Goal: Information Seeking & Learning: Learn about a topic

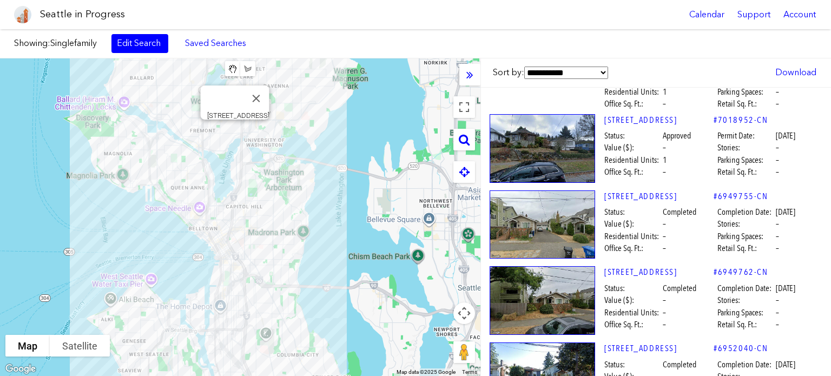
scroll to position [13308, 0]
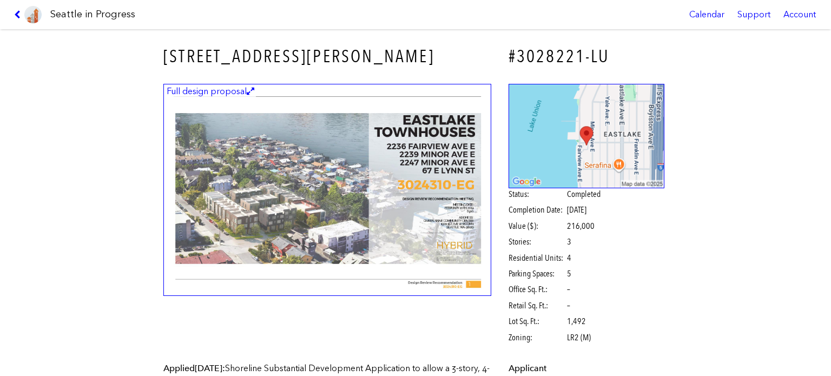
click at [16, 8] on link at bounding box center [28, 14] width 36 height 29
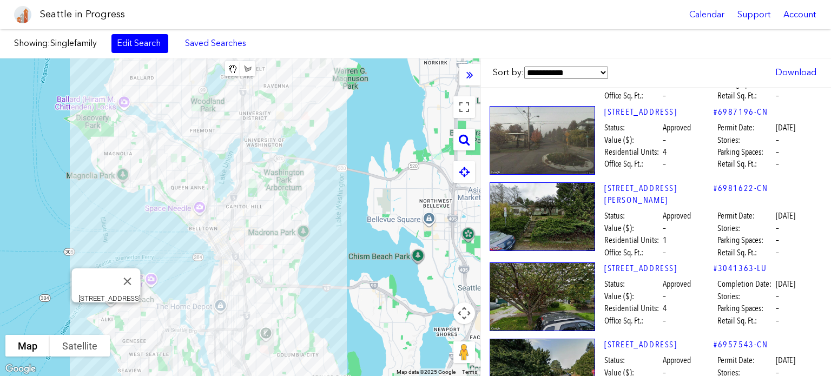
scroll to position [16994, 0]
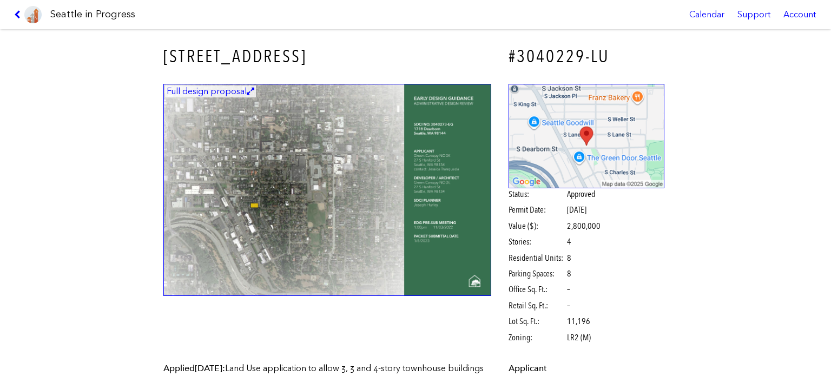
click at [273, 193] on img at bounding box center [327, 190] width 328 height 213
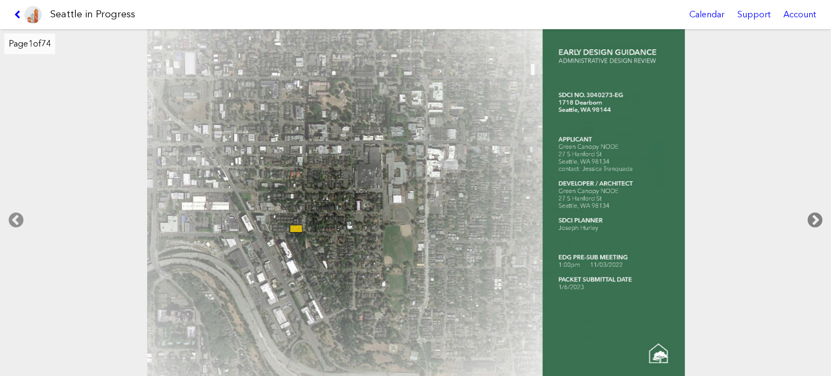
click at [806, 217] on icon at bounding box center [815, 220] width 32 height 35
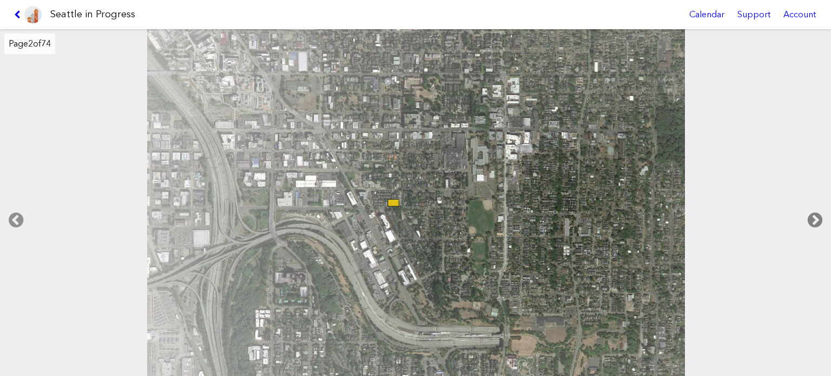
click at [806, 217] on icon at bounding box center [815, 220] width 32 height 35
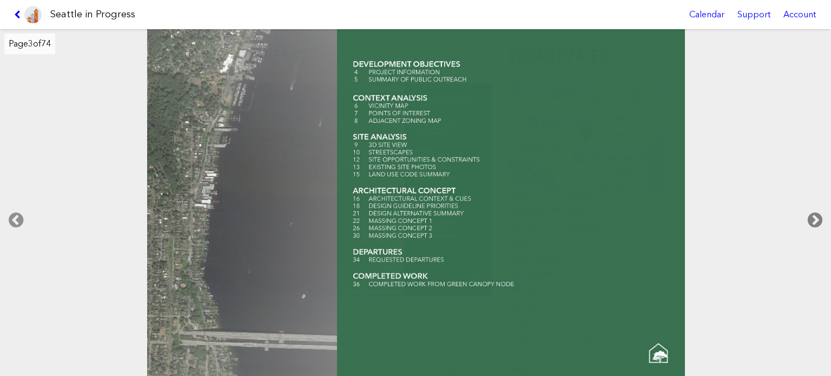
click at [806, 217] on icon at bounding box center [815, 220] width 32 height 35
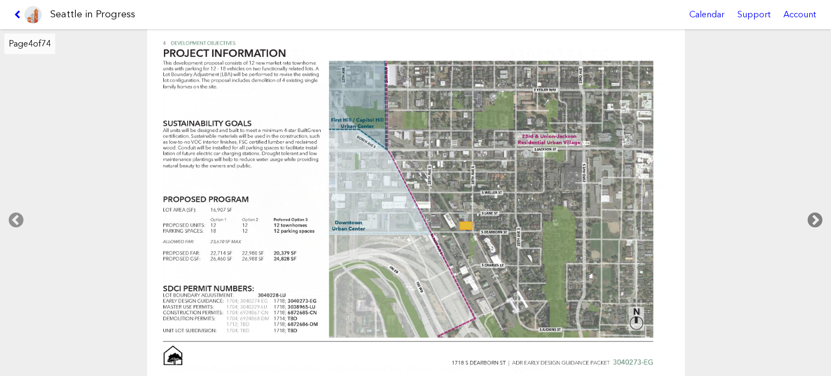
click at [806, 217] on icon at bounding box center [815, 220] width 32 height 35
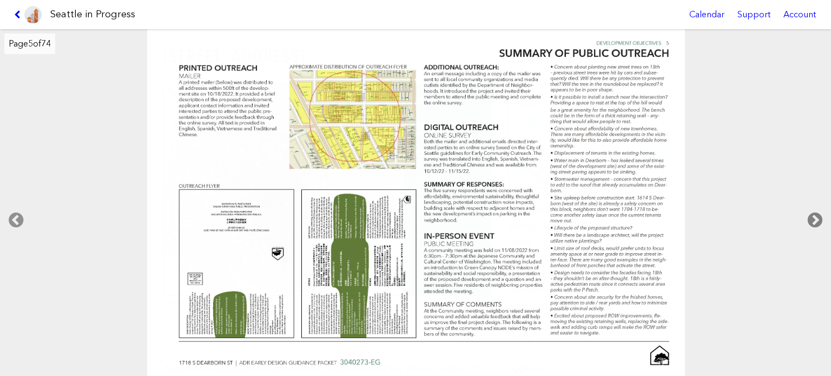
click at [806, 217] on icon at bounding box center [815, 220] width 32 height 35
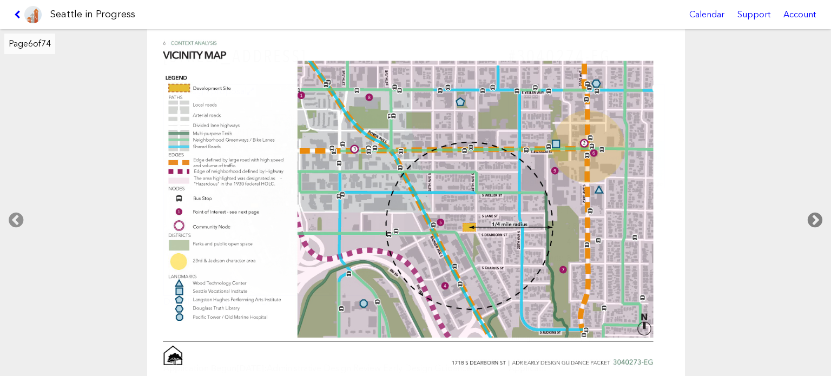
click at [806, 217] on icon at bounding box center [815, 220] width 32 height 35
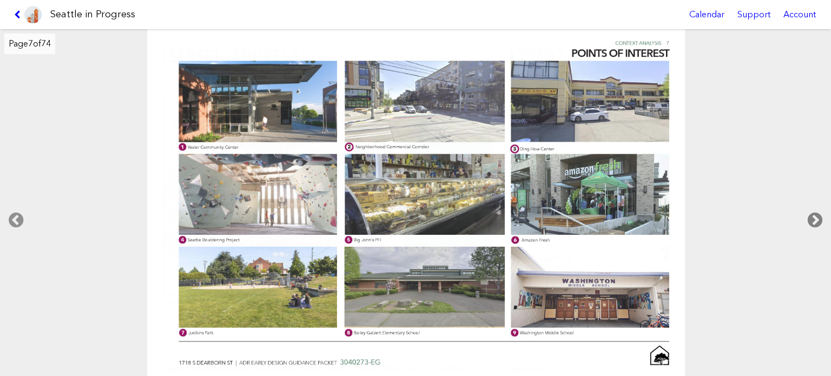
click at [806, 217] on icon at bounding box center [815, 220] width 32 height 35
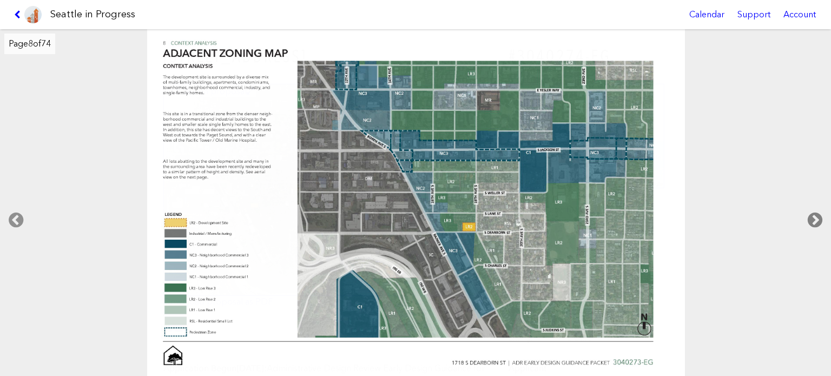
click at [806, 217] on icon at bounding box center [815, 220] width 32 height 35
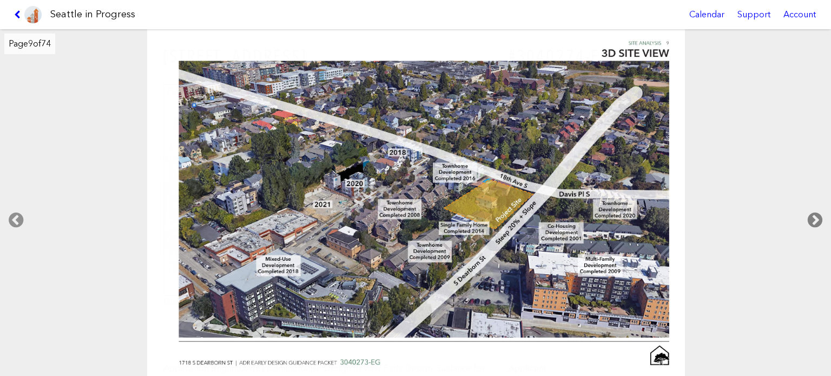
click at [806, 217] on icon at bounding box center [815, 220] width 32 height 35
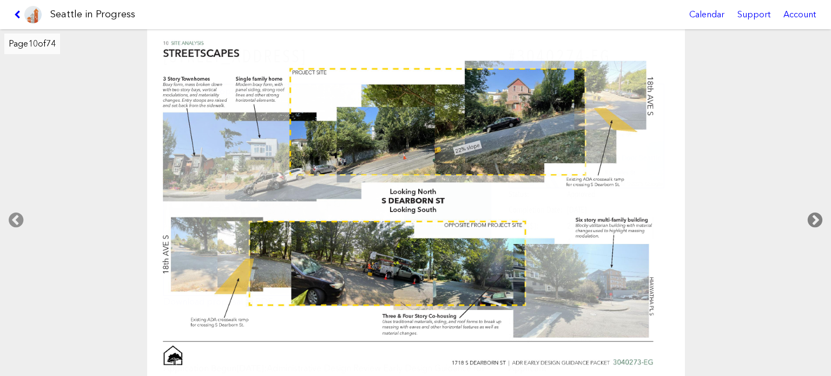
click at [806, 217] on icon at bounding box center [815, 220] width 32 height 35
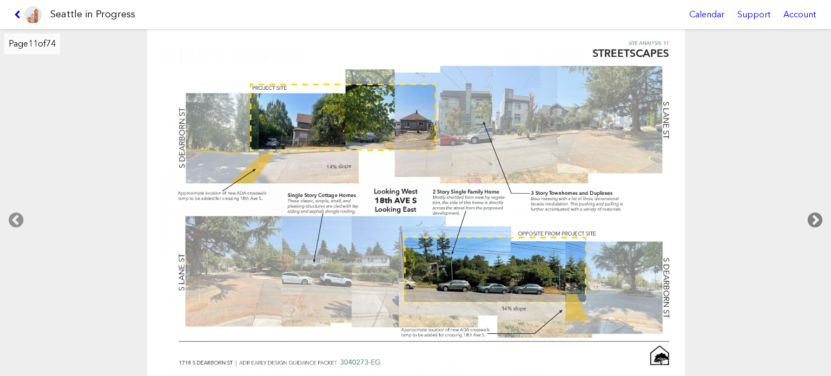
click at [806, 217] on icon at bounding box center [815, 220] width 32 height 35
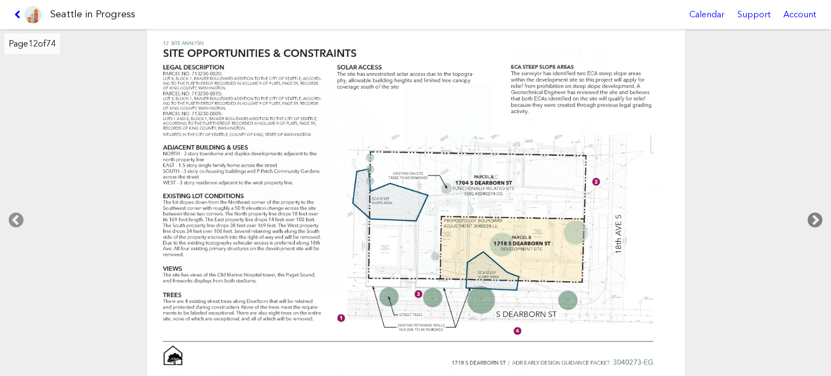
click at [806, 217] on icon at bounding box center [815, 220] width 32 height 35
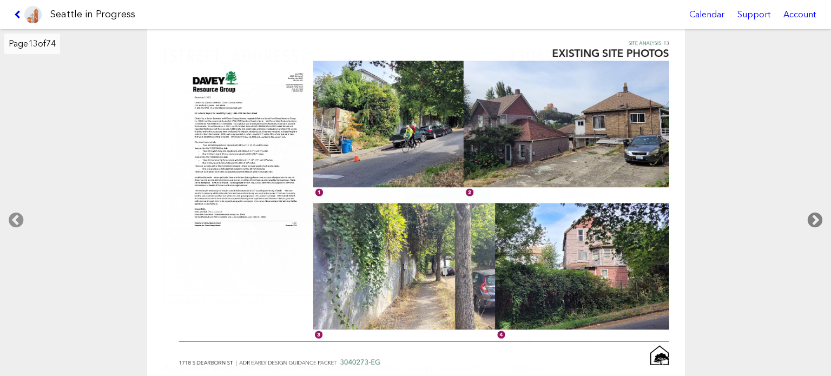
click at [806, 217] on icon at bounding box center [815, 220] width 32 height 35
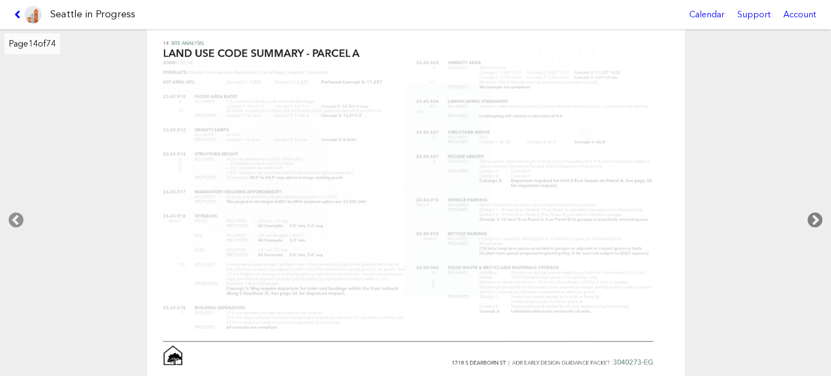
click at [806, 217] on icon at bounding box center [815, 220] width 32 height 35
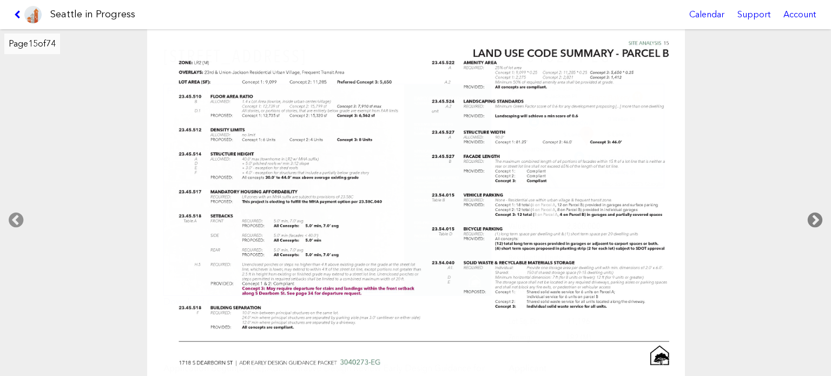
click at [806, 217] on icon at bounding box center [815, 220] width 32 height 35
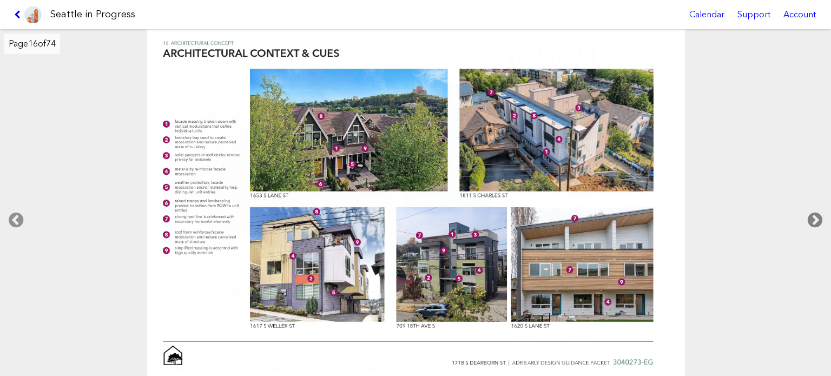
click at [806, 217] on icon at bounding box center [815, 220] width 32 height 35
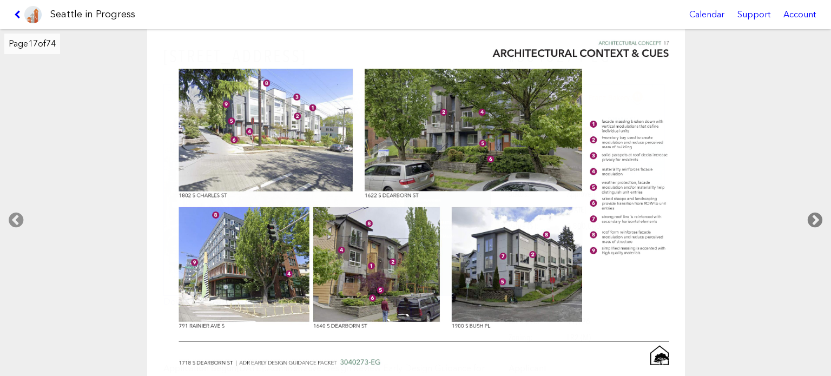
click at [806, 217] on icon at bounding box center [815, 220] width 32 height 35
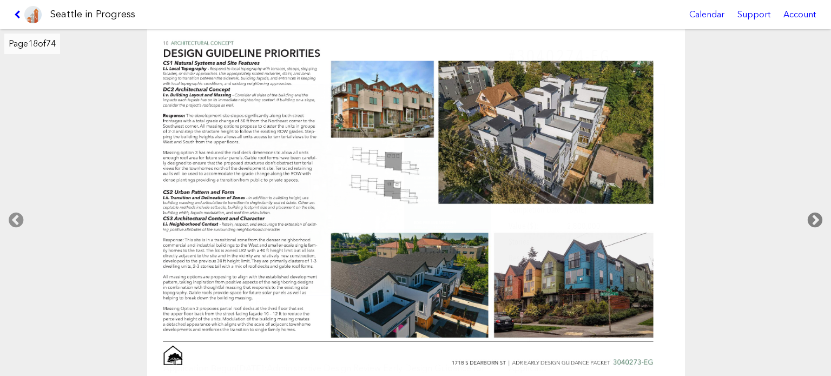
click at [806, 217] on icon at bounding box center [815, 220] width 32 height 35
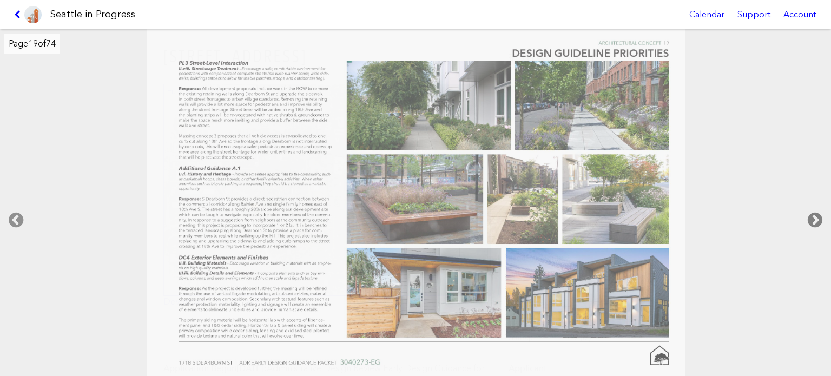
click at [806, 217] on icon at bounding box center [815, 220] width 32 height 35
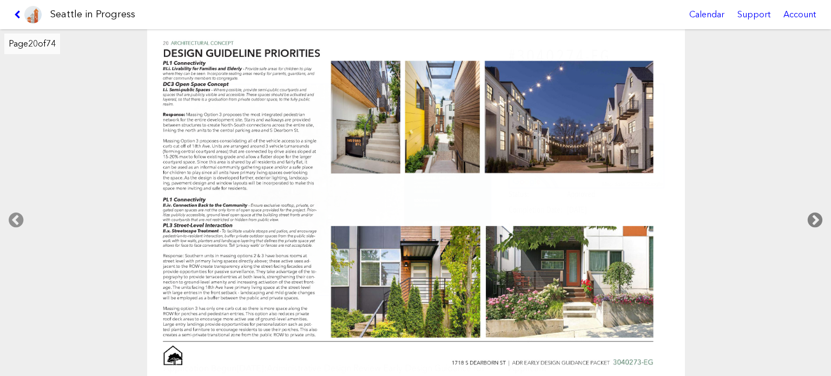
click at [806, 217] on icon at bounding box center [815, 220] width 32 height 35
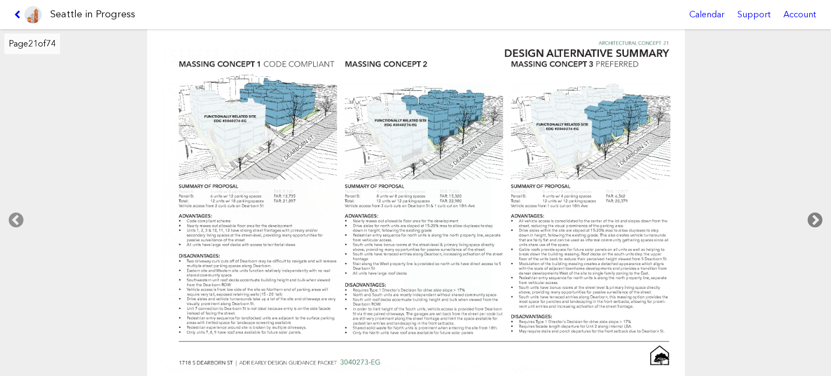
click at [806, 217] on icon at bounding box center [815, 220] width 32 height 35
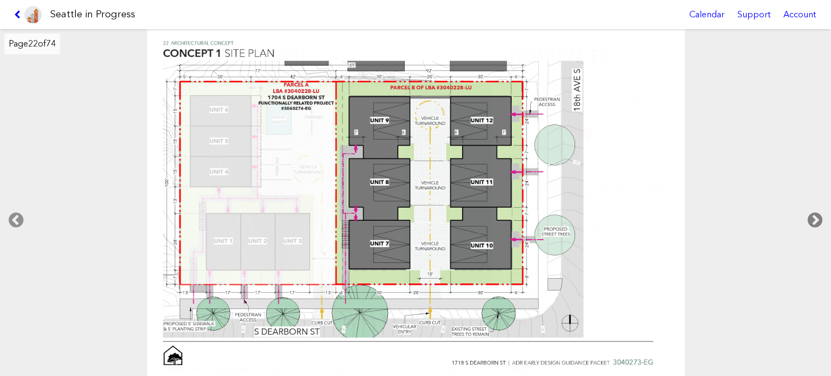
click at [806, 217] on icon at bounding box center [815, 220] width 32 height 35
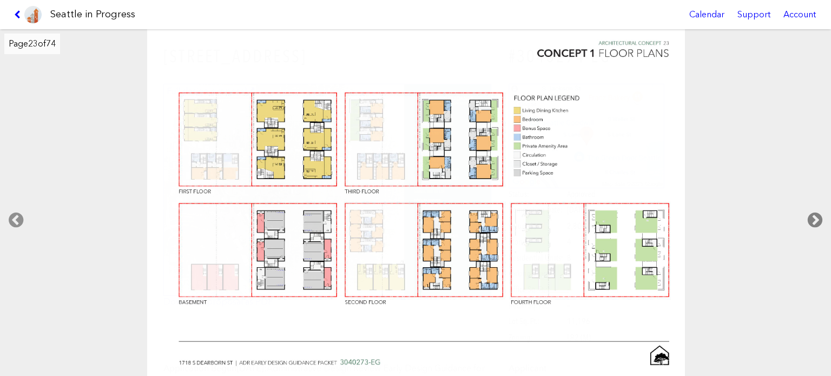
click at [806, 217] on icon at bounding box center [815, 220] width 32 height 35
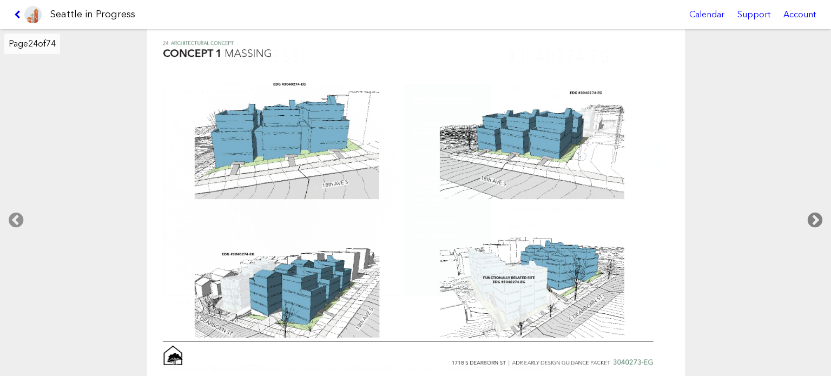
click at [806, 217] on icon at bounding box center [815, 220] width 32 height 35
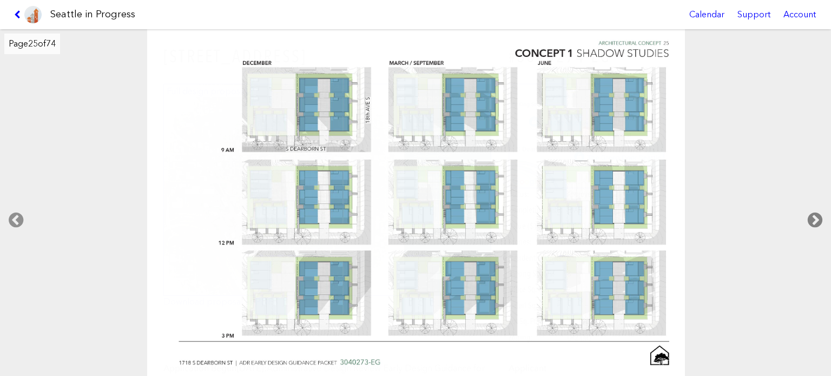
click at [806, 217] on icon at bounding box center [815, 220] width 32 height 35
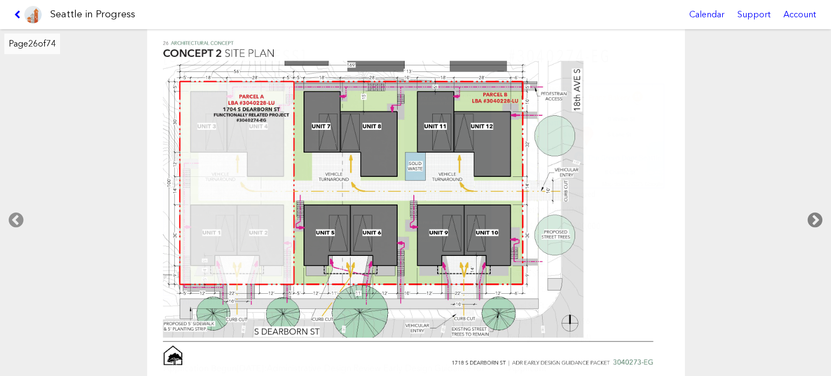
click at [806, 217] on icon at bounding box center [815, 220] width 32 height 35
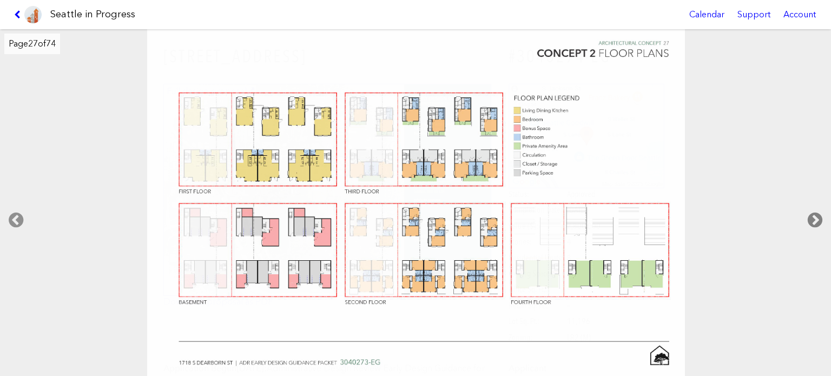
click at [806, 217] on icon at bounding box center [815, 220] width 32 height 35
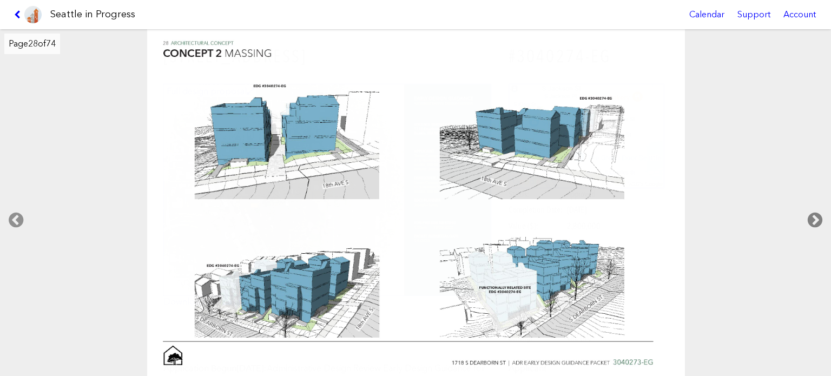
click at [806, 217] on icon at bounding box center [815, 220] width 32 height 35
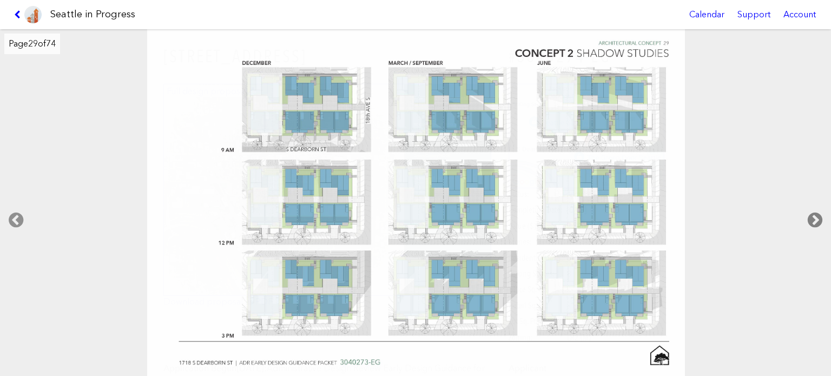
click at [806, 217] on icon at bounding box center [815, 220] width 32 height 35
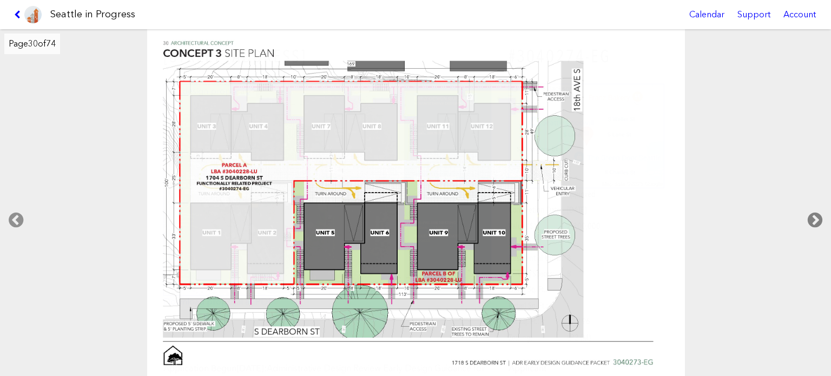
click at [806, 217] on icon at bounding box center [815, 220] width 32 height 35
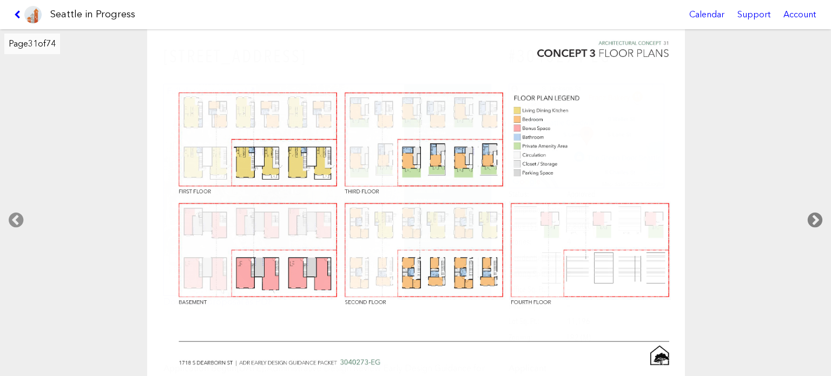
click at [806, 217] on icon at bounding box center [815, 220] width 32 height 35
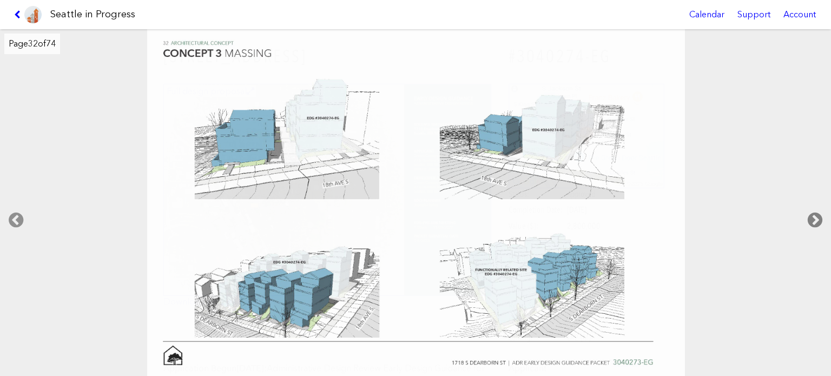
click at [806, 217] on icon at bounding box center [815, 220] width 32 height 35
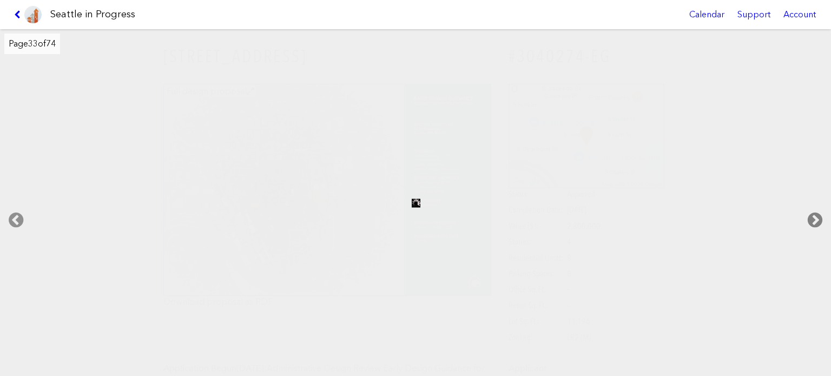
click at [806, 217] on icon at bounding box center [815, 220] width 32 height 35
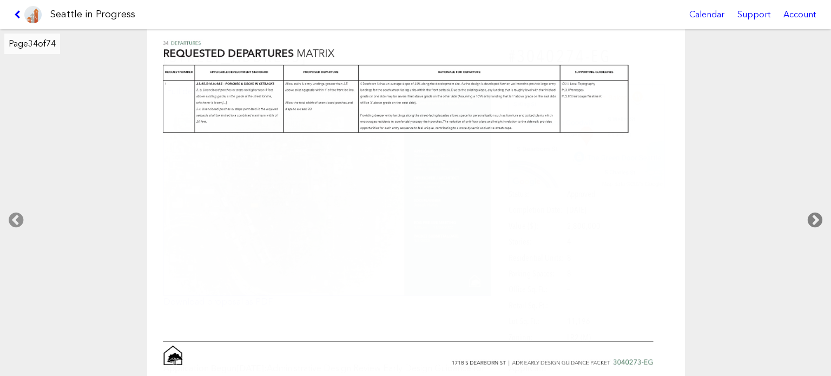
click at [806, 217] on icon at bounding box center [815, 220] width 32 height 35
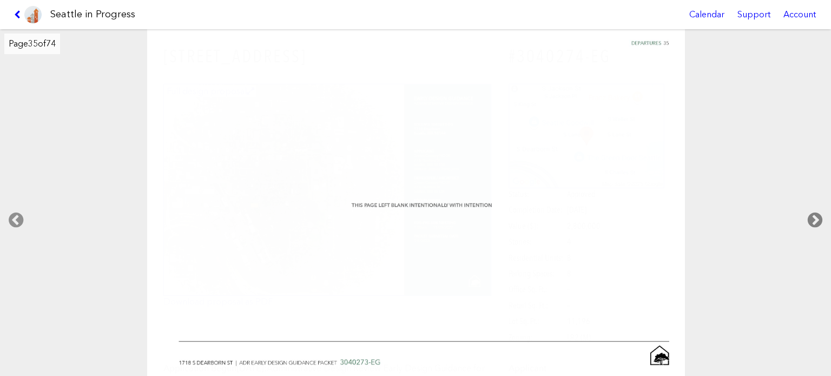
click at [806, 217] on icon at bounding box center [815, 220] width 32 height 35
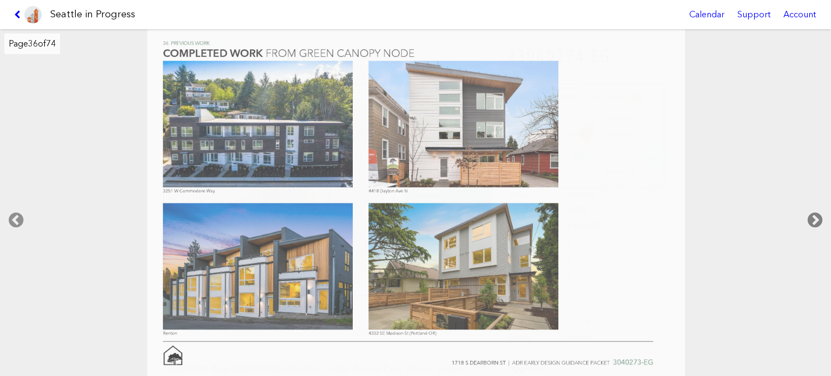
click at [806, 217] on icon at bounding box center [815, 220] width 32 height 35
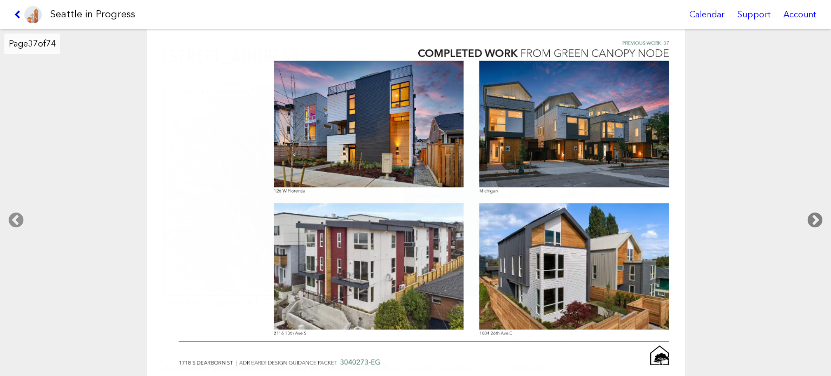
click at [806, 217] on icon at bounding box center [815, 220] width 32 height 35
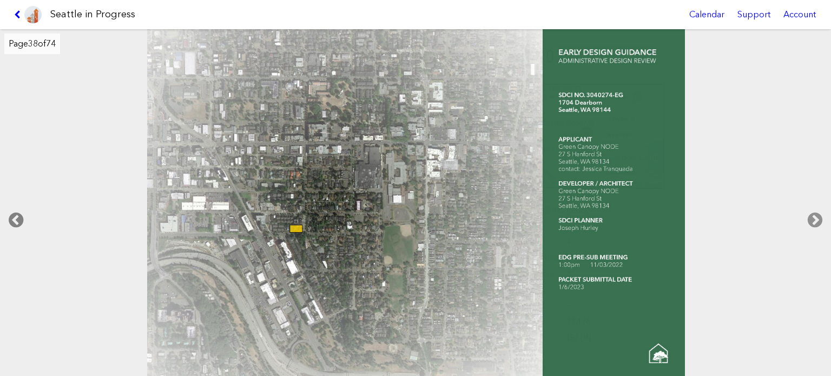
click at [19, 217] on icon at bounding box center [16, 220] width 32 height 35
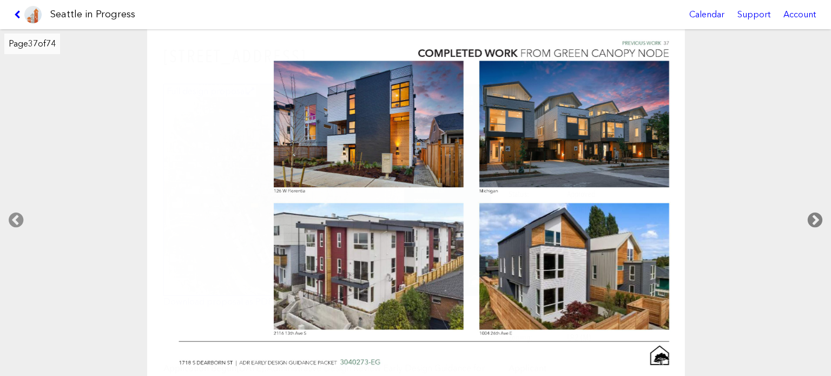
click at [817, 214] on icon at bounding box center [815, 220] width 32 height 35
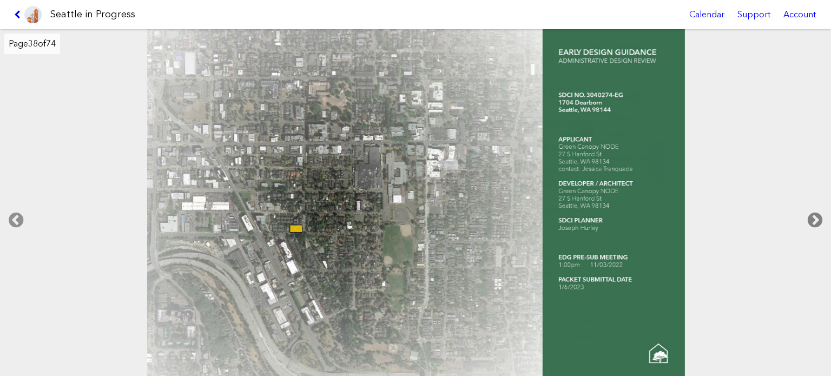
click at [817, 214] on icon at bounding box center [815, 220] width 32 height 35
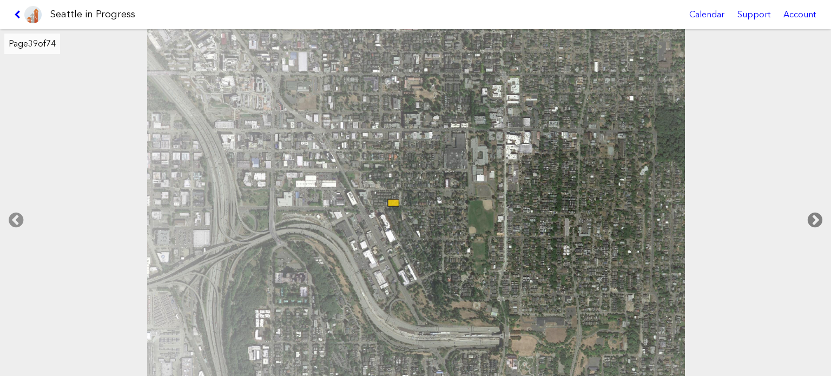
click at [817, 214] on icon at bounding box center [815, 220] width 32 height 35
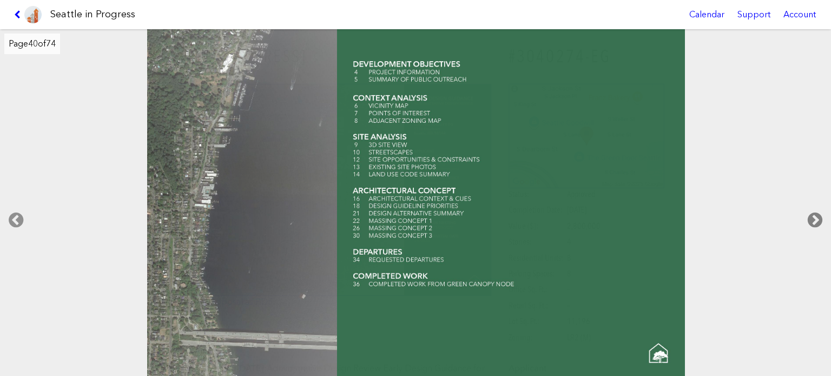
click at [817, 214] on icon at bounding box center [815, 220] width 32 height 35
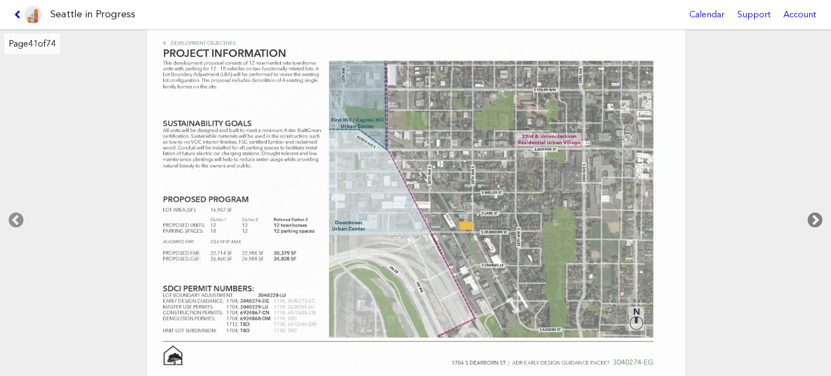
click at [817, 214] on icon at bounding box center [815, 220] width 32 height 35
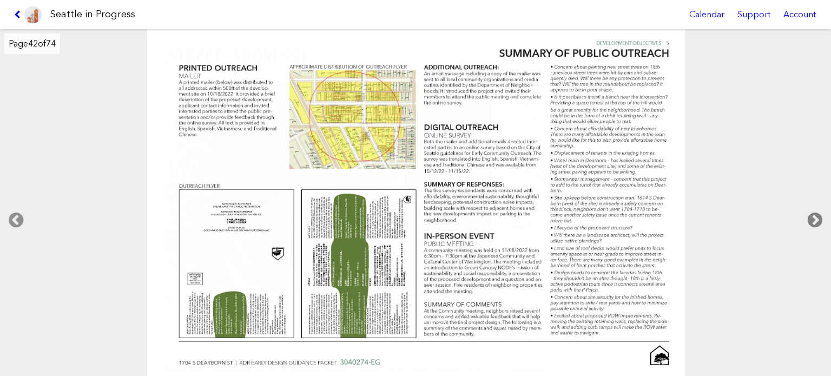
click at [817, 214] on icon at bounding box center [815, 220] width 32 height 35
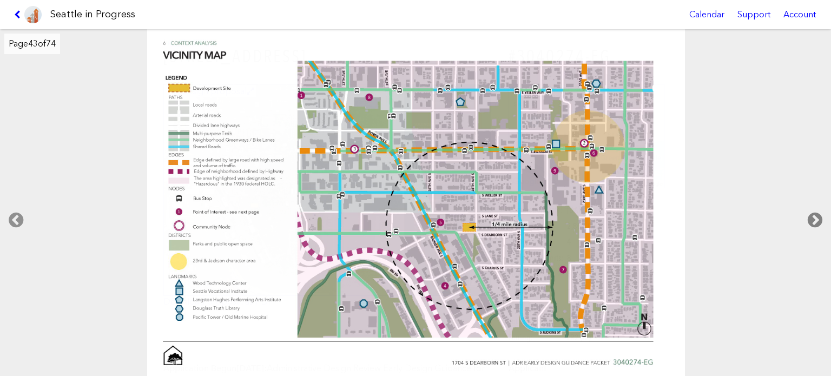
click at [817, 214] on icon at bounding box center [815, 220] width 32 height 35
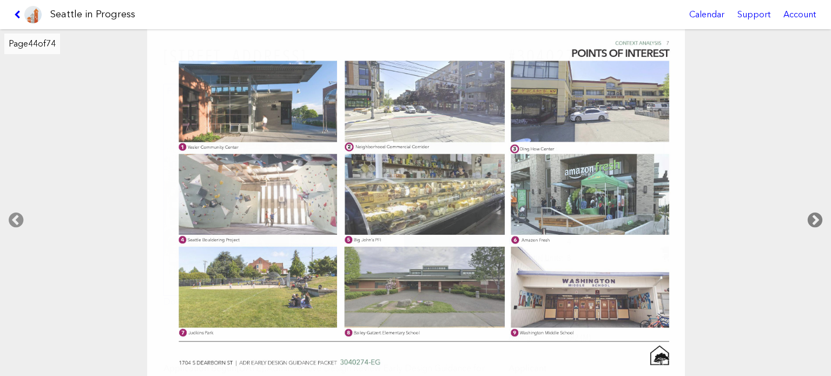
click at [817, 214] on icon at bounding box center [815, 220] width 32 height 35
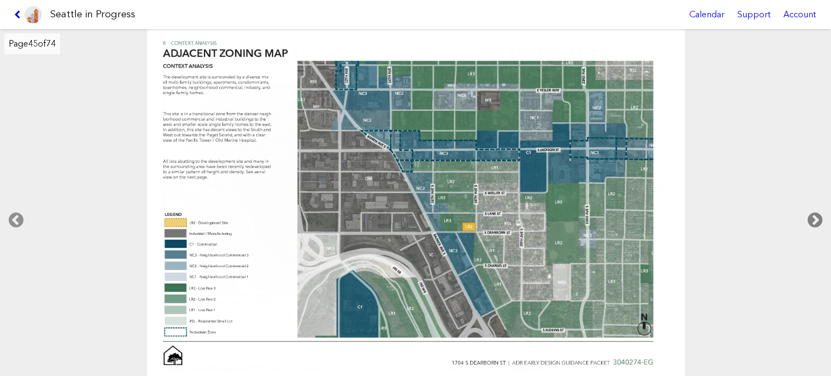
click at [817, 214] on icon at bounding box center [815, 220] width 32 height 35
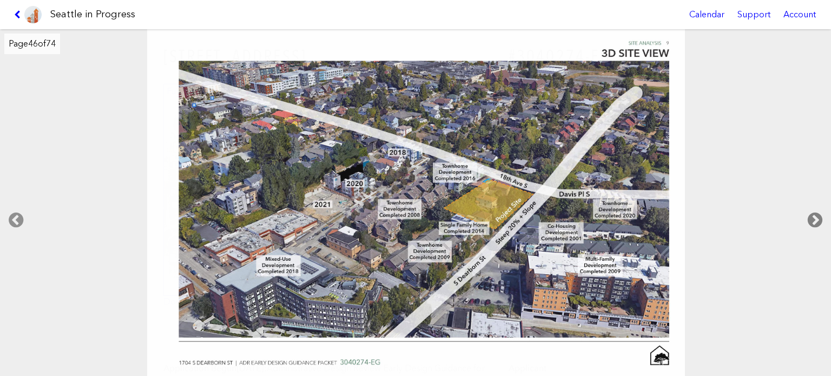
click at [817, 214] on icon at bounding box center [815, 220] width 32 height 35
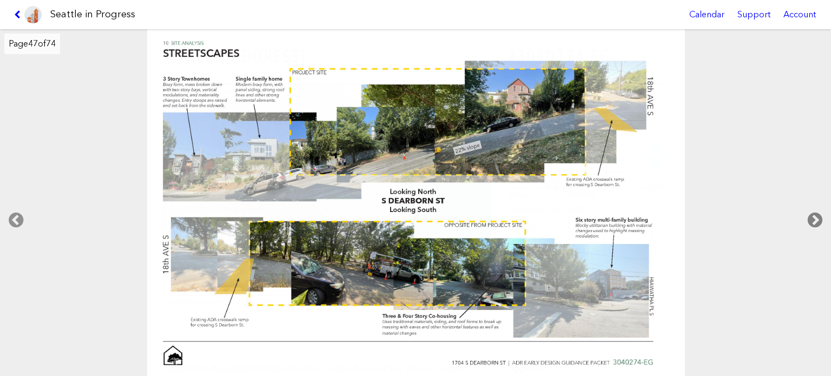
click at [817, 214] on icon at bounding box center [815, 220] width 32 height 35
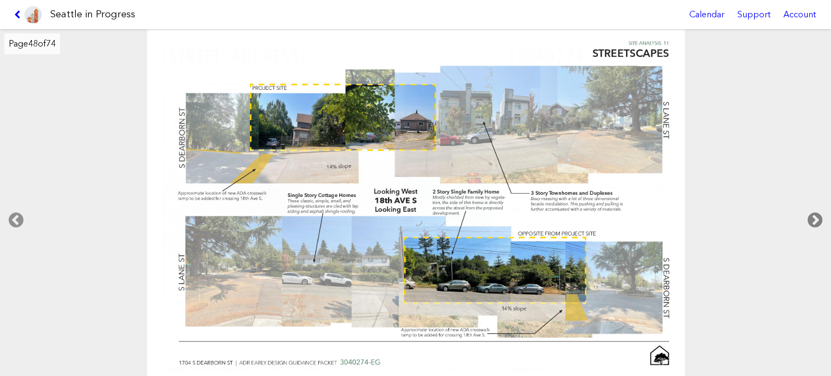
click at [817, 214] on icon at bounding box center [815, 220] width 32 height 35
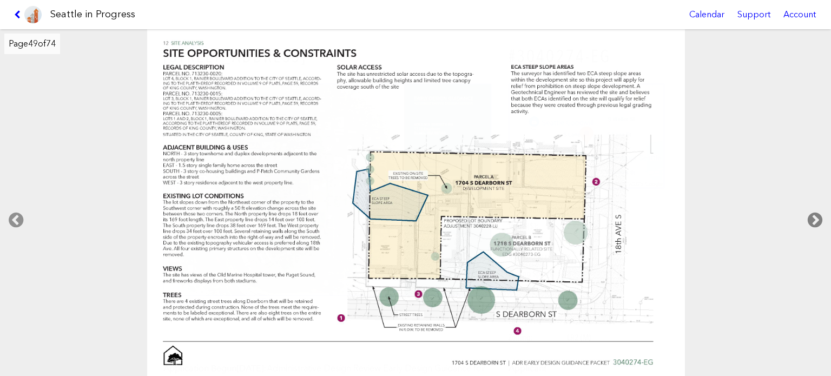
click at [817, 214] on icon at bounding box center [815, 220] width 32 height 35
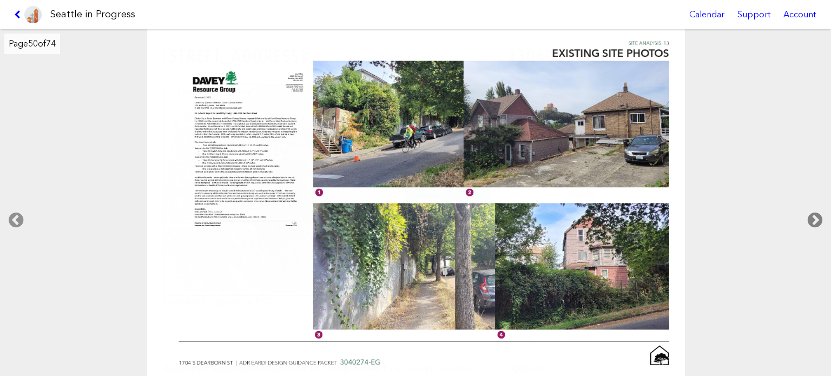
click at [817, 214] on icon at bounding box center [815, 220] width 32 height 35
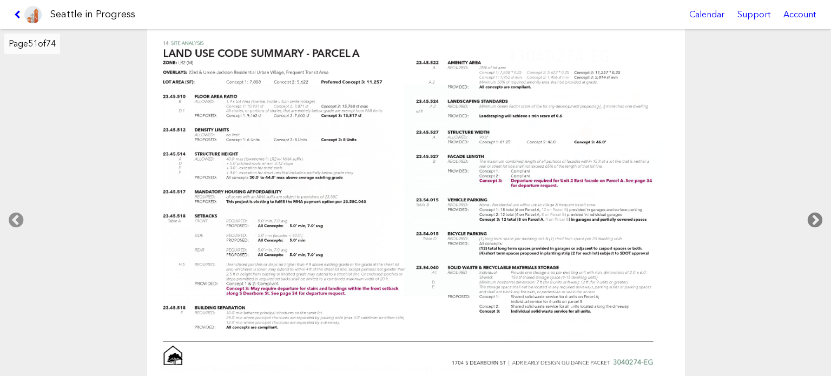
click at [817, 214] on icon at bounding box center [815, 220] width 32 height 35
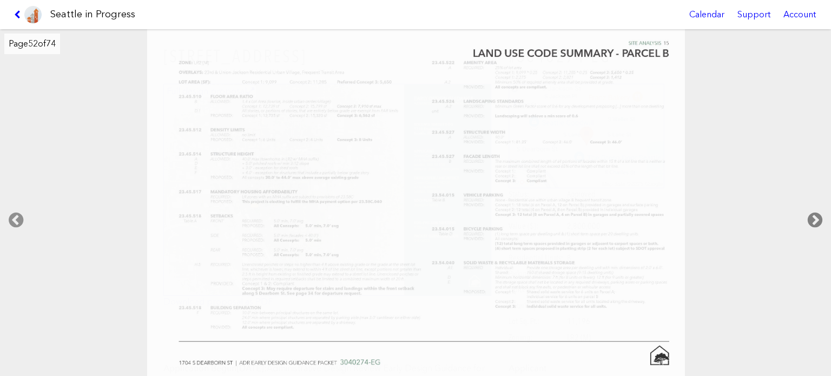
click at [817, 214] on icon at bounding box center [815, 220] width 32 height 35
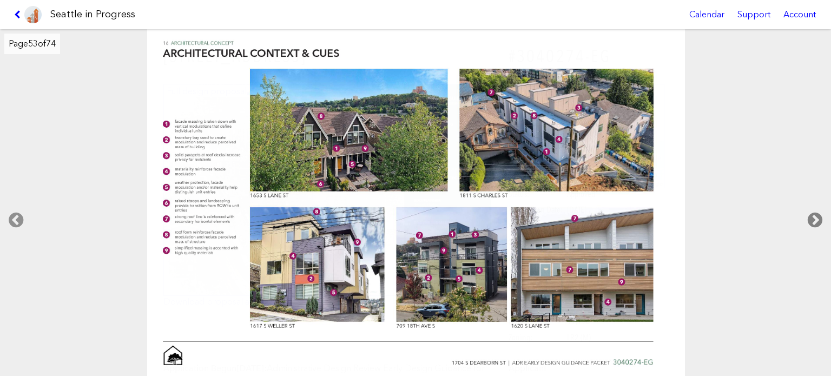
click at [817, 214] on icon at bounding box center [815, 220] width 32 height 35
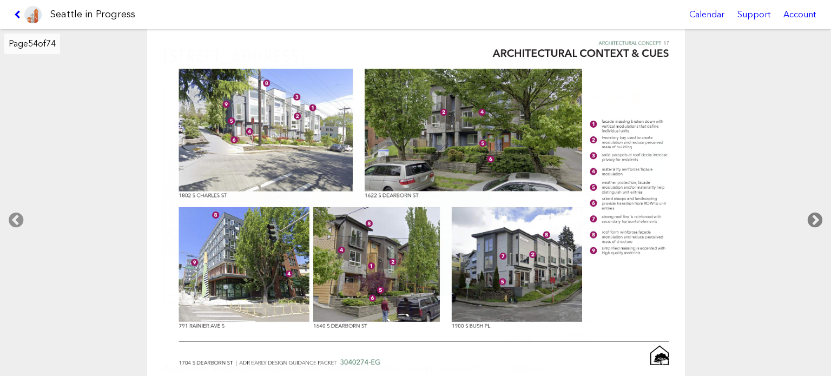
click at [817, 214] on icon at bounding box center [815, 220] width 32 height 35
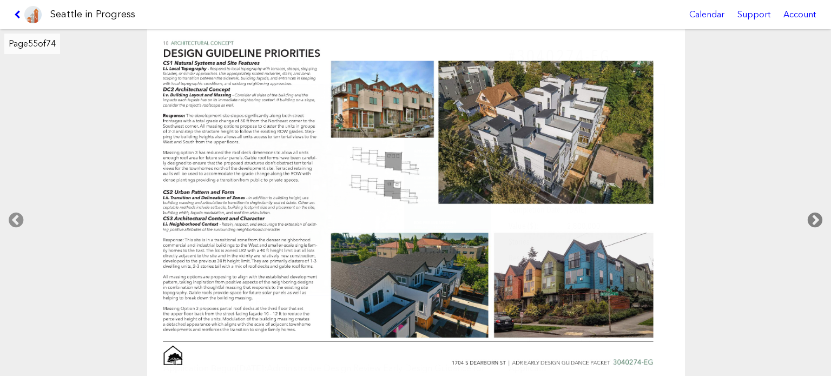
click at [817, 214] on icon at bounding box center [815, 220] width 32 height 35
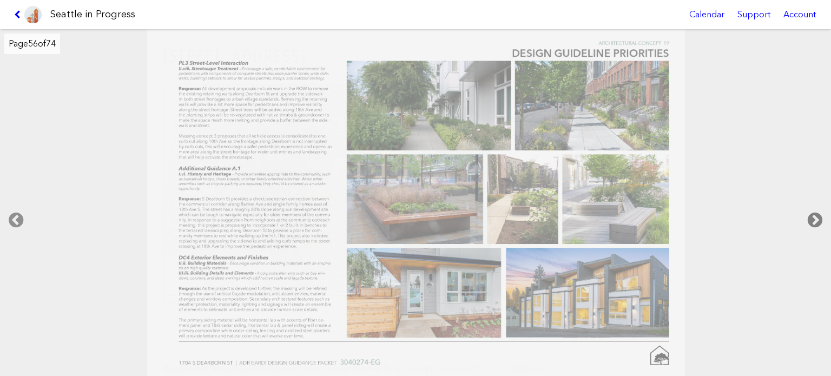
click at [817, 214] on icon at bounding box center [815, 220] width 32 height 35
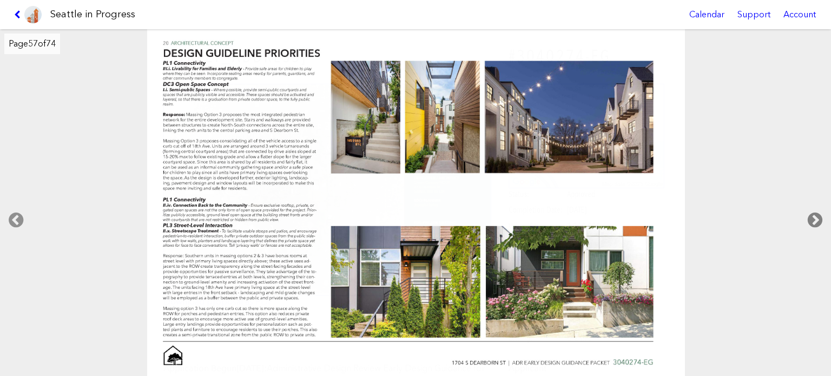
click at [817, 214] on icon at bounding box center [815, 220] width 32 height 35
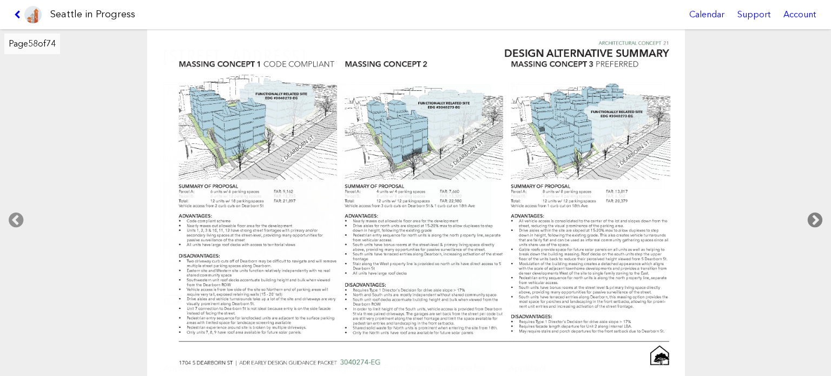
click at [817, 214] on icon at bounding box center [815, 220] width 32 height 35
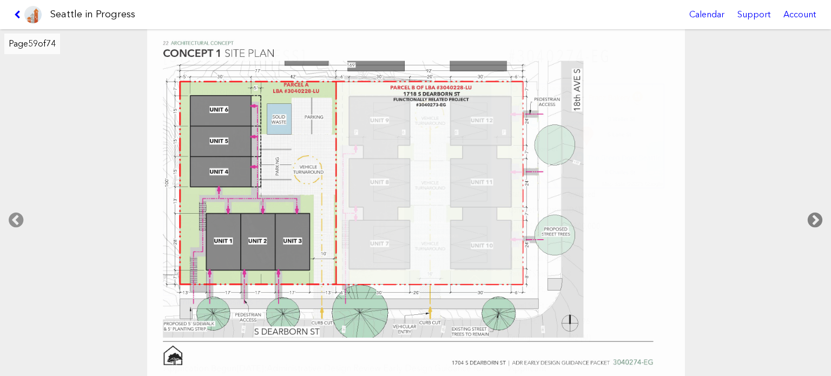
click at [817, 214] on icon at bounding box center [815, 220] width 32 height 35
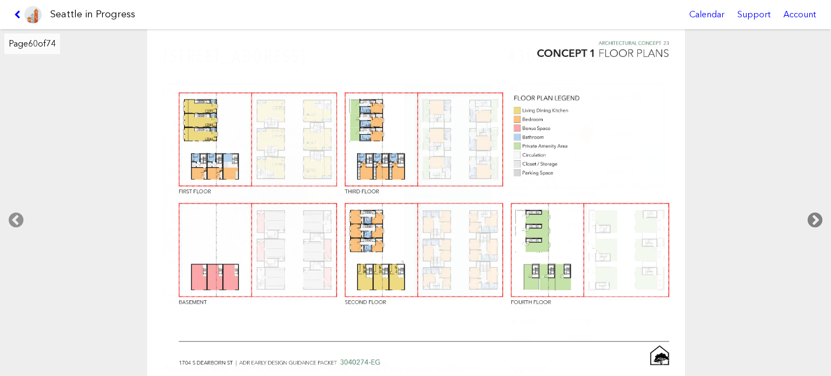
click at [817, 214] on icon at bounding box center [815, 220] width 32 height 35
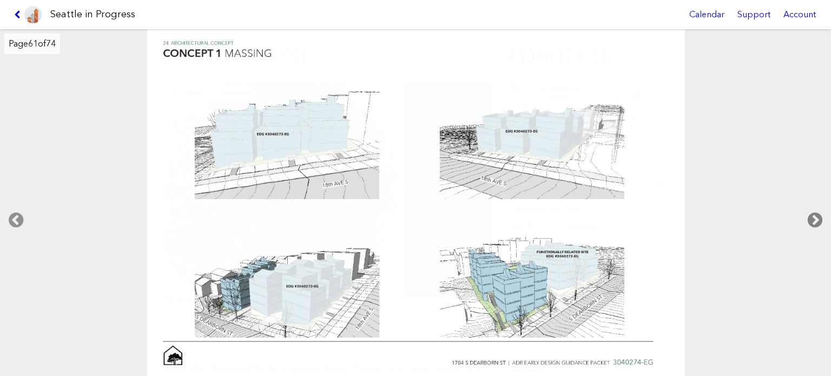
click at [817, 214] on icon at bounding box center [815, 220] width 32 height 35
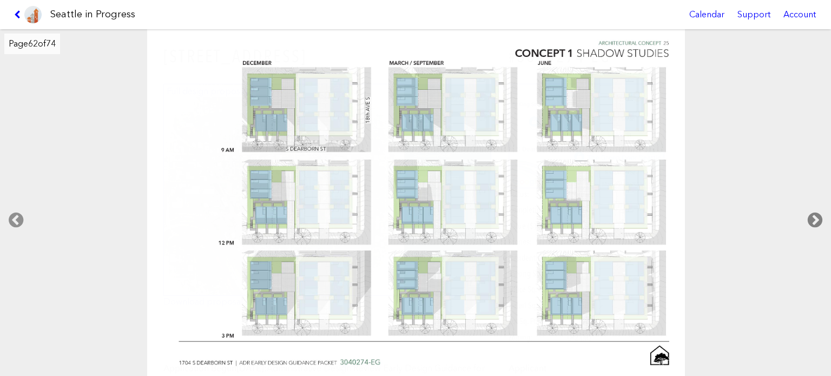
click at [817, 214] on icon at bounding box center [815, 220] width 32 height 35
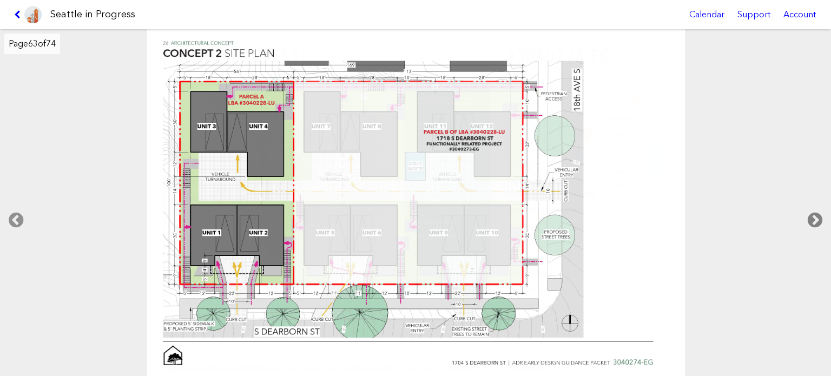
click at [817, 214] on icon at bounding box center [815, 220] width 32 height 35
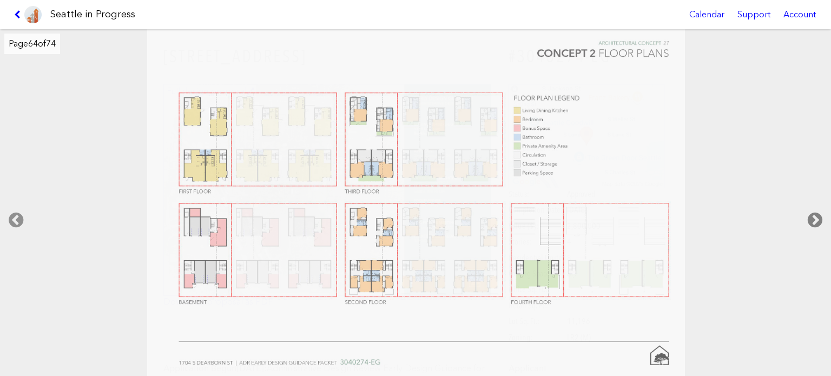
click at [817, 214] on icon at bounding box center [815, 220] width 32 height 35
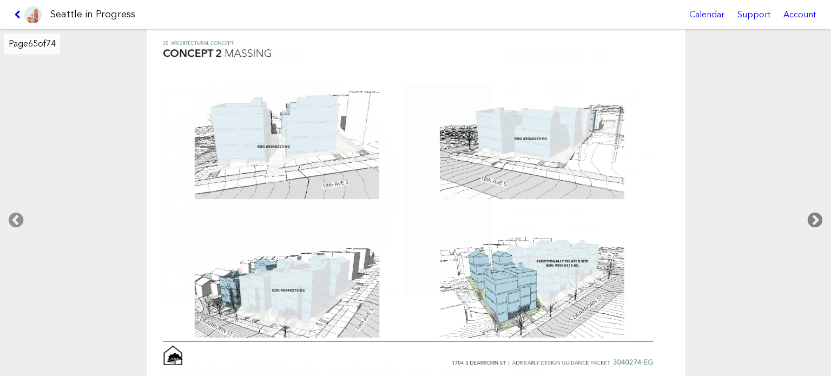
click at [817, 214] on icon at bounding box center [815, 220] width 32 height 35
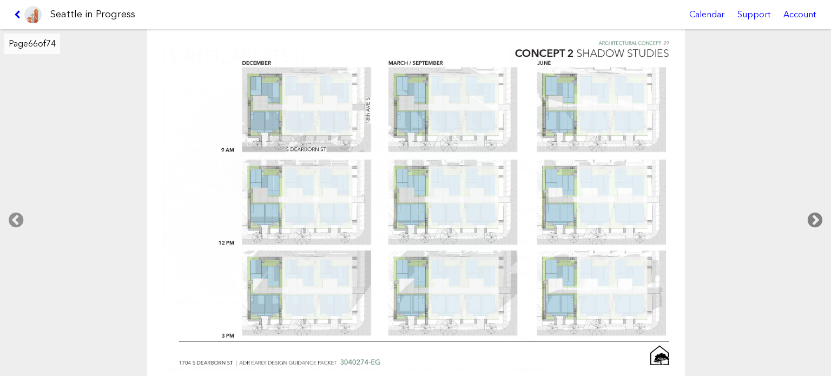
click at [817, 214] on icon at bounding box center [815, 220] width 32 height 35
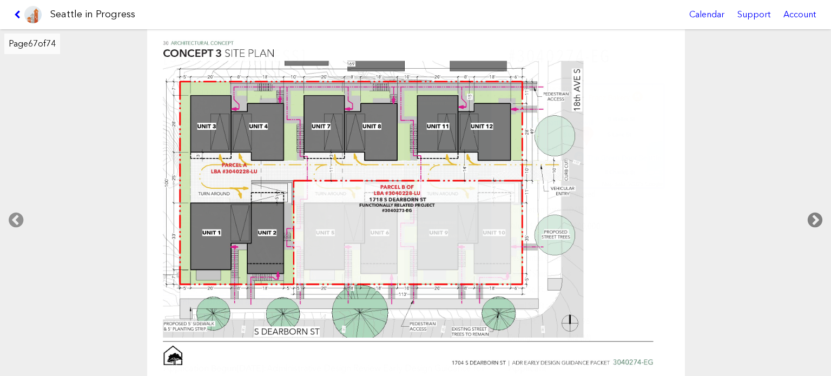
click at [817, 214] on icon at bounding box center [815, 220] width 32 height 35
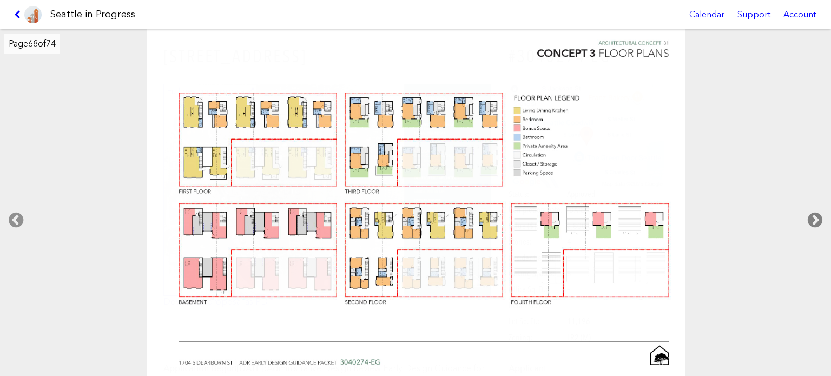
click at [817, 214] on icon at bounding box center [815, 220] width 32 height 35
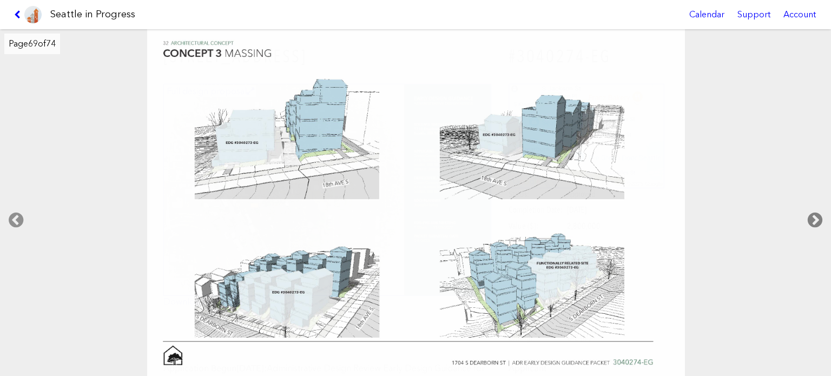
click at [817, 214] on icon at bounding box center [815, 220] width 32 height 35
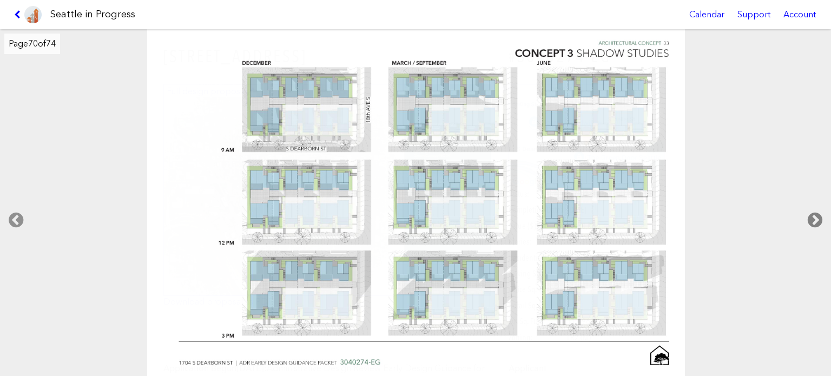
click at [817, 214] on icon at bounding box center [815, 220] width 32 height 35
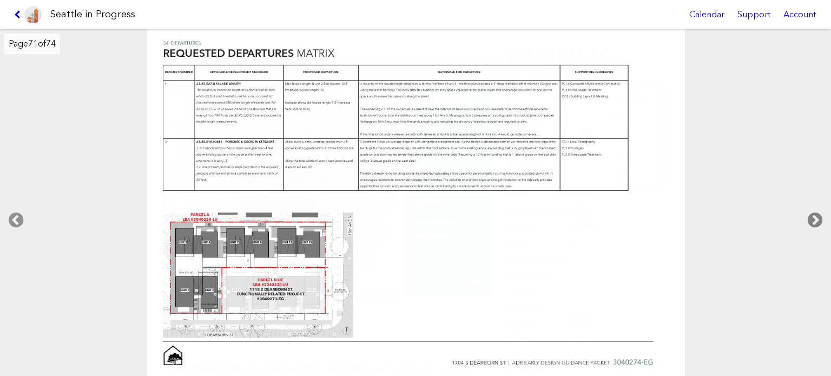
click at [817, 214] on icon at bounding box center [815, 220] width 32 height 35
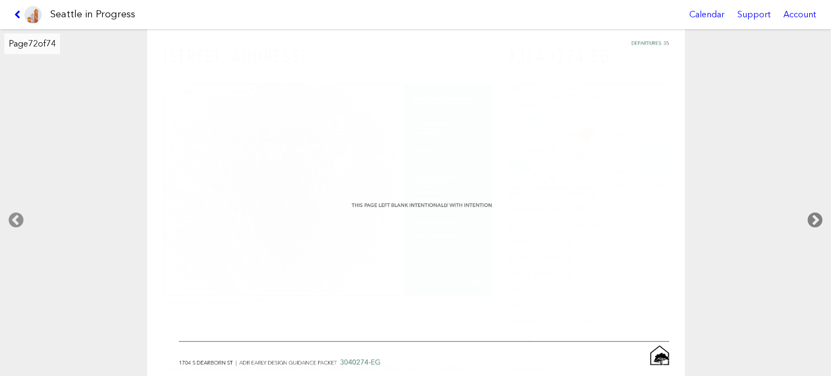
click at [817, 214] on icon at bounding box center [815, 220] width 32 height 35
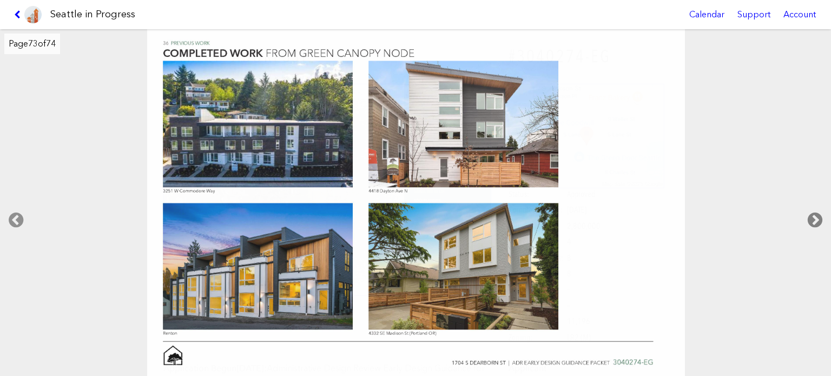
click at [817, 214] on icon at bounding box center [815, 220] width 32 height 35
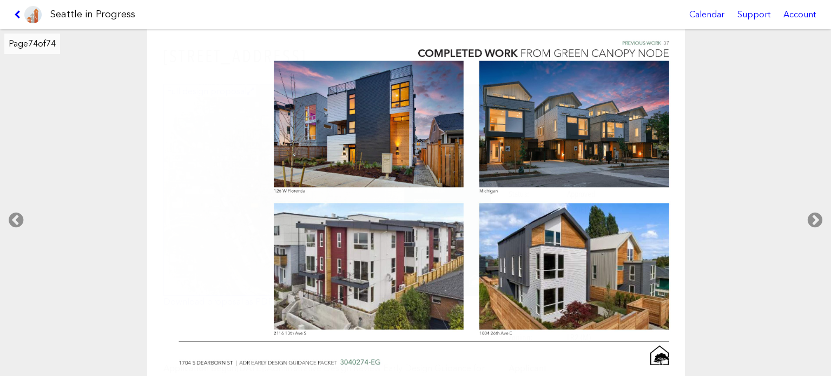
click at [15, 10] on link at bounding box center [28, 14] width 36 height 29
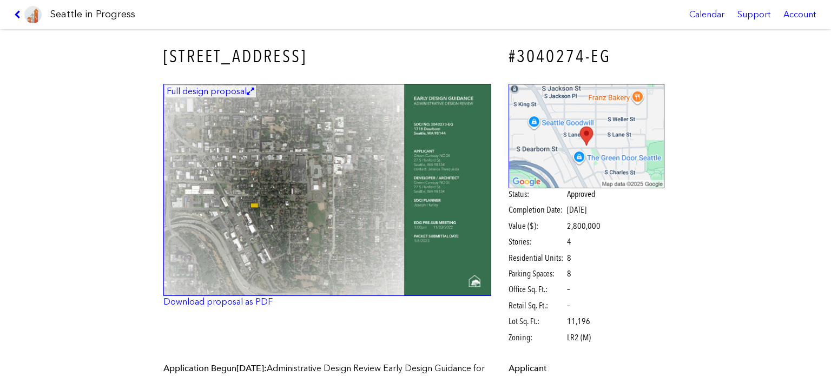
click at [9, 6] on div "Seattle in Progress Calendar Support Account" at bounding box center [415, 14] width 831 height 29
click at [17, 14] on icon at bounding box center [19, 14] width 10 height 9
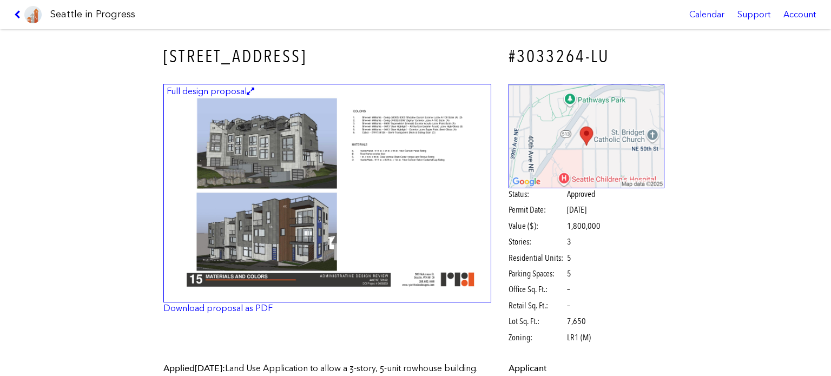
click at [446, 175] on img at bounding box center [327, 193] width 328 height 219
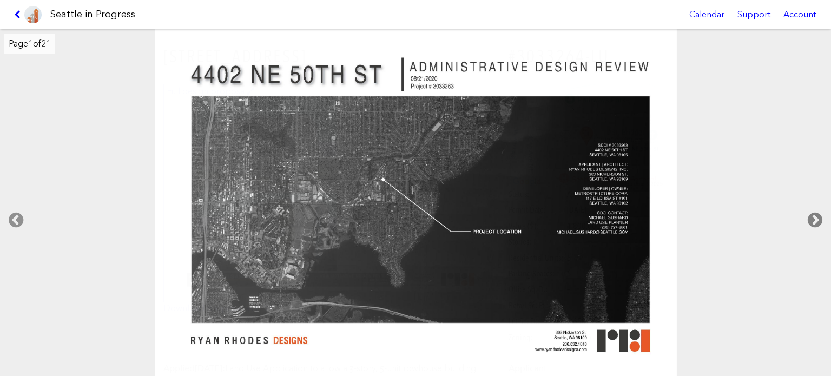
click at [812, 215] on icon at bounding box center [815, 220] width 32 height 35
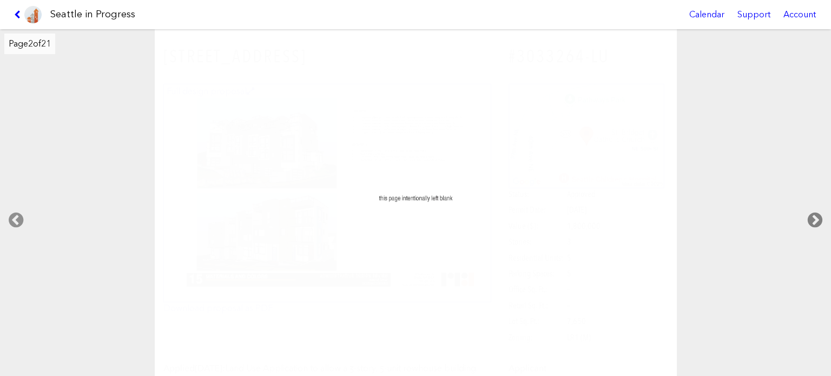
click at [812, 215] on icon at bounding box center [815, 220] width 32 height 35
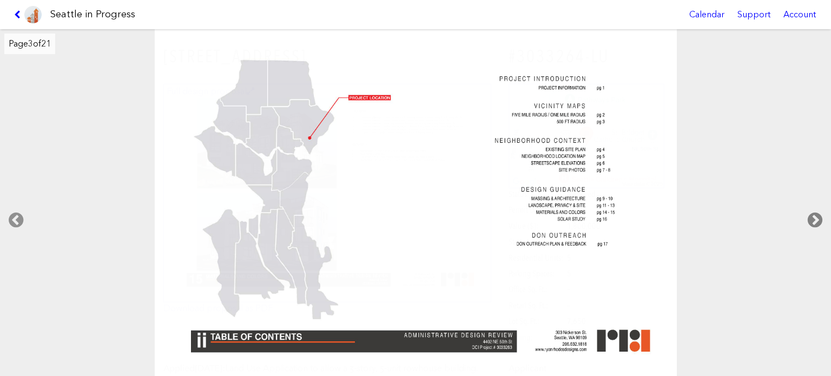
click at [812, 215] on icon at bounding box center [815, 220] width 32 height 35
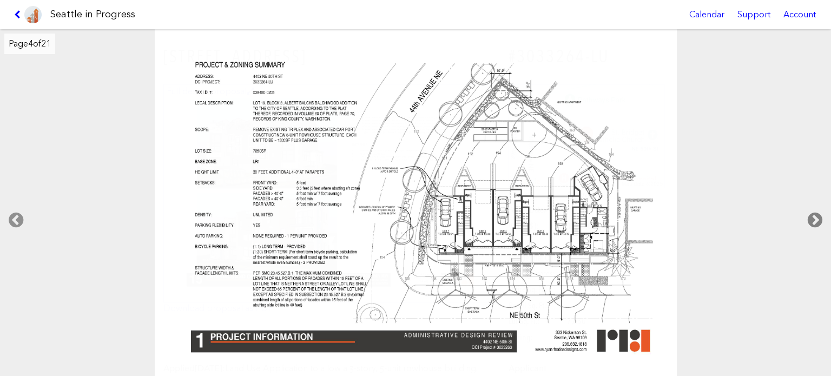
click at [812, 215] on icon at bounding box center [815, 220] width 32 height 35
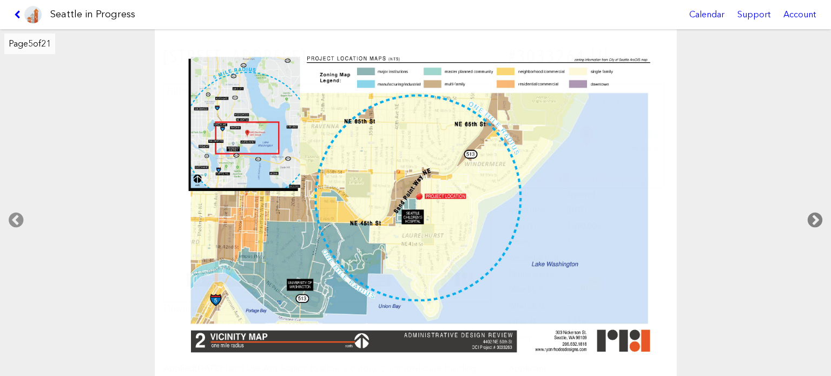
click at [812, 215] on icon at bounding box center [815, 220] width 32 height 35
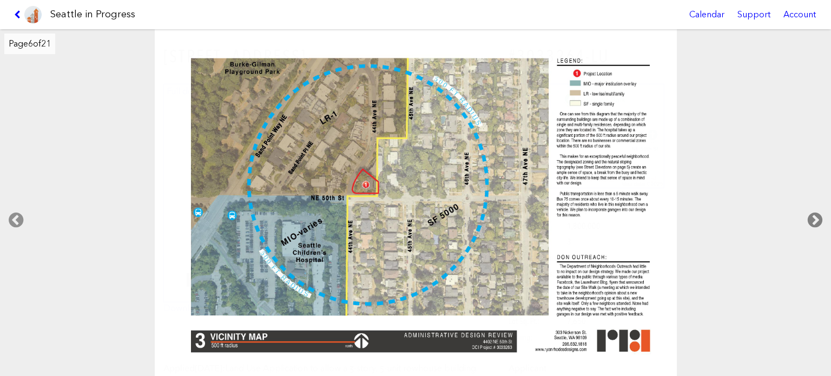
click at [812, 215] on icon at bounding box center [815, 220] width 32 height 35
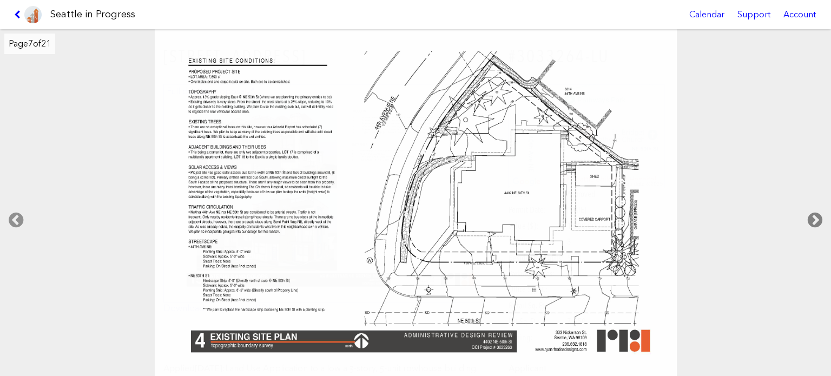
click at [812, 215] on icon at bounding box center [815, 220] width 32 height 35
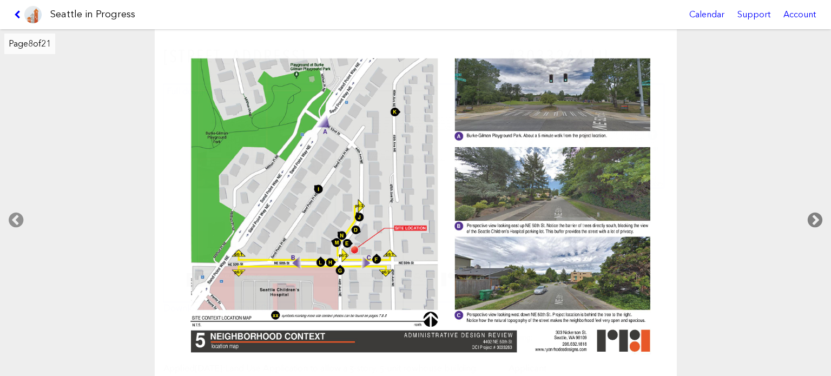
click at [812, 215] on icon at bounding box center [815, 220] width 32 height 35
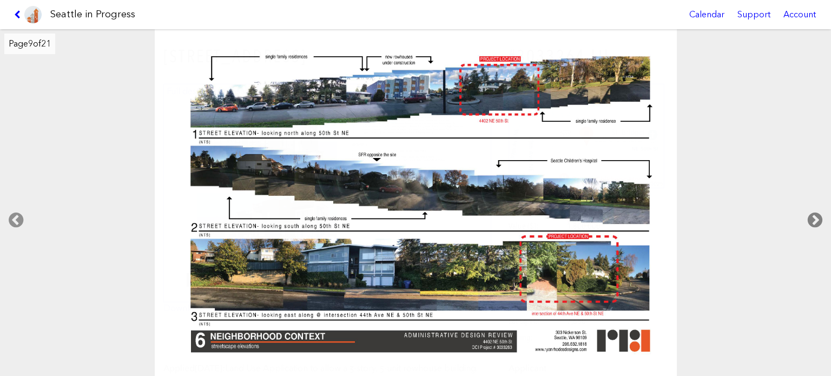
click at [812, 215] on icon at bounding box center [815, 220] width 32 height 35
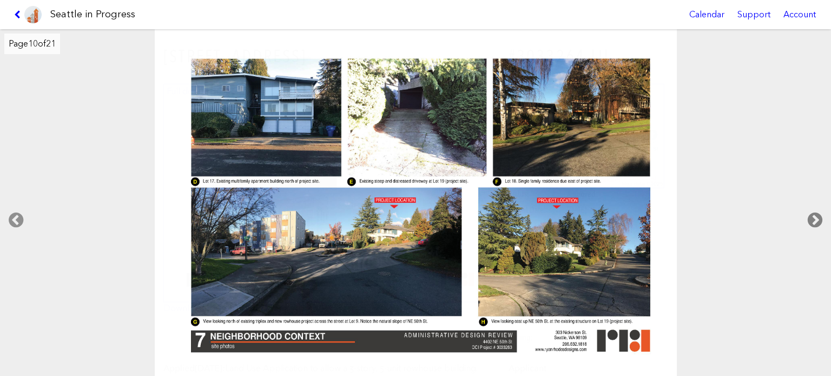
click at [812, 215] on icon at bounding box center [815, 220] width 32 height 35
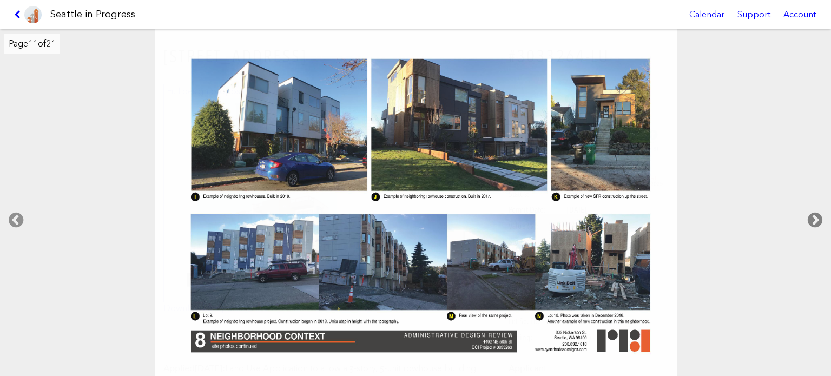
click at [812, 215] on icon at bounding box center [815, 220] width 32 height 35
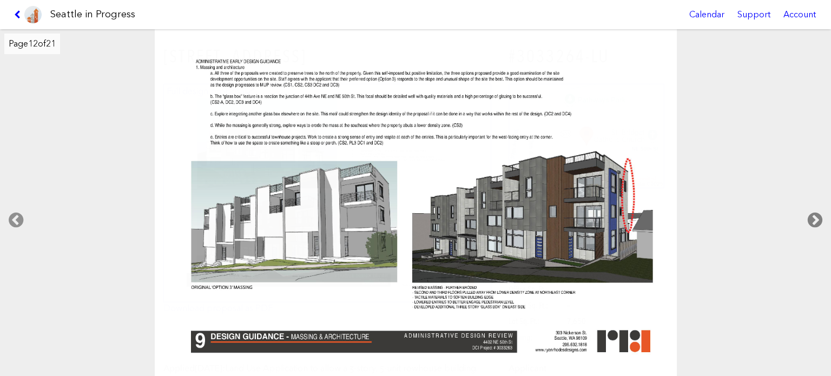
click at [812, 215] on icon at bounding box center [815, 220] width 32 height 35
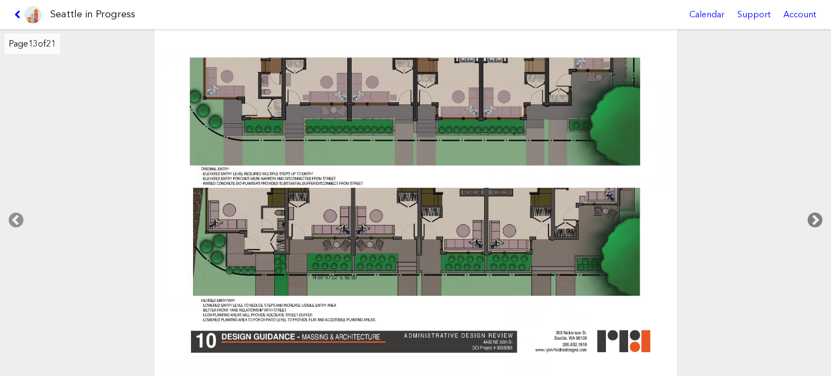
click at [812, 215] on icon at bounding box center [815, 220] width 32 height 35
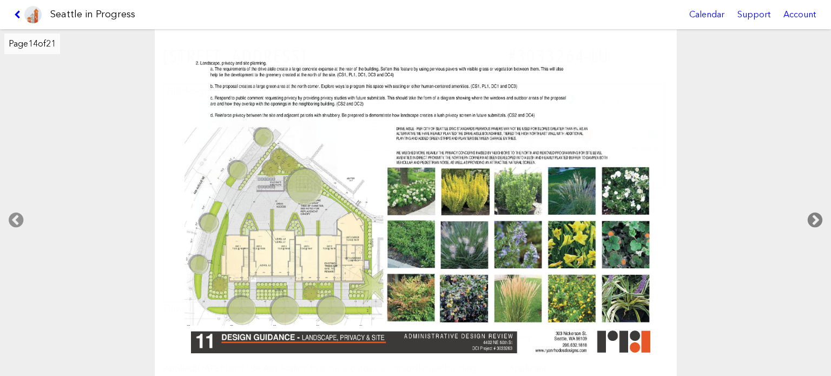
click at [812, 215] on icon at bounding box center [815, 220] width 32 height 35
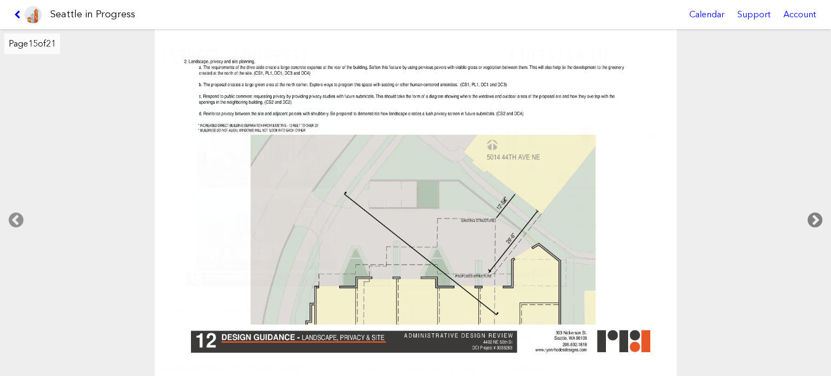
click at [812, 215] on icon at bounding box center [815, 220] width 32 height 35
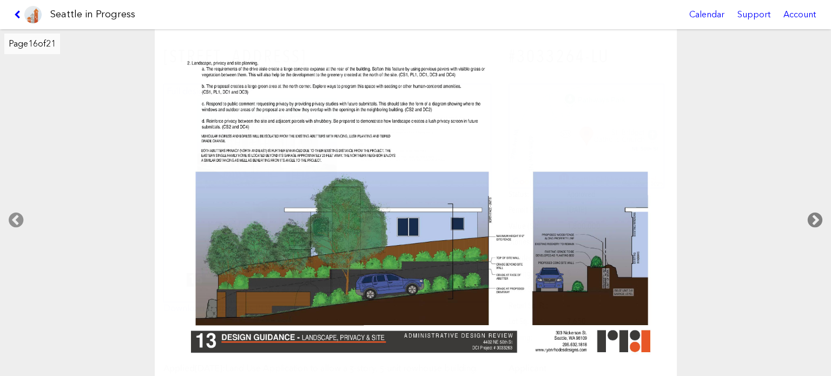
click at [812, 215] on icon at bounding box center [815, 220] width 32 height 35
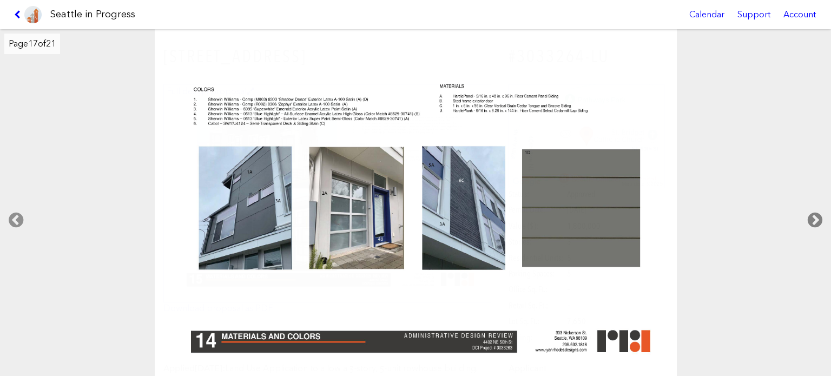
click at [812, 215] on icon at bounding box center [815, 220] width 32 height 35
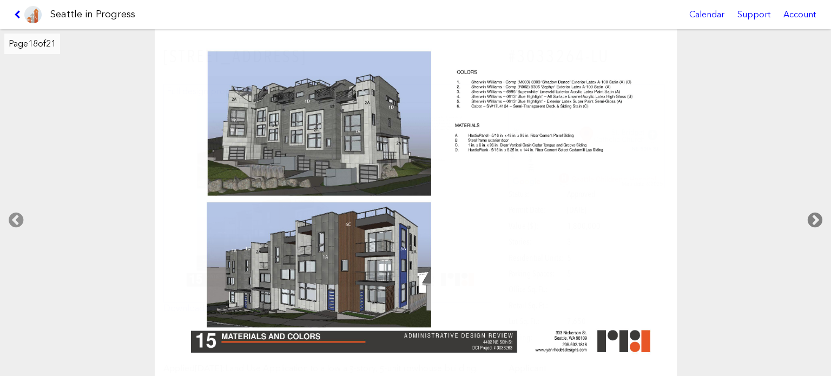
click at [812, 215] on icon at bounding box center [815, 220] width 32 height 35
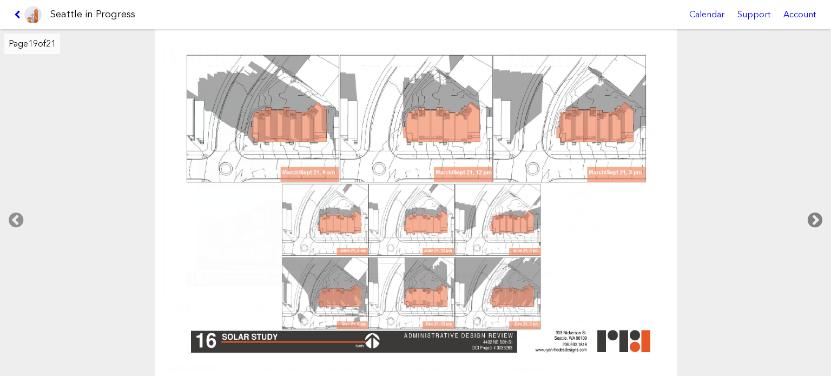
click at [812, 215] on icon at bounding box center [815, 220] width 32 height 35
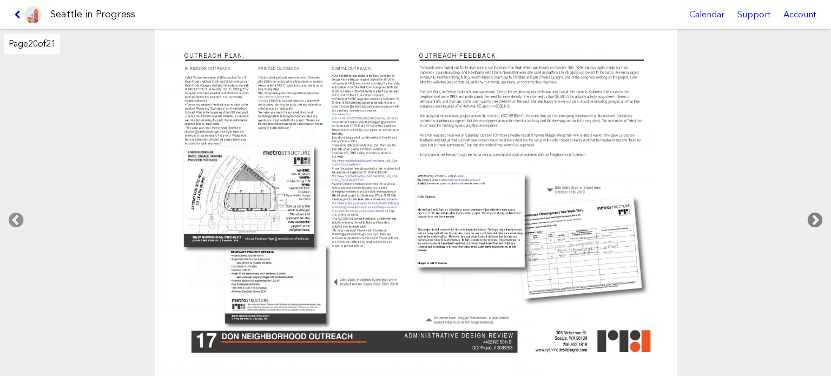
click at [812, 215] on icon at bounding box center [815, 220] width 32 height 35
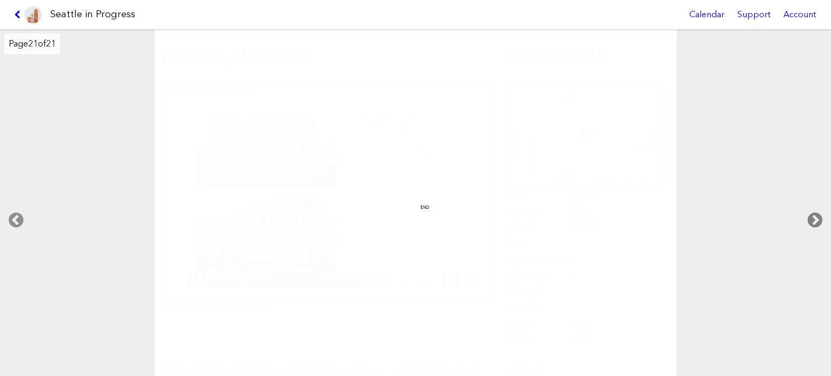
click at [812, 215] on icon at bounding box center [815, 220] width 32 height 35
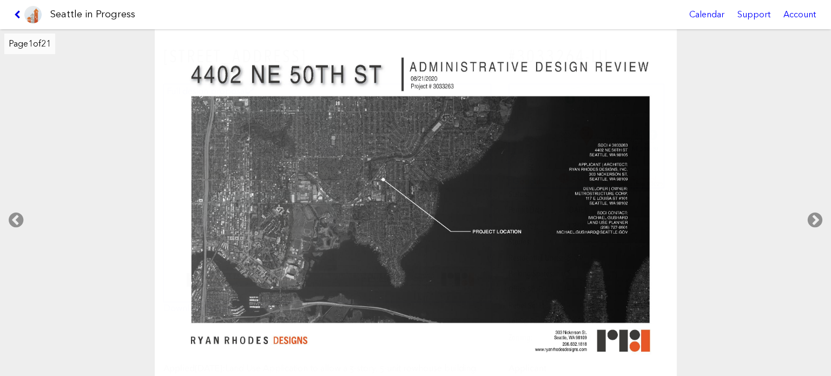
click at [19, 10] on icon at bounding box center [19, 14] width 10 height 9
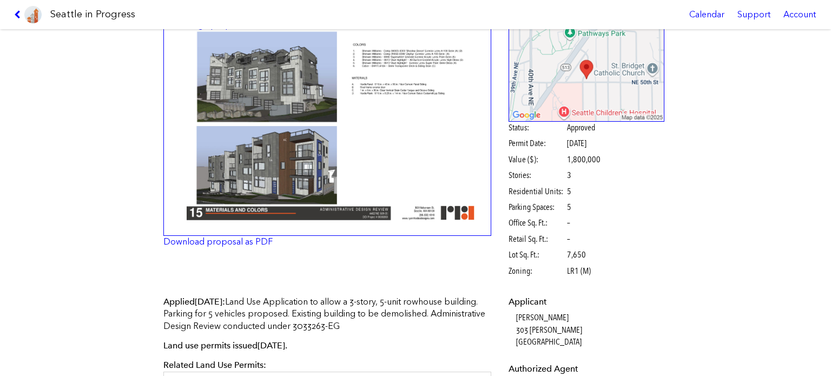
scroll to position [108, 0]
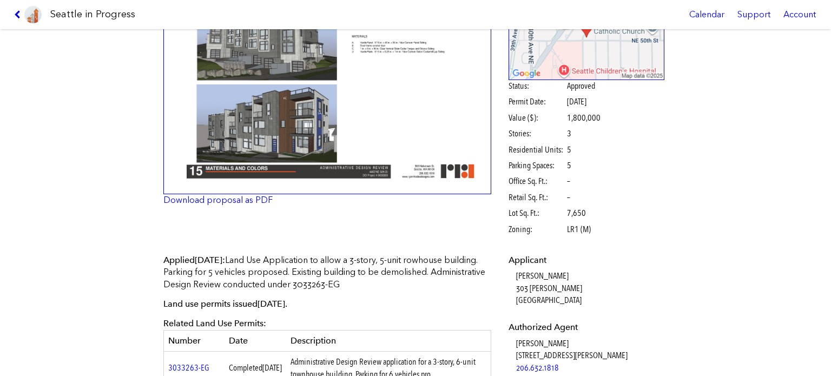
click at [15, 12] on icon at bounding box center [19, 14] width 10 height 9
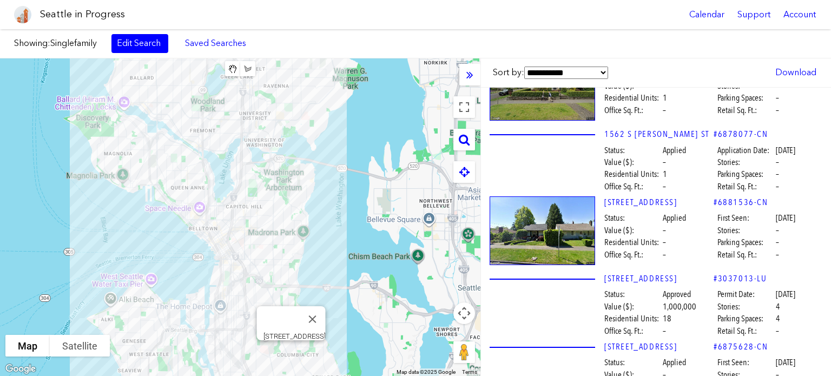
scroll to position [26044, 0]
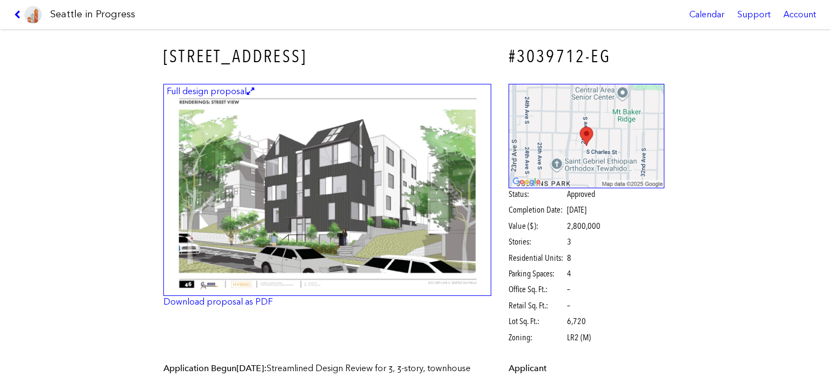
click at [308, 194] on img at bounding box center [327, 190] width 328 height 213
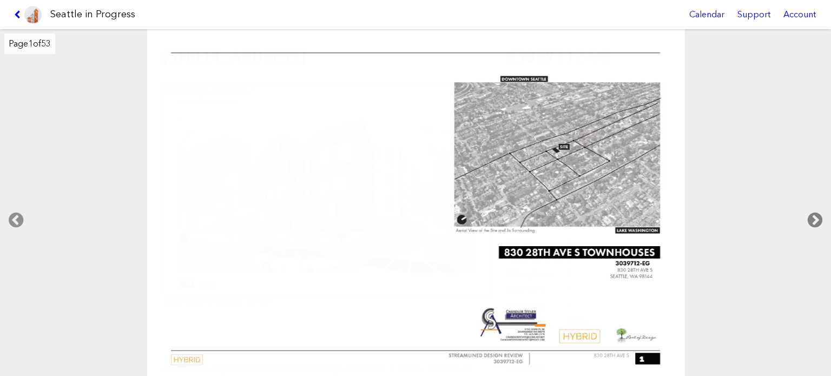
click at [815, 214] on icon at bounding box center [815, 220] width 32 height 35
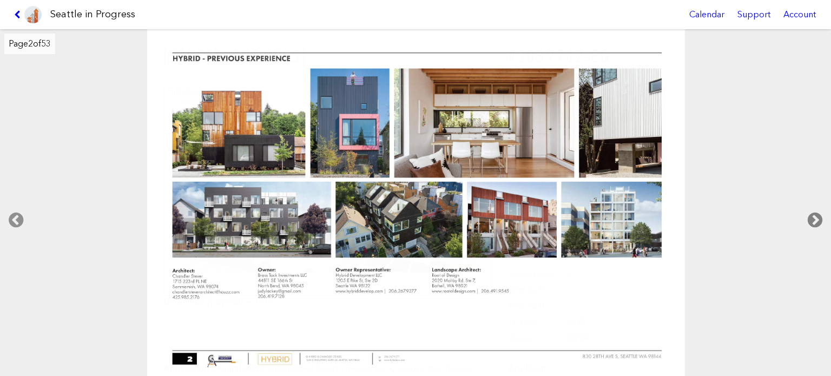
click at [814, 214] on icon at bounding box center [815, 220] width 32 height 35
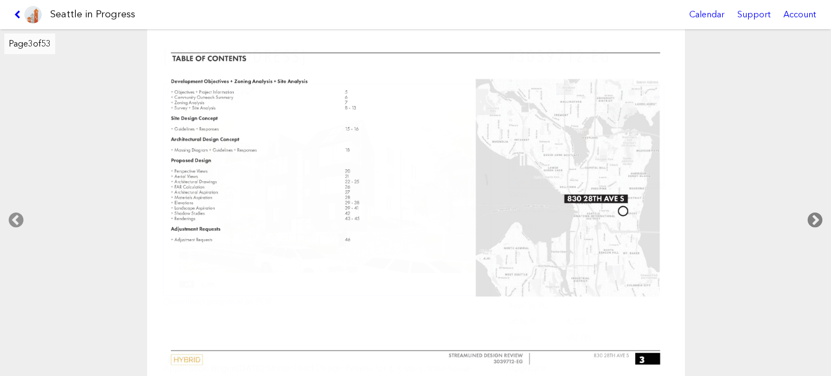
click at [814, 214] on icon at bounding box center [815, 220] width 32 height 35
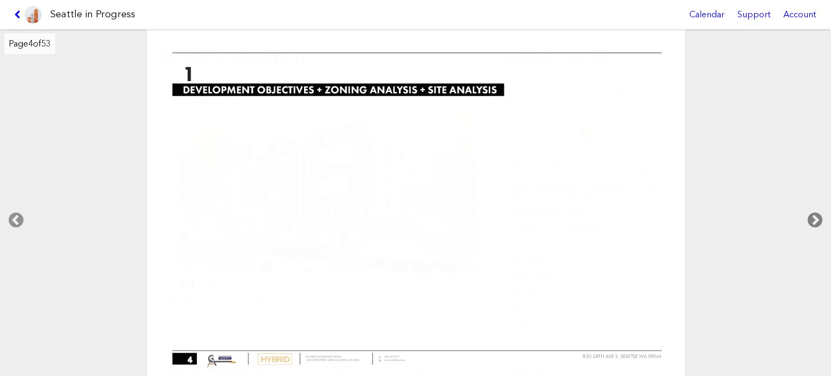
click at [814, 214] on icon at bounding box center [815, 220] width 32 height 35
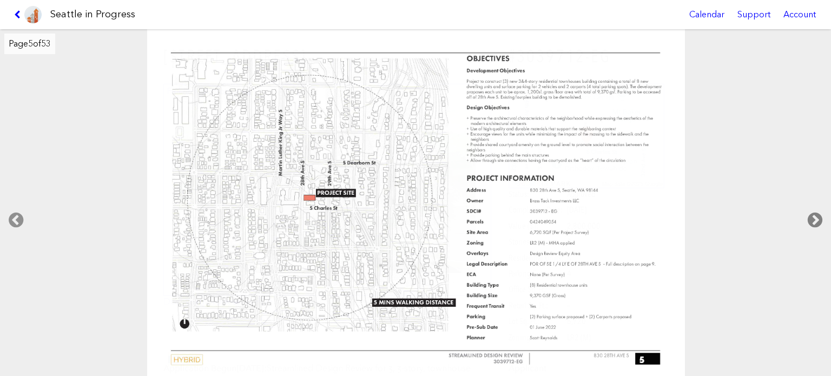
click at [814, 214] on icon at bounding box center [815, 220] width 32 height 35
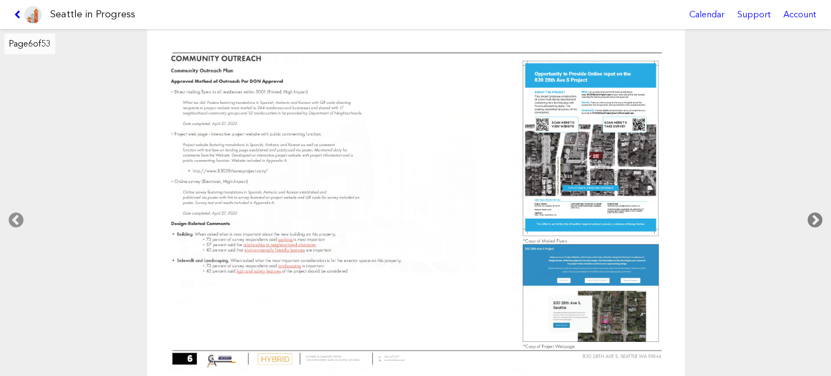
click at [814, 214] on icon at bounding box center [815, 220] width 32 height 35
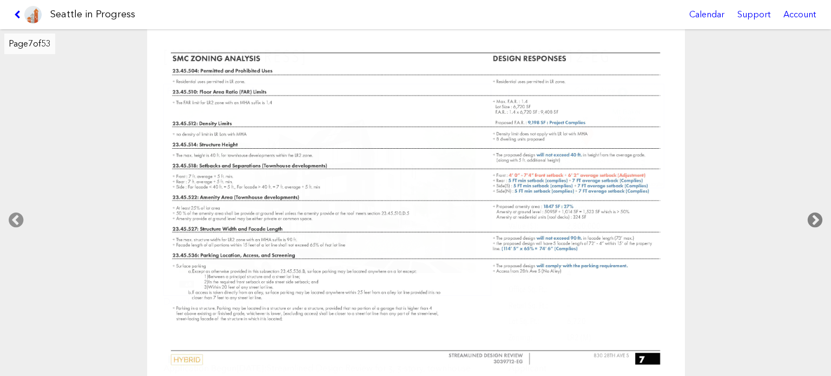
click at [814, 214] on icon at bounding box center [815, 220] width 32 height 35
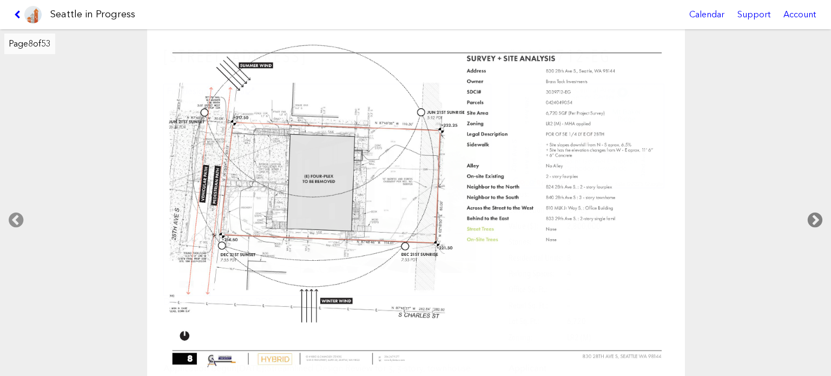
click at [814, 214] on icon at bounding box center [815, 220] width 32 height 35
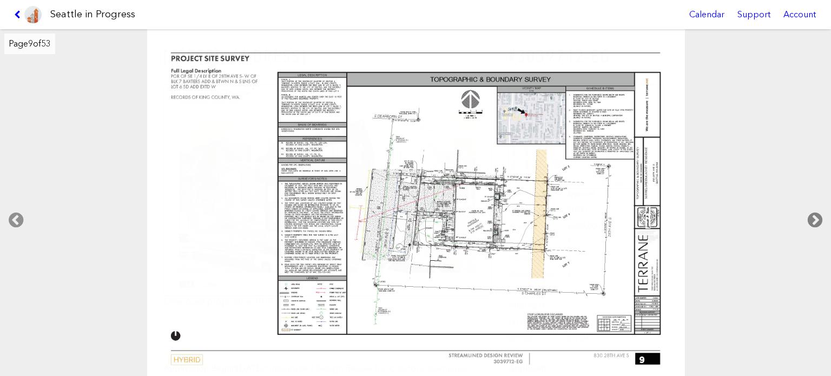
click at [814, 214] on icon at bounding box center [815, 220] width 32 height 35
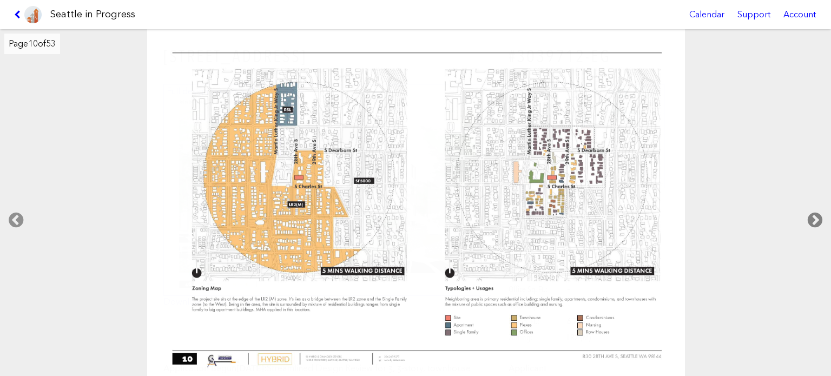
click at [814, 214] on icon at bounding box center [815, 220] width 32 height 35
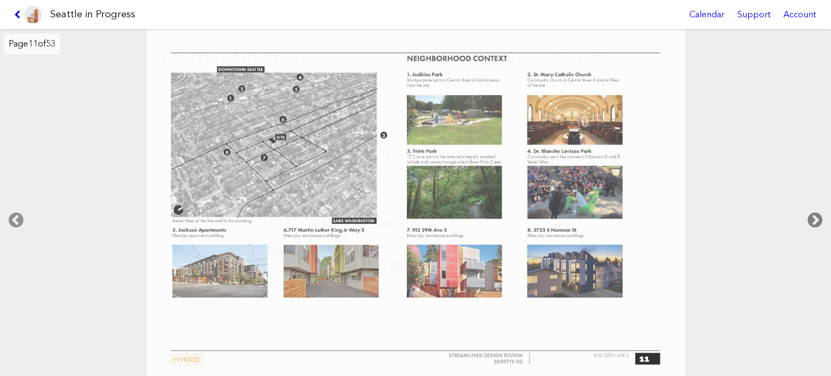
click at [814, 214] on icon at bounding box center [815, 220] width 32 height 35
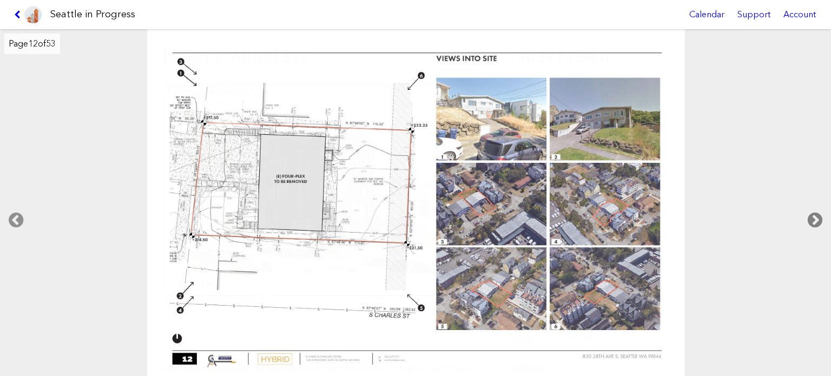
click at [814, 214] on icon at bounding box center [815, 220] width 32 height 35
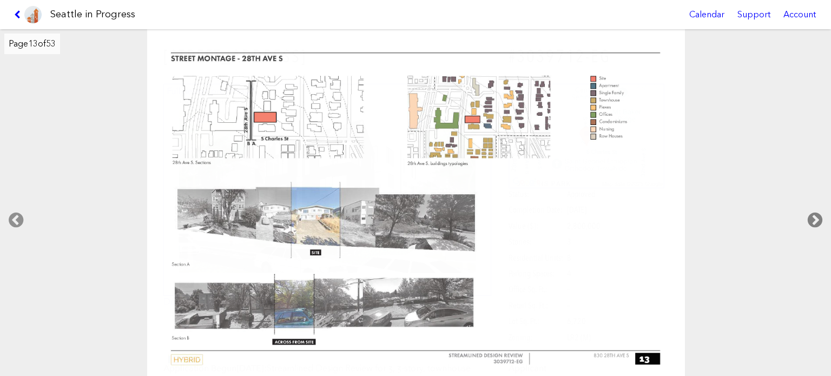
click at [814, 214] on icon at bounding box center [815, 220] width 32 height 35
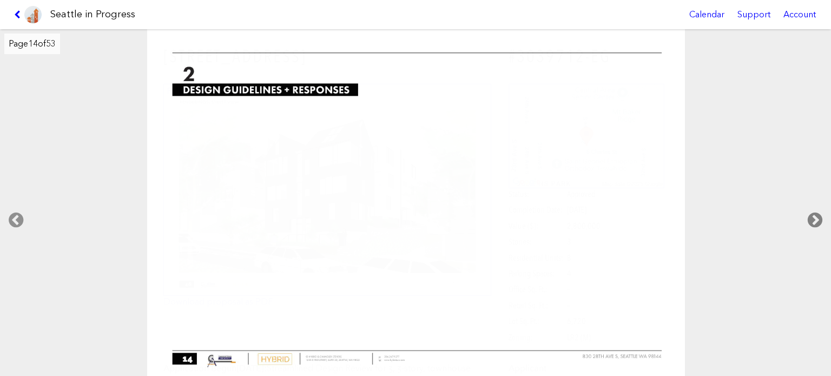
click at [814, 214] on icon at bounding box center [815, 220] width 32 height 35
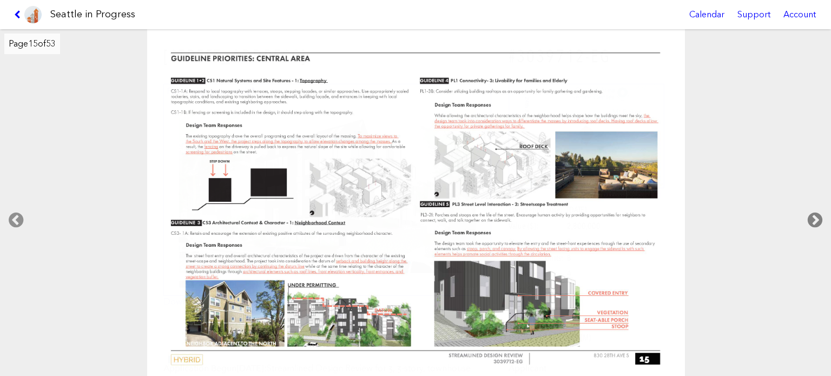
click at [814, 214] on icon at bounding box center [815, 220] width 32 height 35
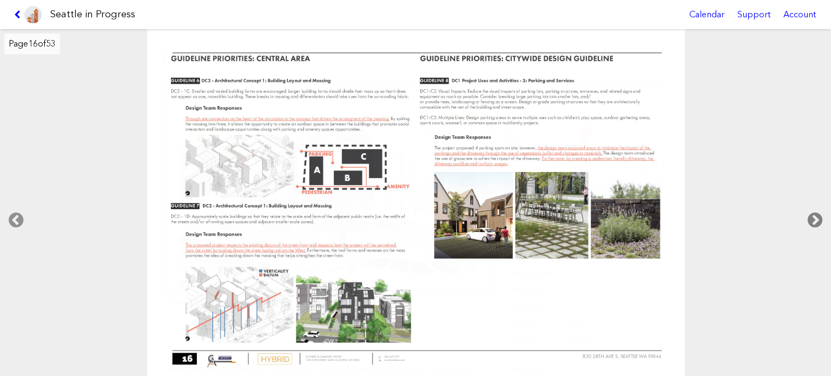
click at [814, 214] on icon at bounding box center [815, 220] width 32 height 35
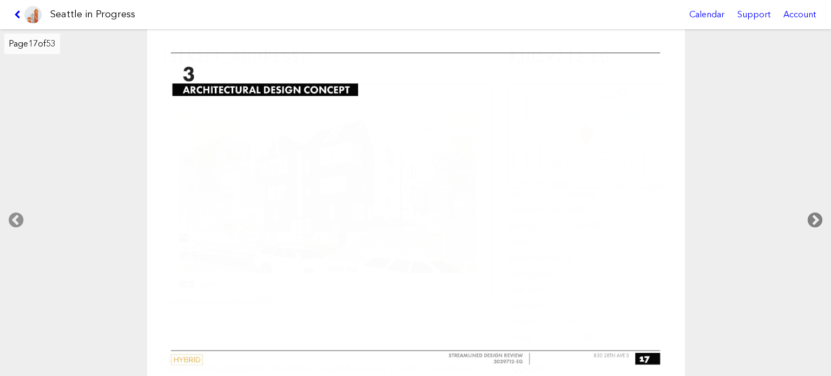
click at [814, 214] on icon at bounding box center [815, 220] width 32 height 35
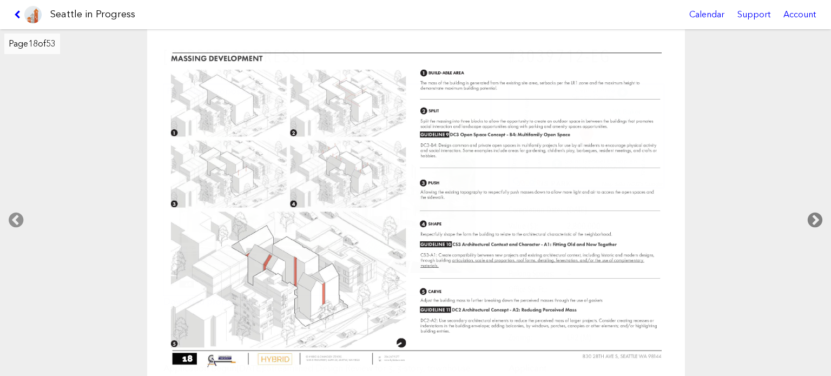
click at [814, 214] on icon at bounding box center [815, 220] width 32 height 35
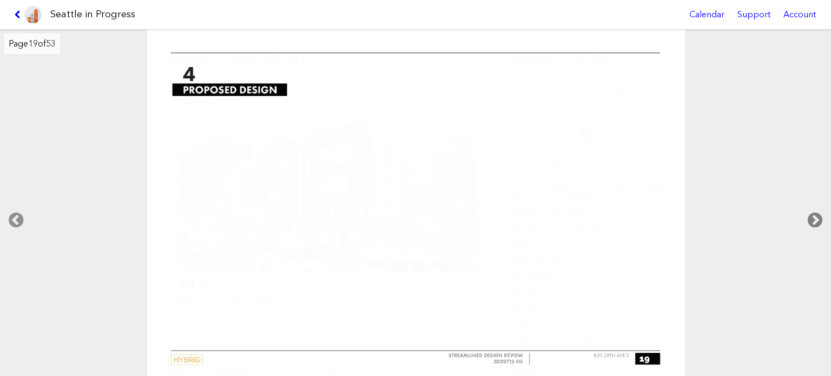
click at [814, 214] on icon at bounding box center [815, 220] width 32 height 35
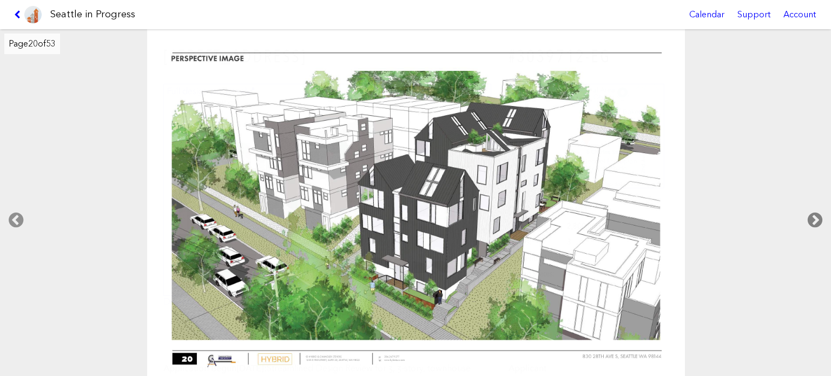
click at [814, 214] on icon at bounding box center [815, 220] width 32 height 35
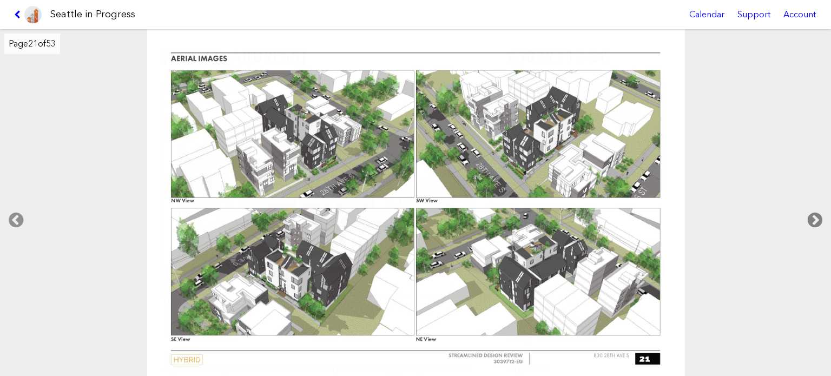
click at [814, 214] on icon at bounding box center [815, 220] width 32 height 35
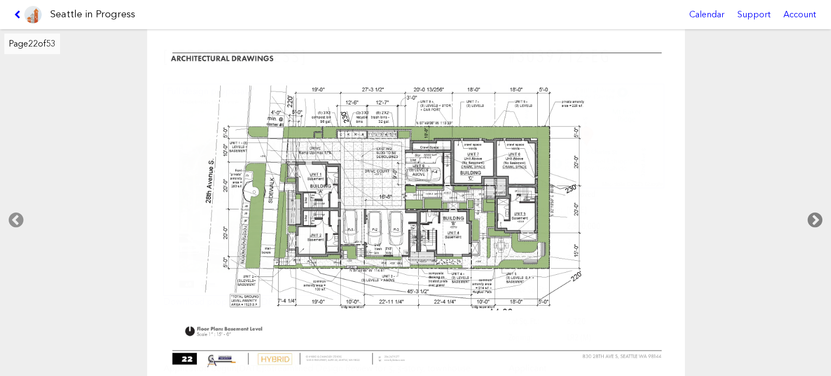
click at [814, 214] on icon at bounding box center [815, 220] width 32 height 35
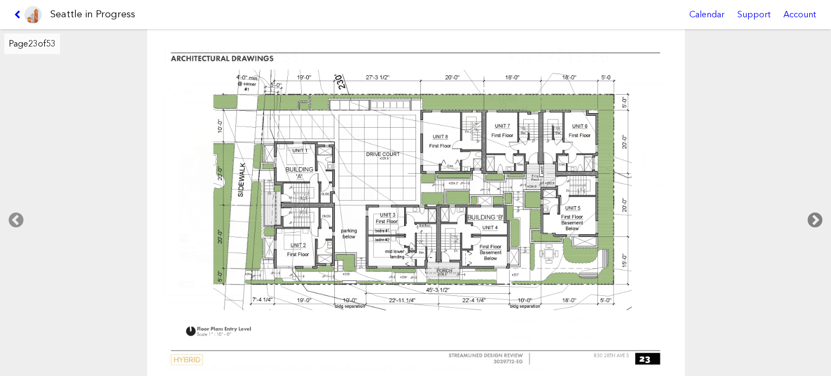
click at [814, 214] on icon at bounding box center [815, 220] width 32 height 35
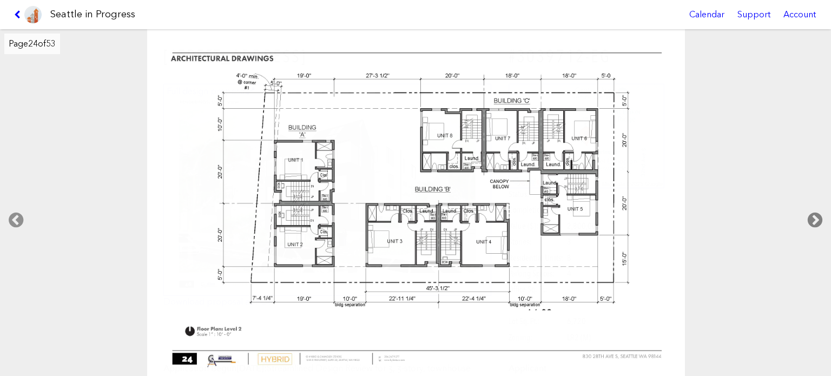
click at [814, 214] on icon at bounding box center [815, 220] width 32 height 35
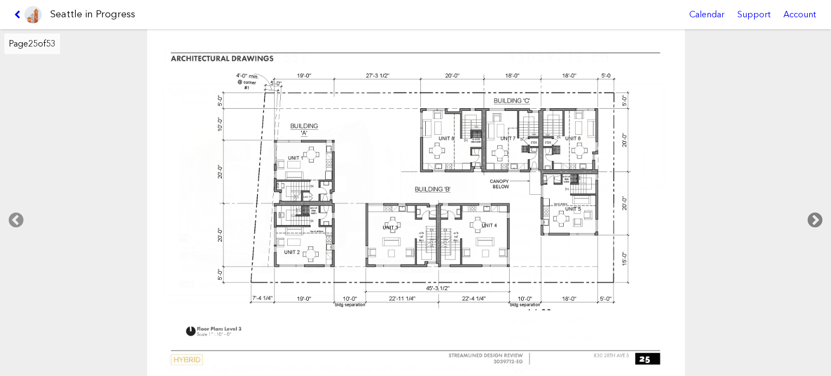
click at [814, 214] on icon at bounding box center [815, 220] width 32 height 35
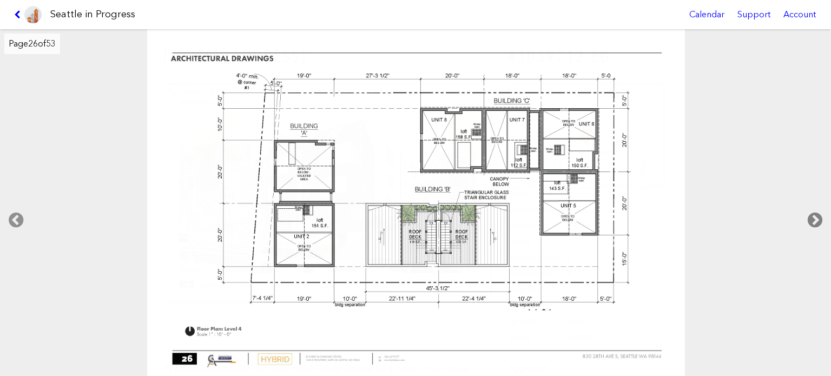
click at [814, 214] on icon at bounding box center [815, 220] width 32 height 35
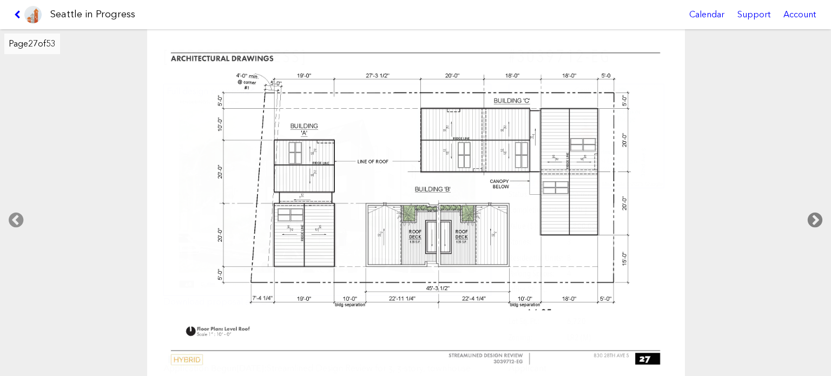
click at [814, 214] on icon at bounding box center [815, 220] width 32 height 35
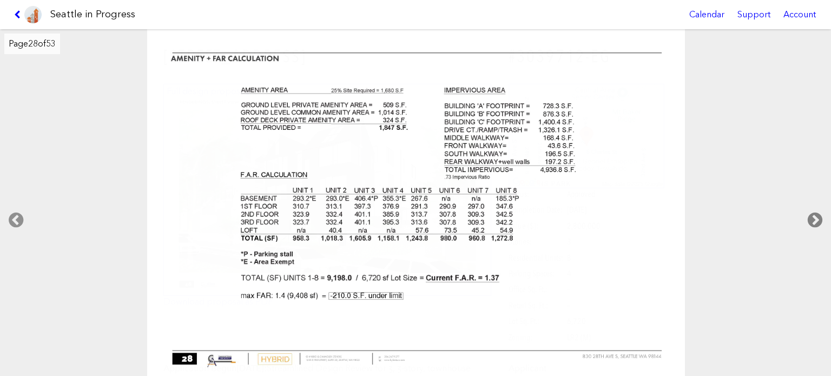
click at [814, 214] on icon at bounding box center [815, 220] width 32 height 35
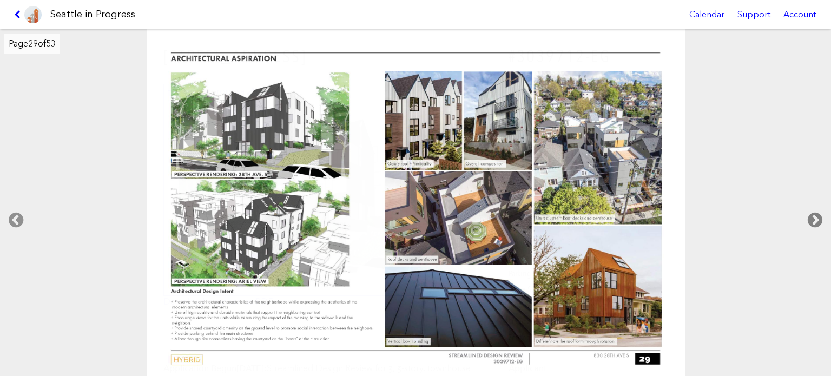
click at [814, 214] on icon at bounding box center [815, 220] width 32 height 35
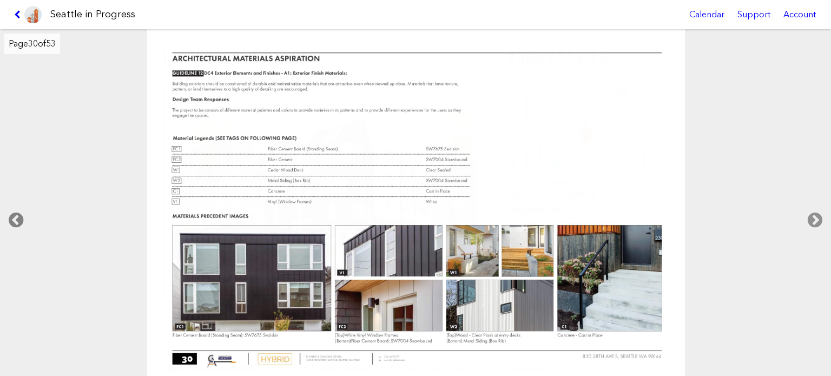
click at [6, 222] on icon at bounding box center [16, 220] width 32 height 35
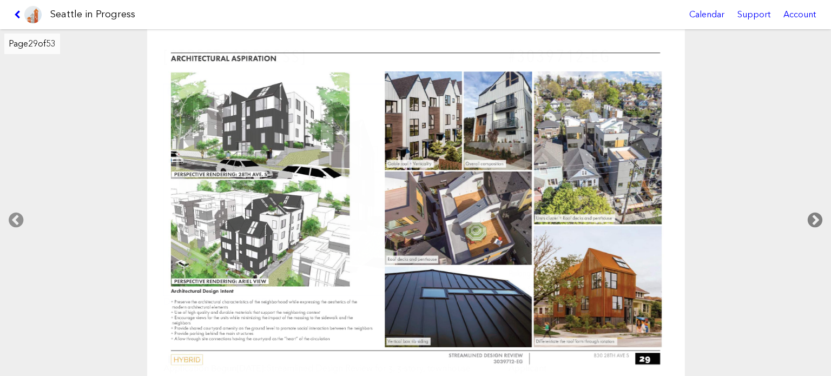
click at [813, 219] on icon at bounding box center [815, 220] width 32 height 35
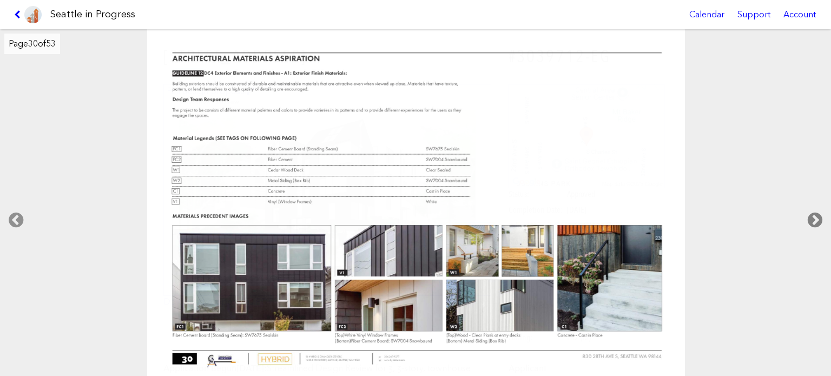
click at [813, 219] on icon at bounding box center [815, 220] width 32 height 35
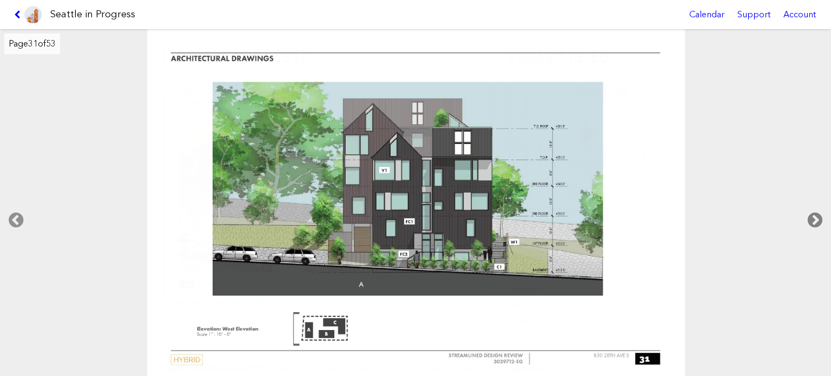
click at [813, 219] on icon at bounding box center [815, 220] width 32 height 35
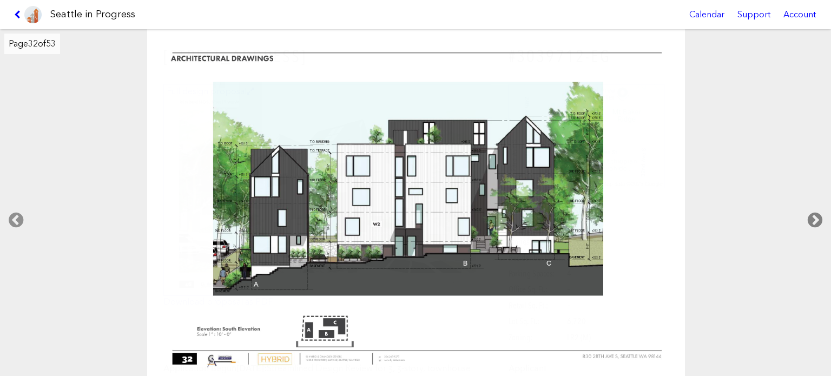
click at [813, 219] on icon at bounding box center [815, 220] width 32 height 35
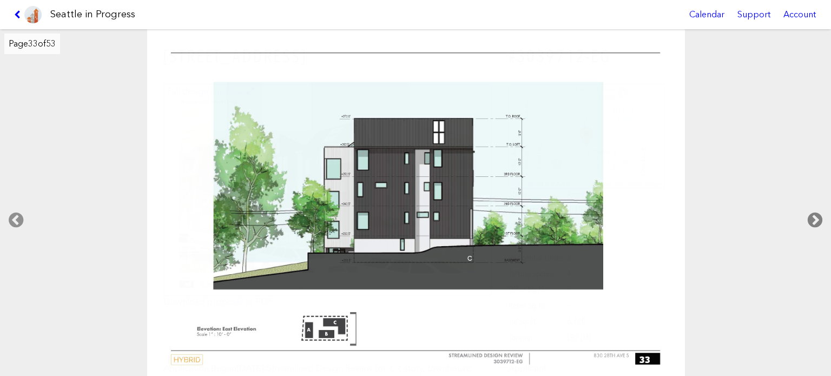
click at [813, 219] on icon at bounding box center [815, 220] width 32 height 35
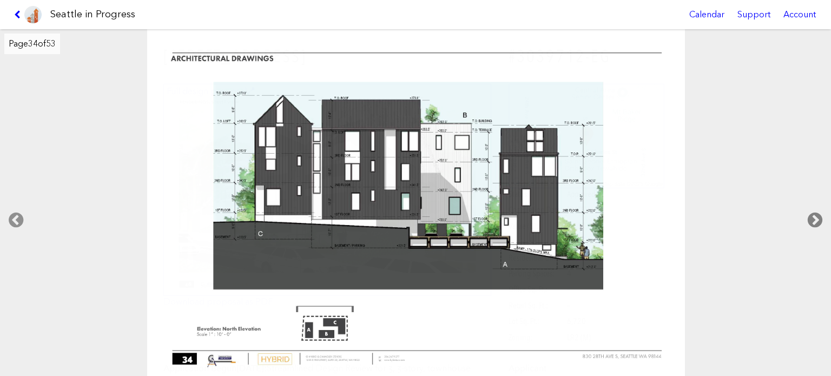
click at [813, 219] on icon at bounding box center [815, 220] width 32 height 35
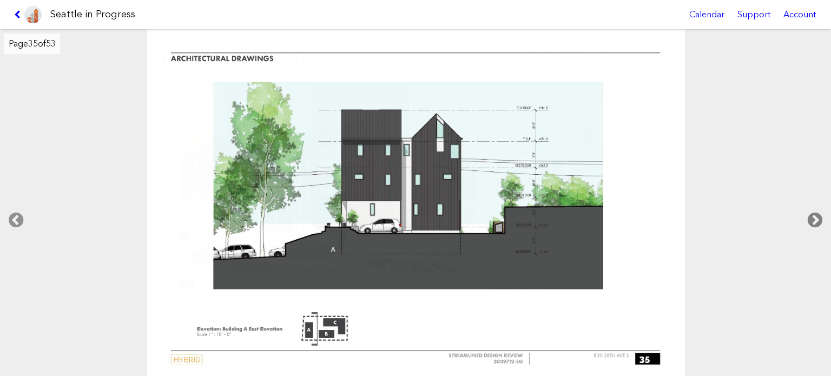
click at [813, 219] on icon at bounding box center [815, 220] width 32 height 35
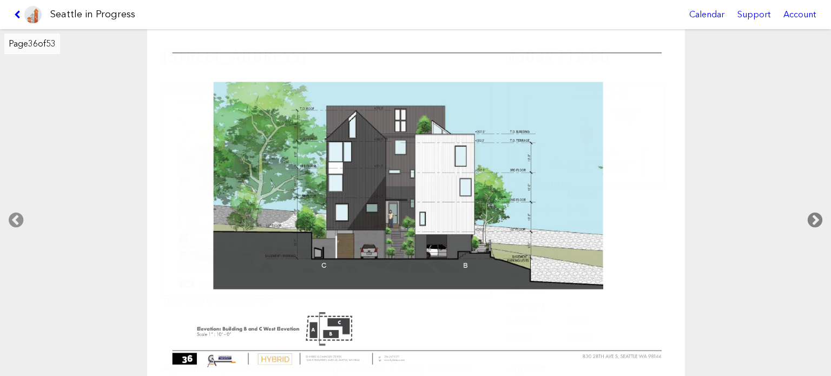
click at [813, 219] on icon at bounding box center [815, 220] width 32 height 35
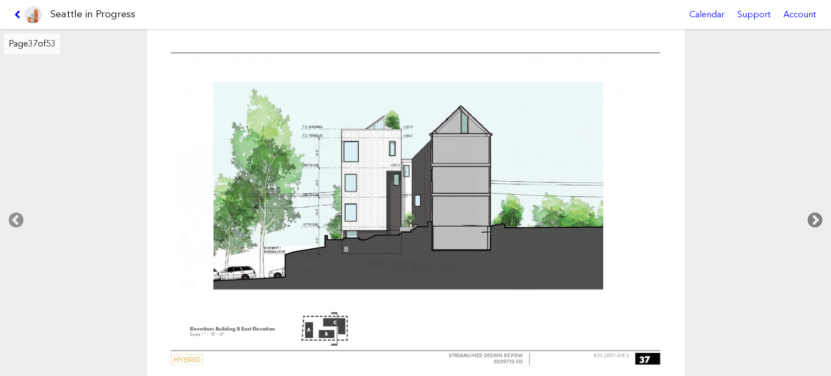
click at [813, 219] on icon at bounding box center [815, 220] width 32 height 35
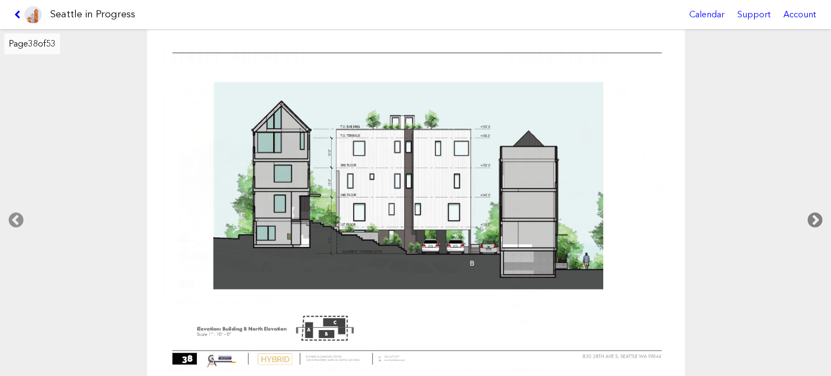
click at [813, 219] on icon at bounding box center [815, 220] width 32 height 35
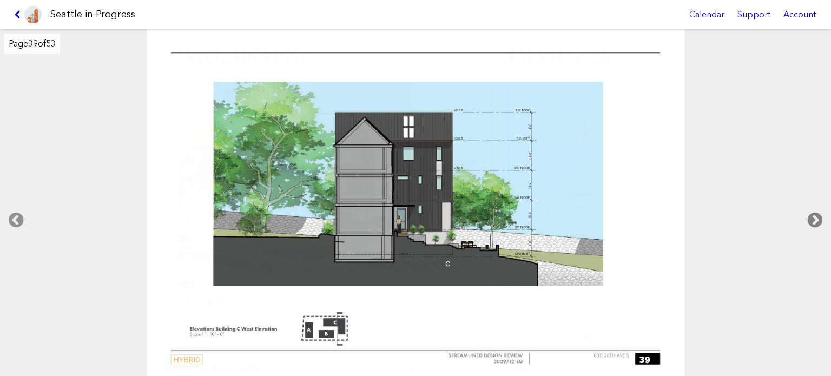
click at [813, 219] on icon at bounding box center [815, 220] width 32 height 35
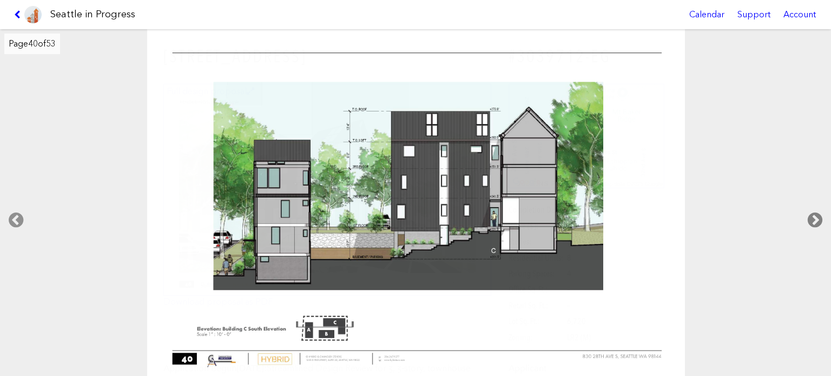
click at [813, 219] on icon at bounding box center [815, 220] width 32 height 35
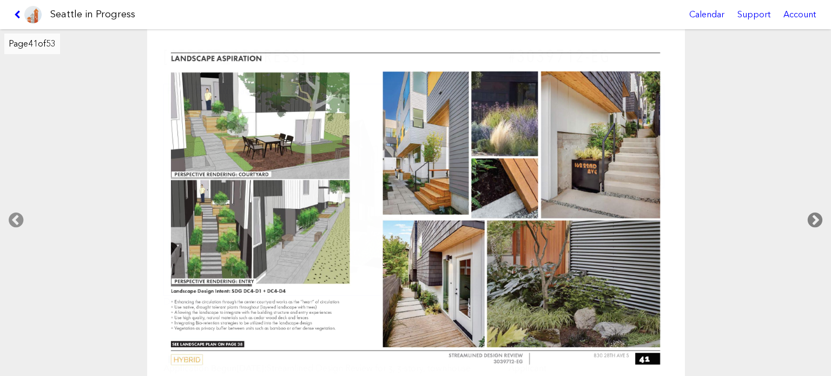
click at [813, 219] on icon at bounding box center [815, 220] width 32 height 35
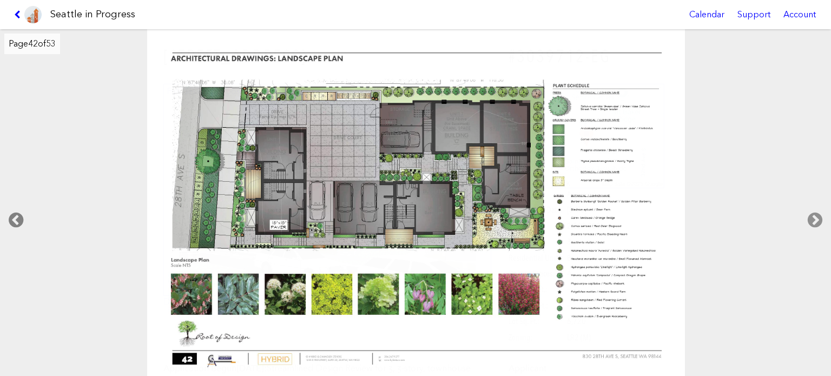
click at [4, 209] on icon at bounding box center [16, 220] width 32 height 35
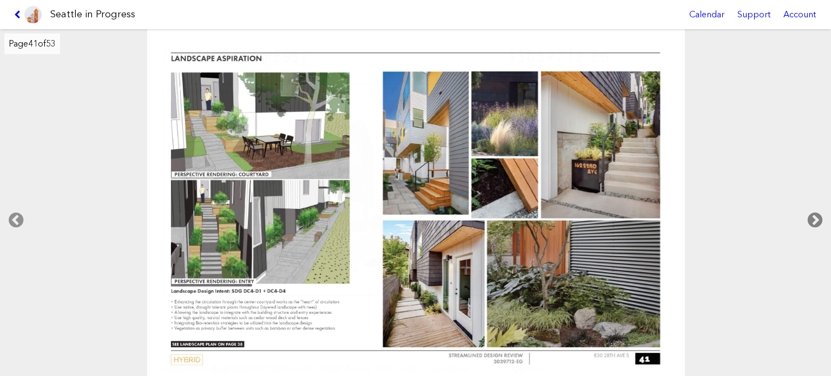
click at [814, 220] on icon at bounding box center [815, 220] width 32 height 35
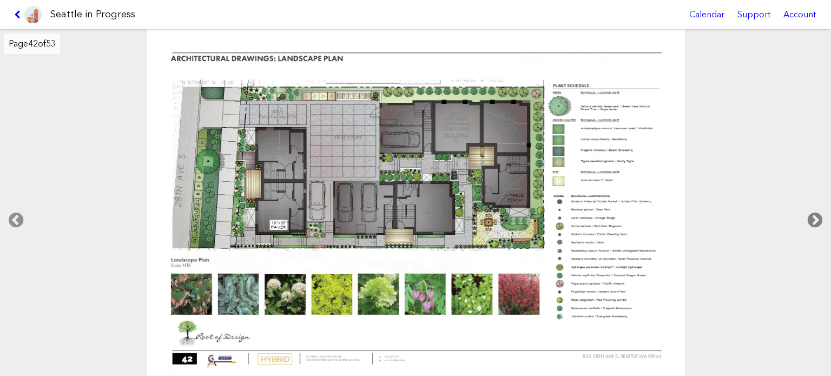
click at [814, 220] on icon at bounding box center [815, 220] width 32 height 35
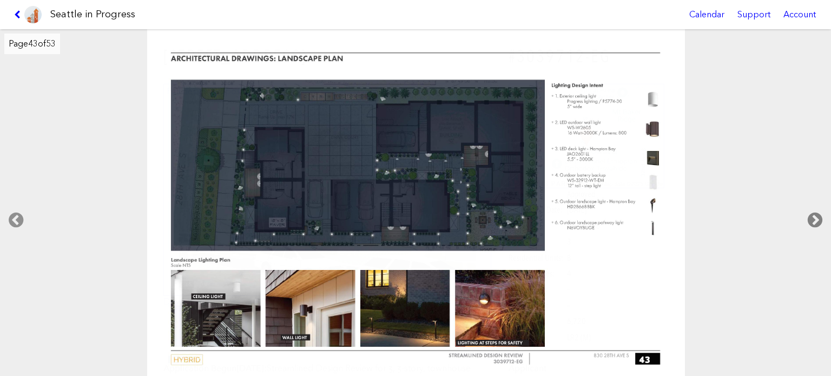
click at [814, 220] on icon at bounding box center [815, 220] width 32 height 35
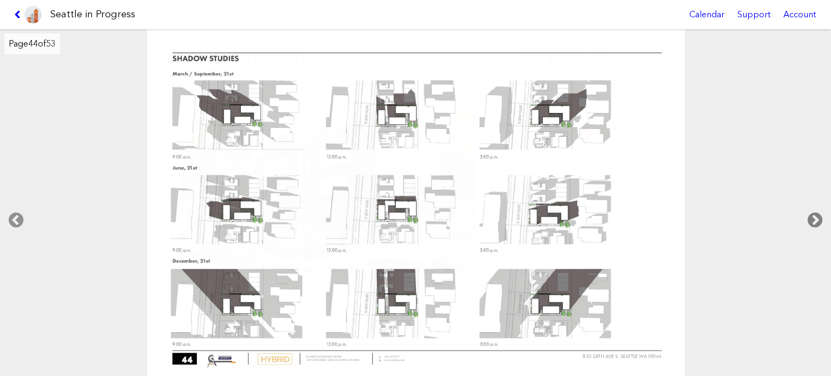
click at [814, 220] on icon at bounding box center [815, 220] width 32 height 35
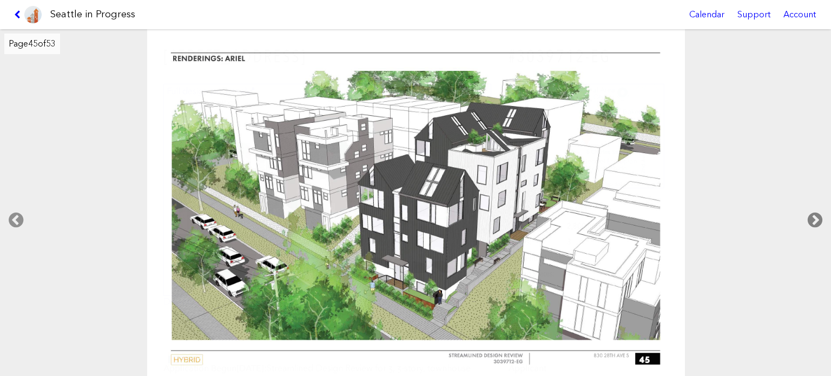
click at [814, 220] on icon at bounding box center [815, 220] width 32 height 35
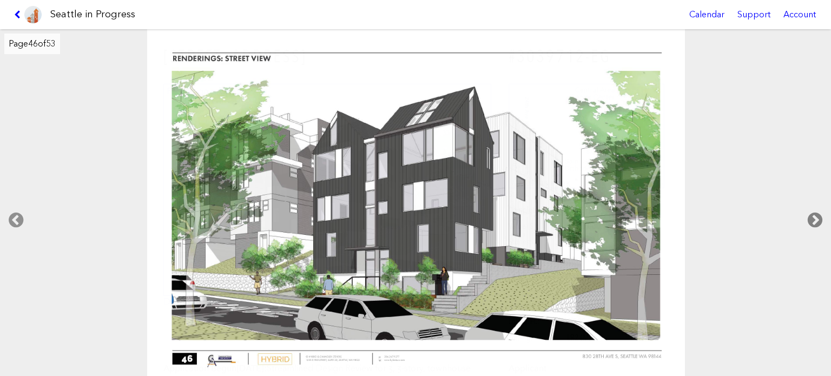
click at [814, 220] on icon at bounding box center [815, 220] width 32 height 35
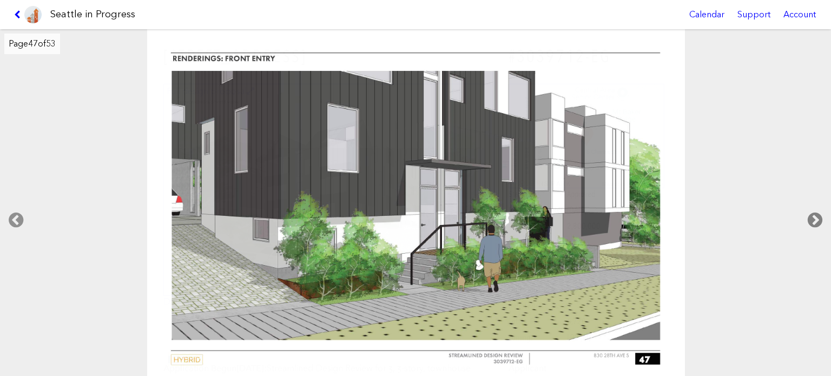
click at [814, 220] on icon at bounding box center [815, 220] width 32 height 35
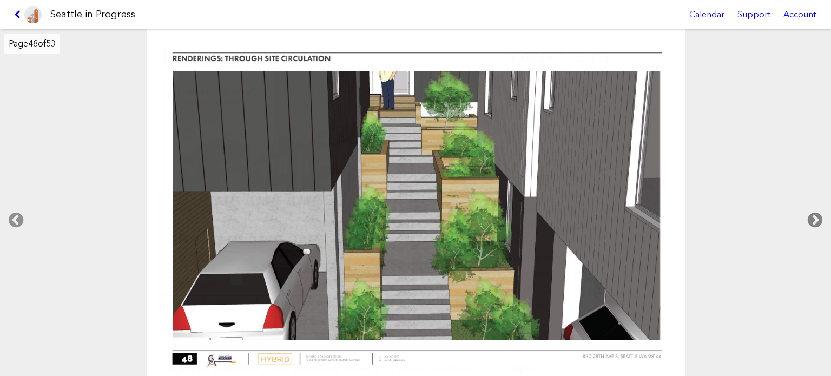
click at [814, 220] on icon at bounding box center [815, 220] width 32 height 35
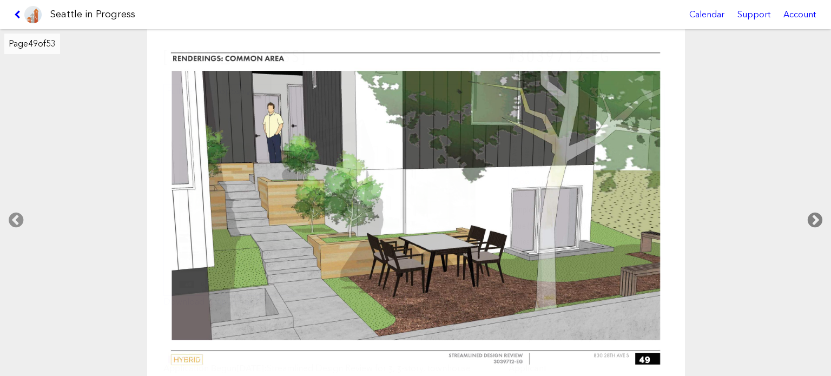
click at [814, 220] on icon at bounding box center [815, 220] width 32 height 35
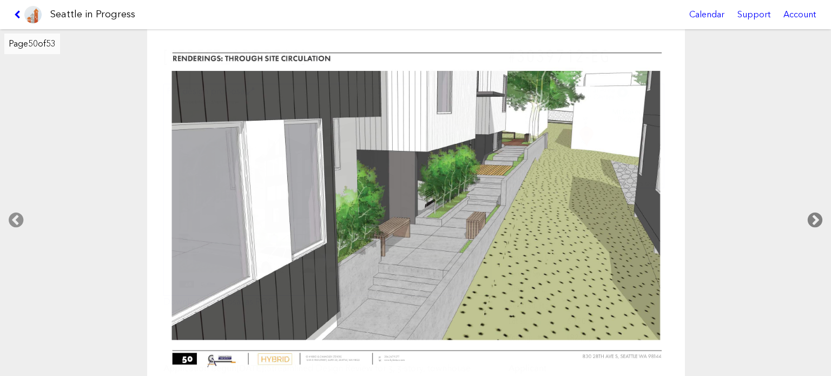
click at [814, 220] on icon at bounding box center [815, 220] width 32 height 35
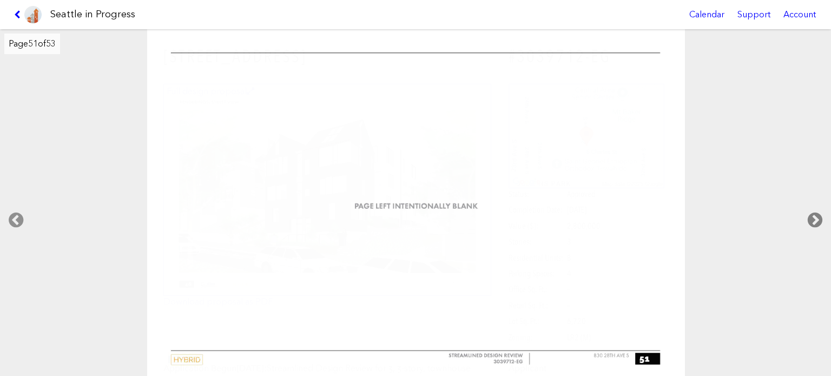
click at [814, 220] on icon at bounding box center [815, 220] width 32 height 35
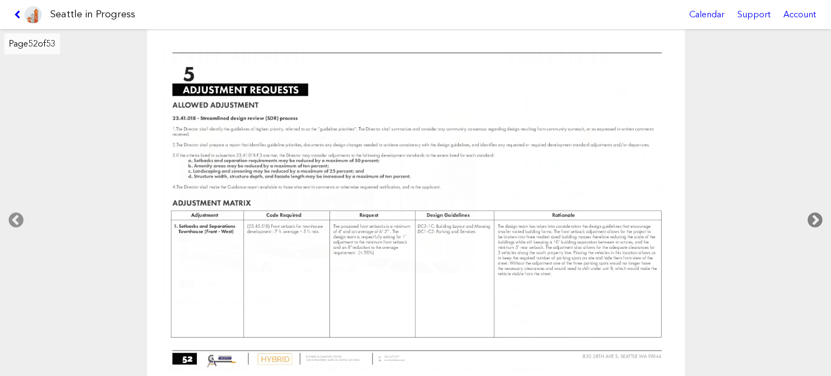
click at [814, 220] on icon at bounding box center [815, 220] width 32 height 35
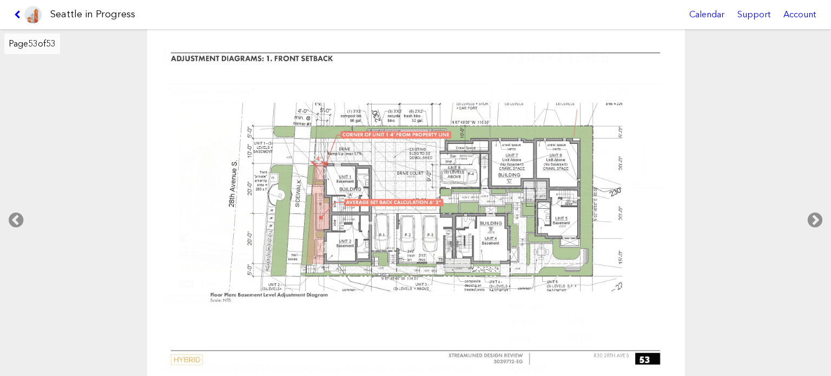
click at [15, 9] on link at bounding box center [28, 14] width 36 height 29
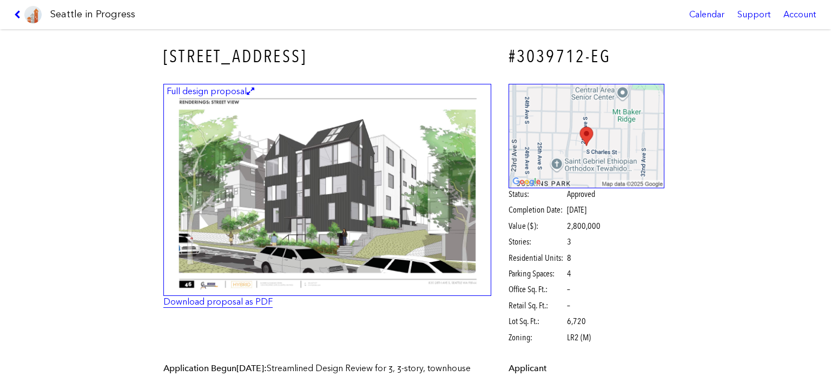
click at [234, 302] on link "Download proposal as PDF" at bounding box center [217, 301] width 109 height 10
click at [16, 15] on icon at bounding box center [19, 14] width 10 height 9
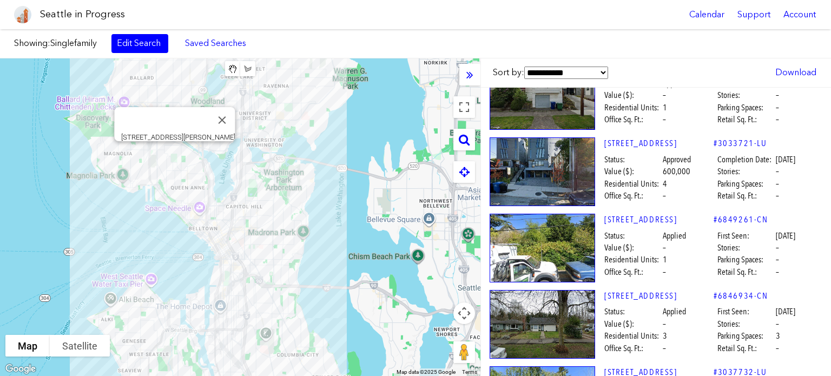
scroll to position [26964, 0]
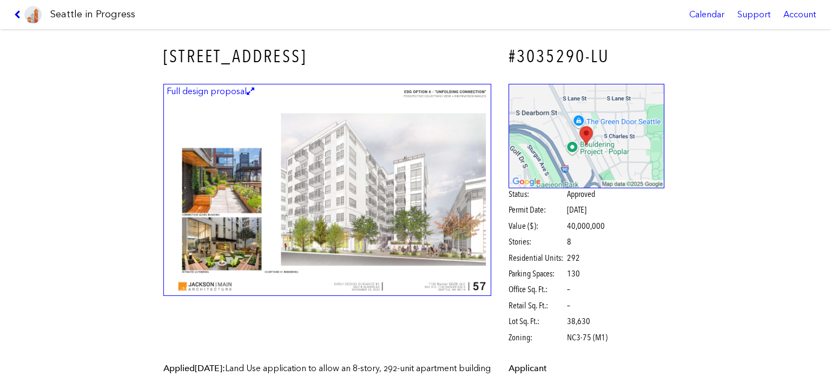
click at [17, 14] on icon at bounding box center [19, 14] width 10 height 9
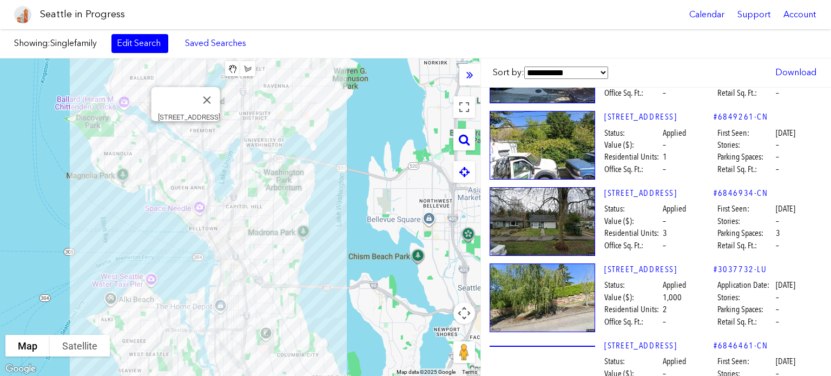
scroll to position [27072, 0]
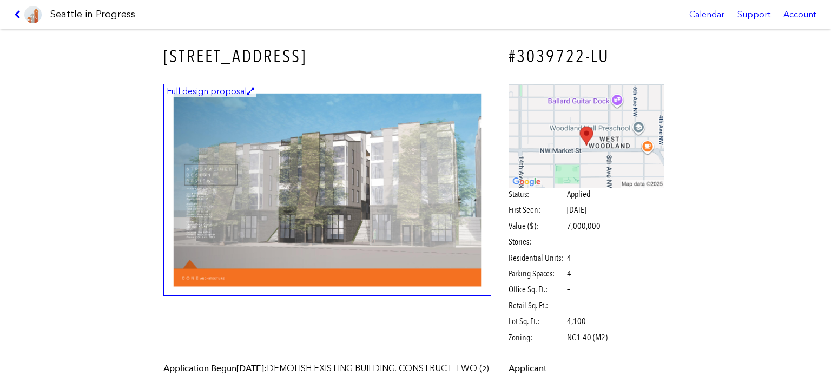
click at [348, 179] on img at bounding box center [327, 190] width 328 height 213
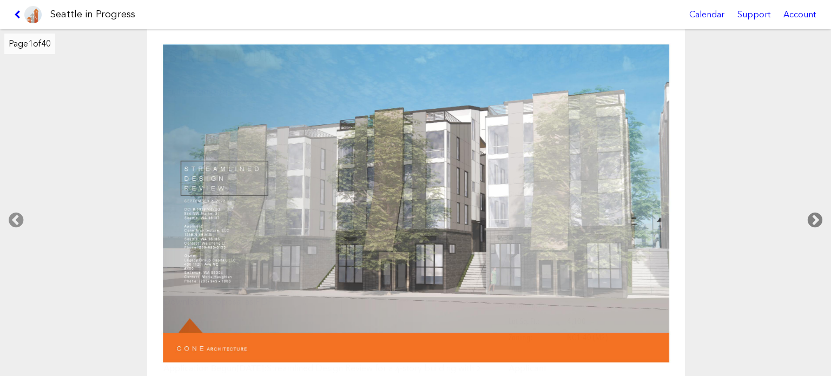
click at [811, 220] on icon at bounding box center [815, 220] width 32 height 35
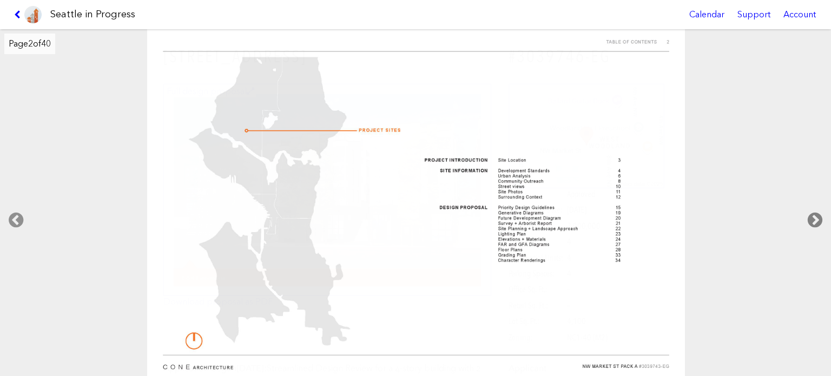
click at [811, 220] on icon at bounding box center [815, 220] width 32 height 35
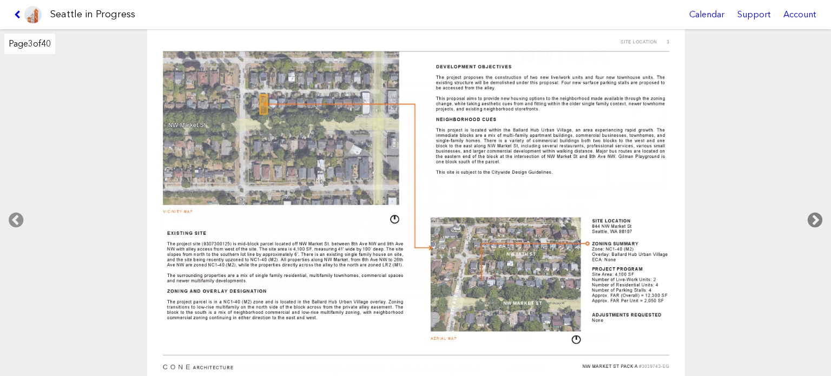
click at [811, 220] on icon at bounding box center [815, 220] width 32 height 35
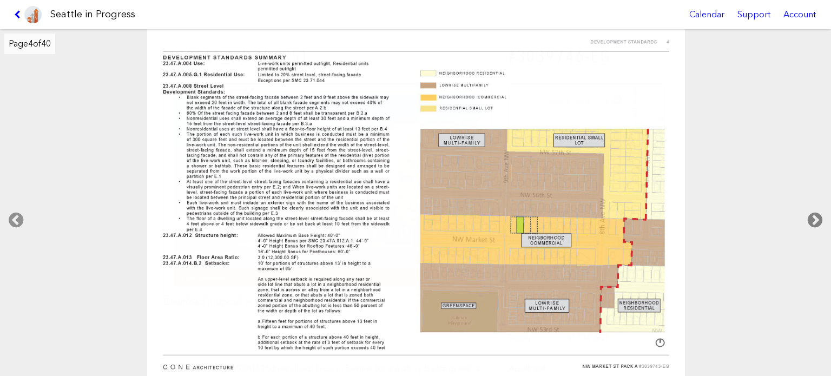
click at [811, 220] on icon at bounding box center [815, 220] width 32 height 35
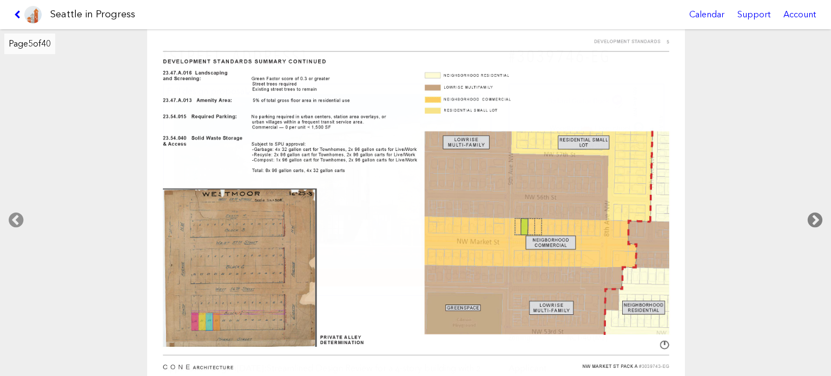
click at [811, 220] on icon at bounding box center [815, 220] width 32 height 35
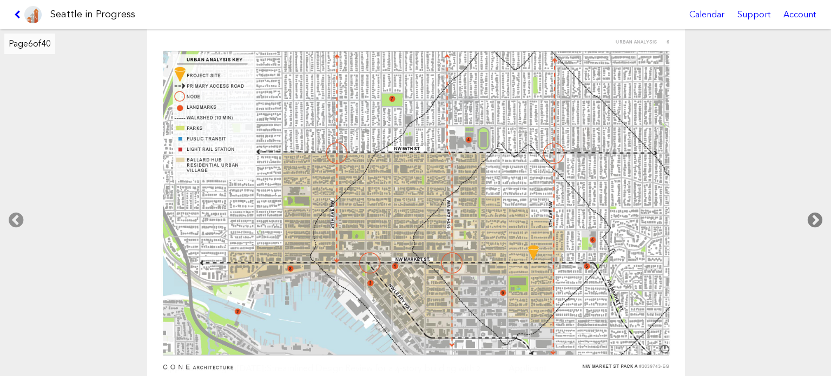
click at [811, 220] on icon at bounding box center [815, 220] width 32 height 35
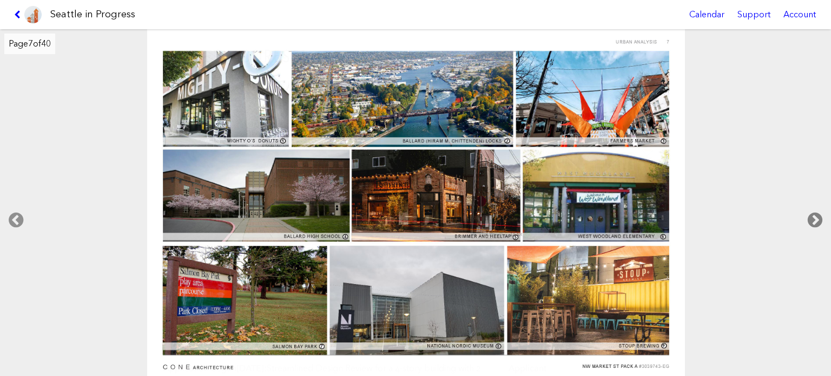
click at [811, 220] on icon at bounding box center [815, 220] width 32 height 35
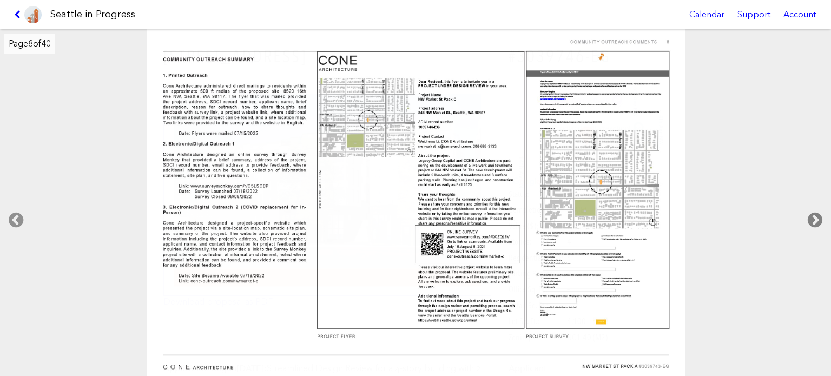
click at [811, 220] on icon at bounding box center [815, 220] width 32 height 35
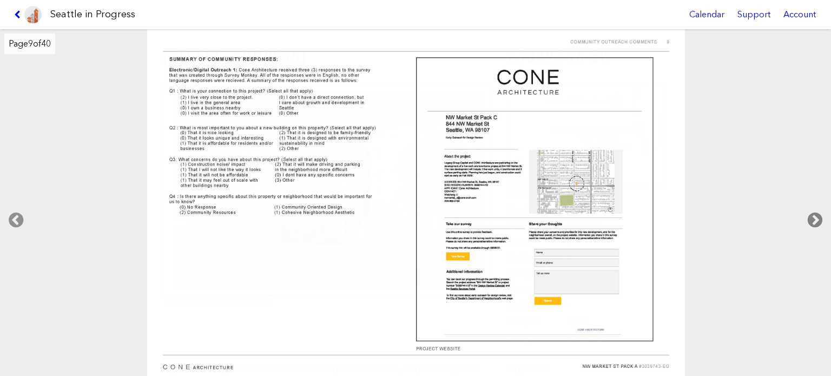
click at [811, 220] on icon at bounding box center [815, 220] width 32 height 35
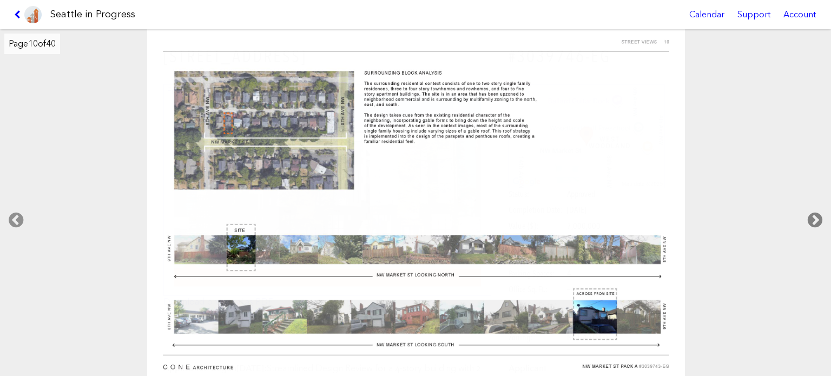
click at [811, 220] on icon at bounding box center [815, 220] width 32 height 35
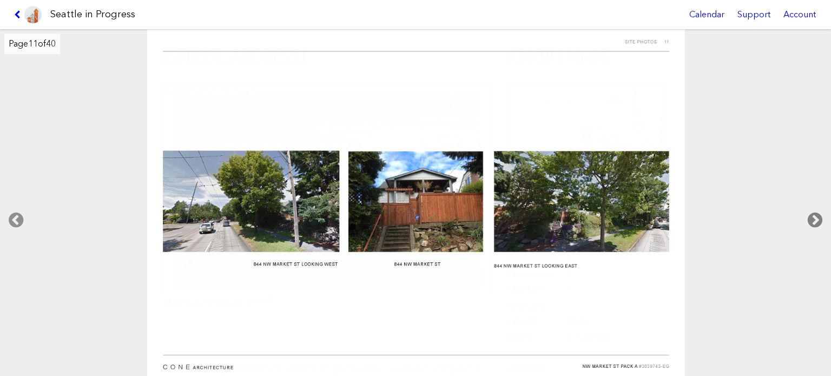
click at [811, 220] on icon at bounding box center [815, 220] width 32 height 35
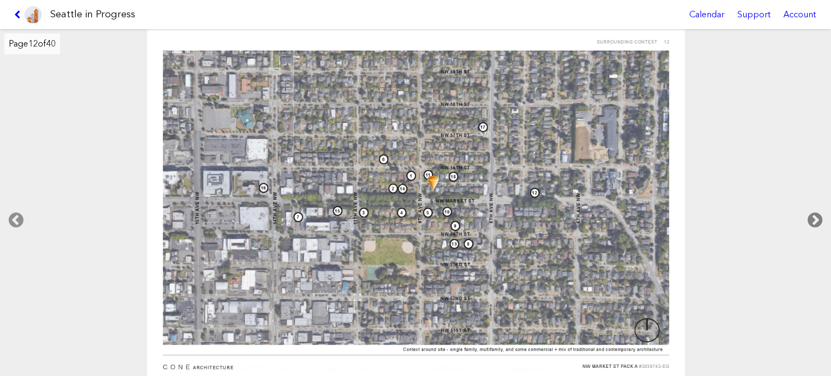
click at [811, 220] on icon at bounding box center [815, 220] width 32 height 35
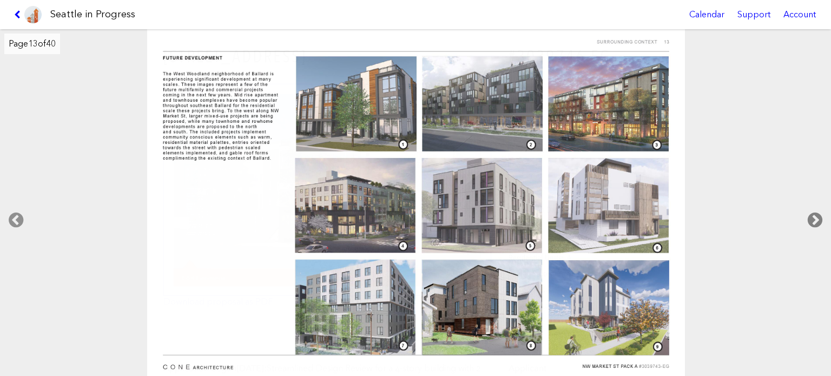
click at [811, 220] on icon at bounding box center [815, 220] width 32 height 35
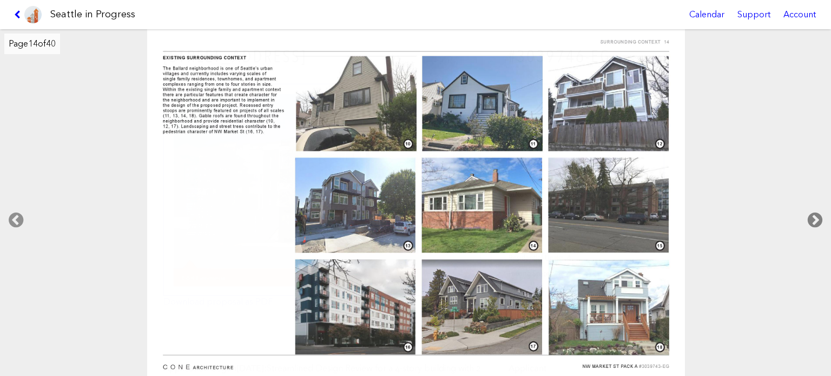
click at [811, 220] on icon at bounding box center [815, 220] width 32 height 35
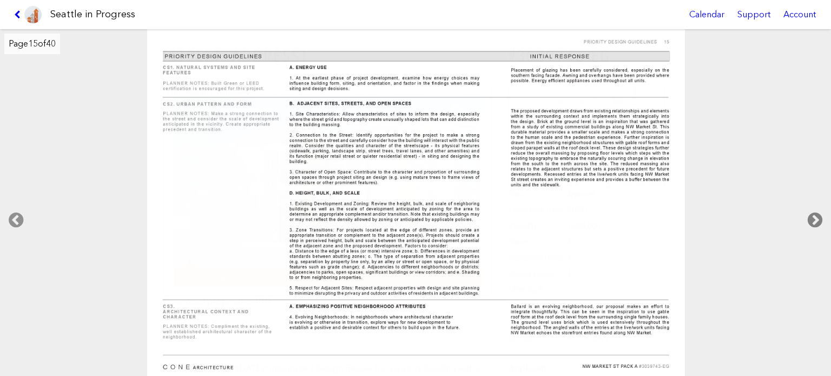
click at [811, 220] on icon at bounding box center [815, 220] width 32 height 35
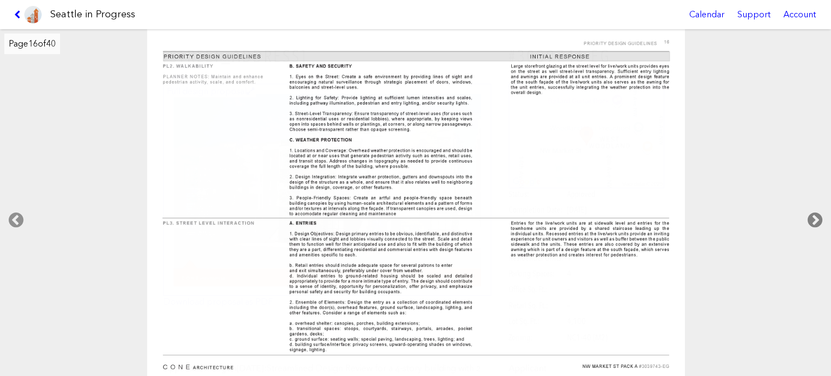
click at [811, 220] on icon at bounding box center [815, 220] width 32 height 35
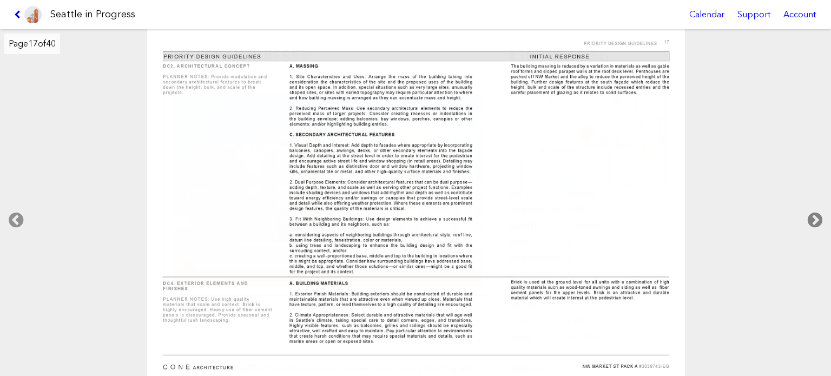
click at [812, 220] on icon at bounding box center [815, 220] width 32 height 35
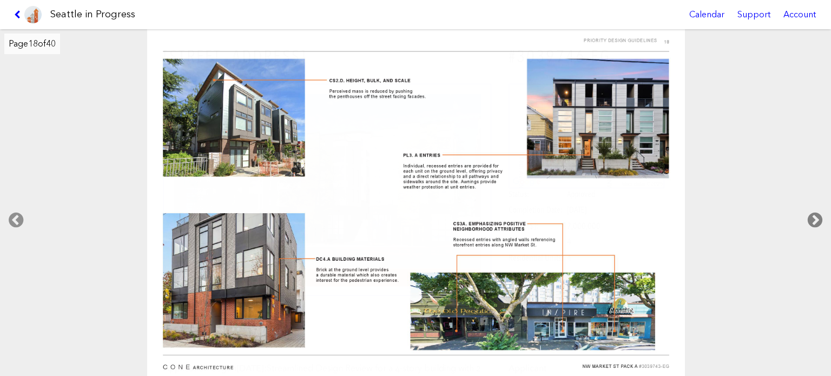
click at [813, 220] on icon at bounding box center [815, 220] width 32 height 35
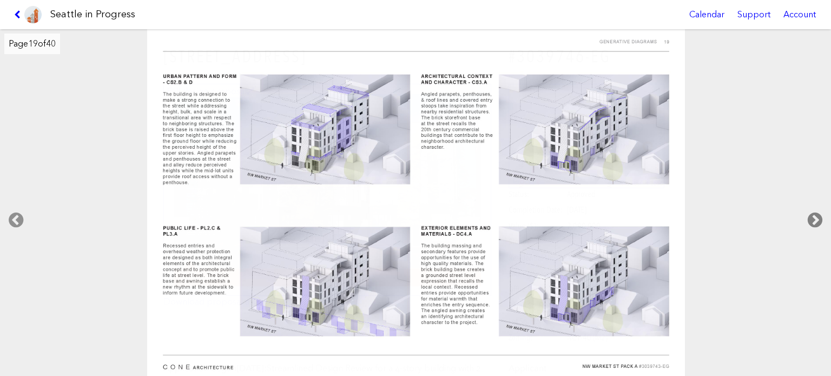
click at [814, 220] on icon at bounding box center [815, 220] width 32 height 35
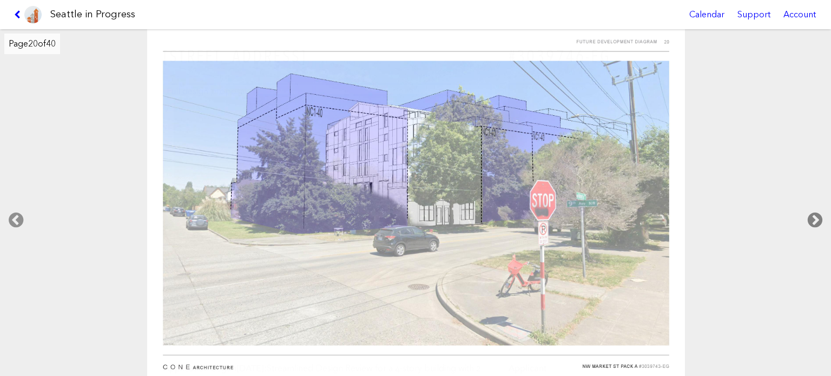
click at [814, 220] on icon at bounding box center [815, 220] width 32 height 35
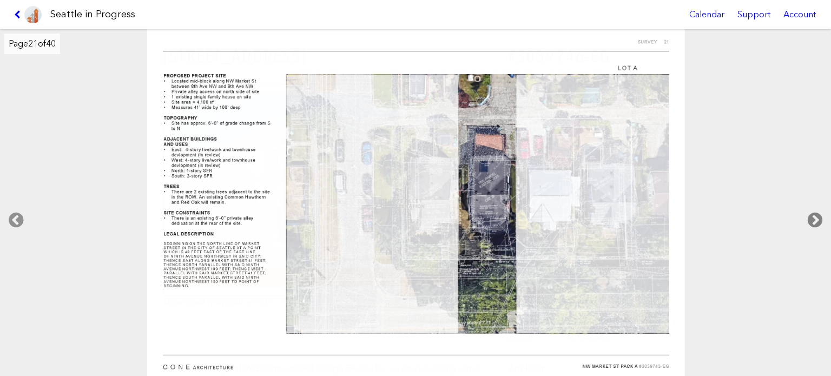
click at [814, 220] on icon at bounding box center [815, 220] width 32 height 35
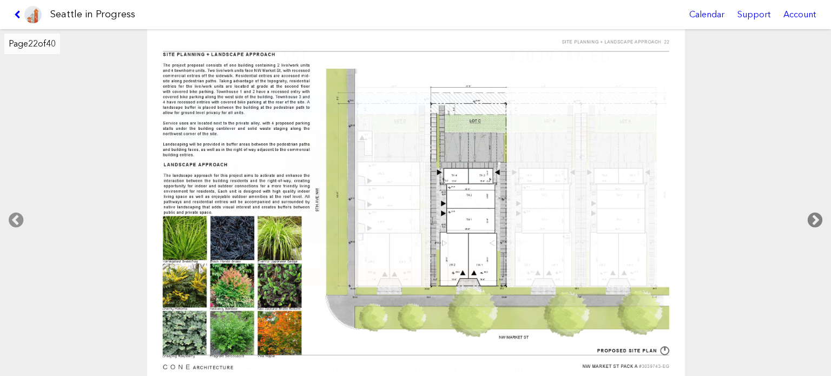
click at [814, 220] on icon at bounding box center [815, 220] width 32 height 35
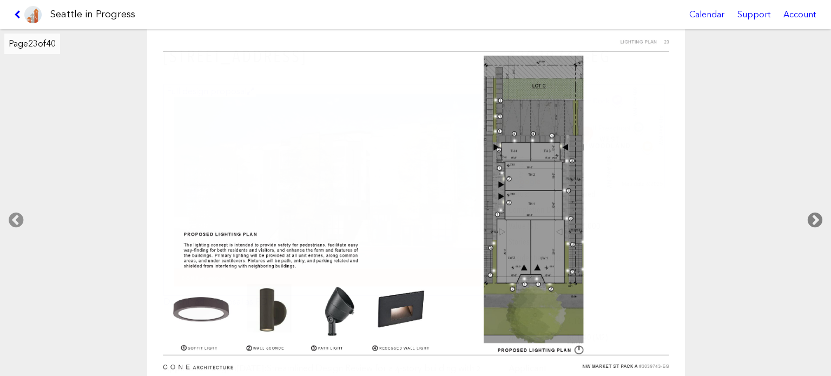
click at [814, 220] on icon at bounding box center [815, 220] width 32 height 35
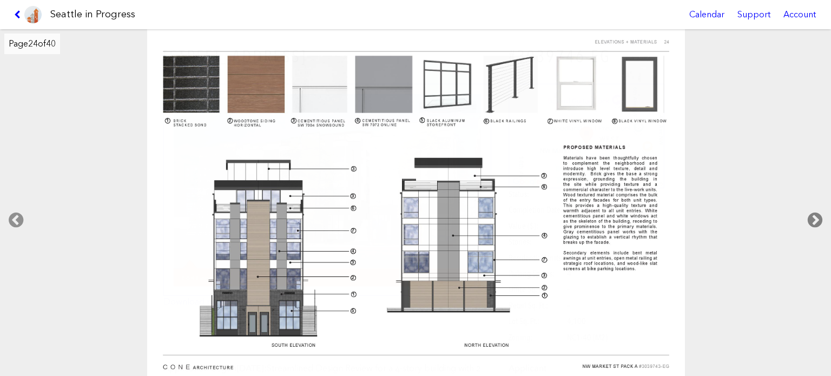
click at [814, 220] on icon at bounding box center [815, 220] width 32 height 35
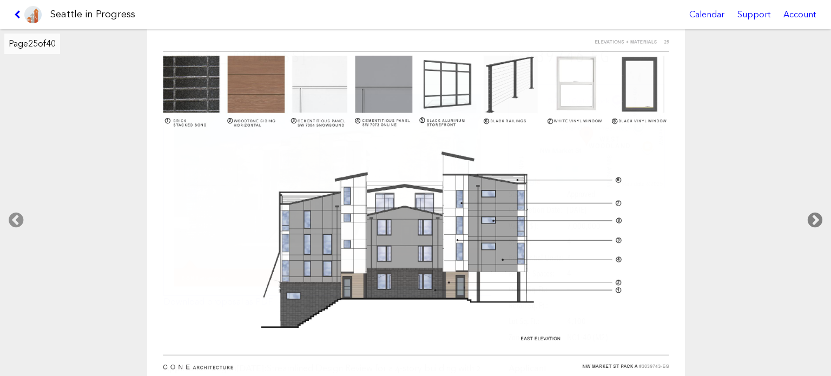
click at [809, 218] on icon at bounding box center [815, 220] width 32 height 35
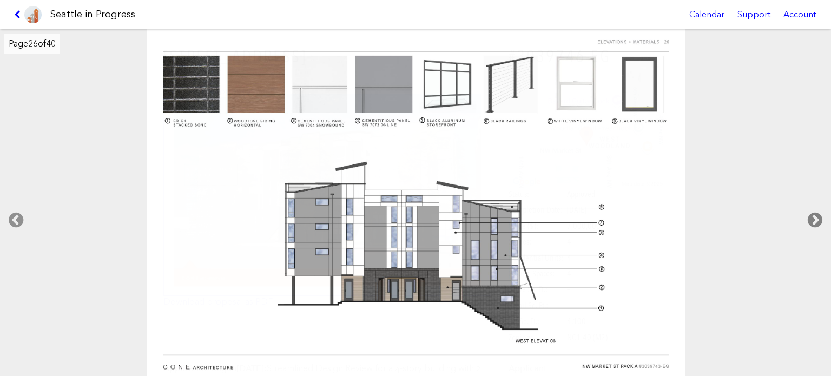
click at [809, 218] on icon at bounding box center [815, 220] width 32 height 35
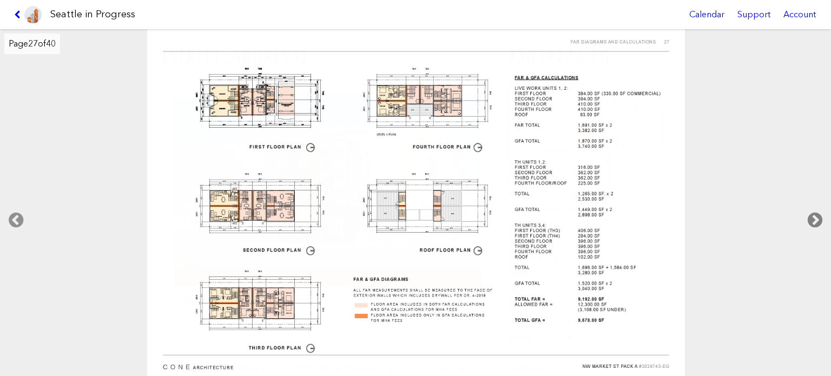
click at [809, 218] on icon at bounding box center [815, 220] width 32 height 35
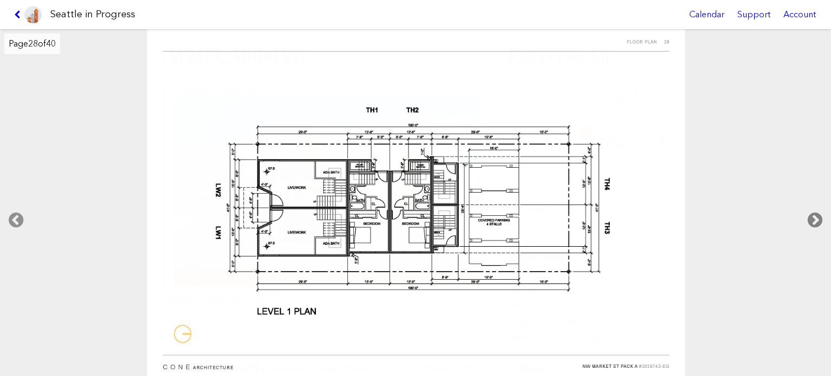
click at [809, 218] on icon at bounding box center [815, 220] width 32 height 35
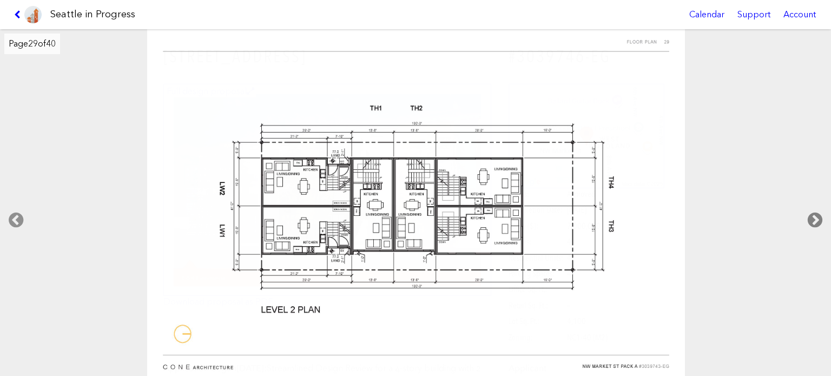
click at [809, 218] on icon at bounding box center [815, 220] width 32 height 35
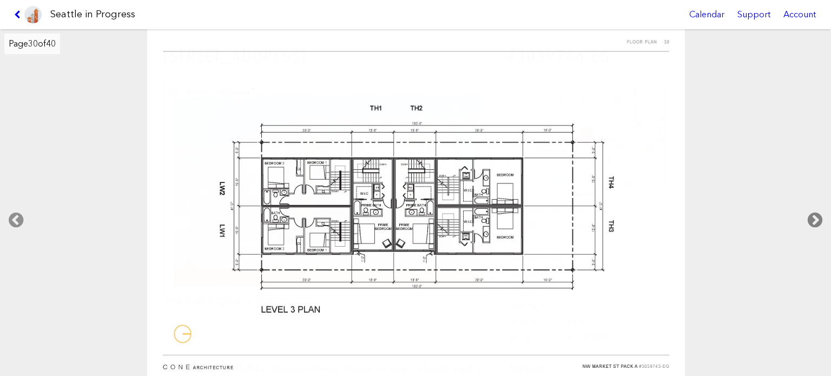
click at [809, 218] on icon at bounding box center [815, 220] width 32 height 35
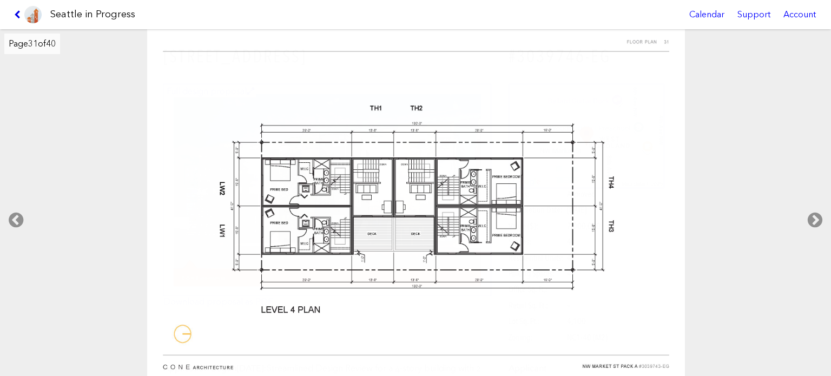
click at [18, 11] on icon at bounding box center [19, 14] width 10 height 9
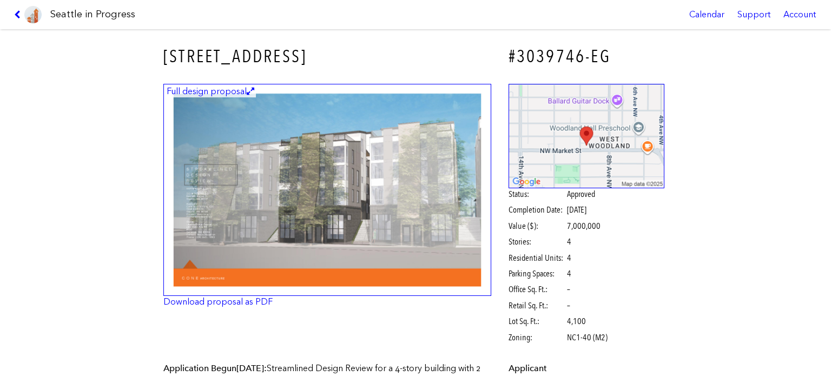
click at [15, 8] on link at bounding box center [28, 14] width 36 height 29
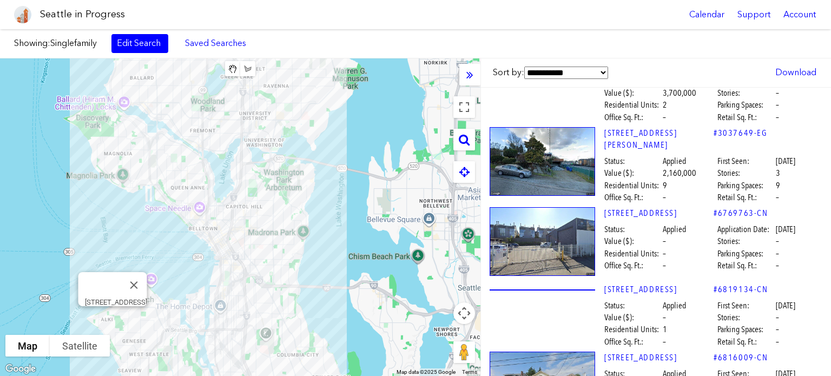
scroll to position [28371, 0]
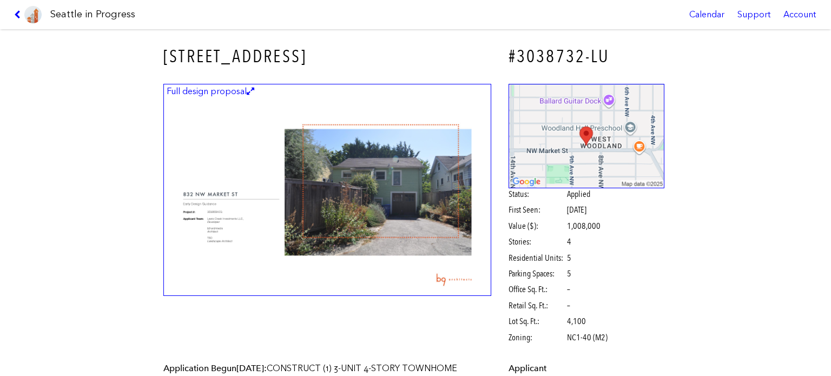
click at [429, 203] on img at bounding box center [327, 190] width 328 height 213
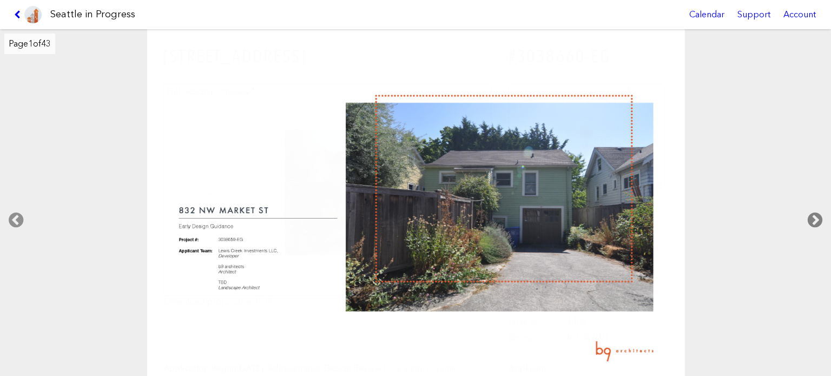
click at [818, 218] on icon at bounding box center [815, 220] width 32 height 35
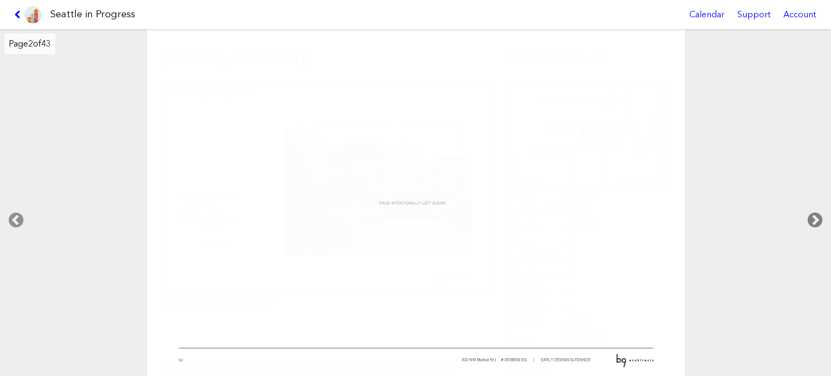
click at [818, 218] on icon at bounding box center [815, 220] width 32 height 35
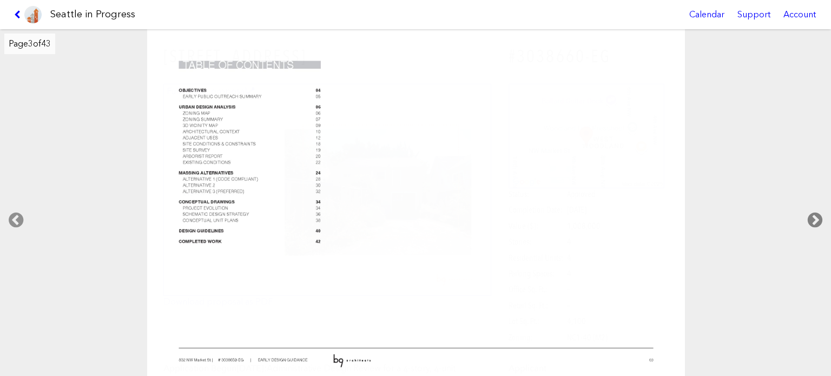
click at [818, 218] on icon at bounding box center [815, 220] width 32 height 35
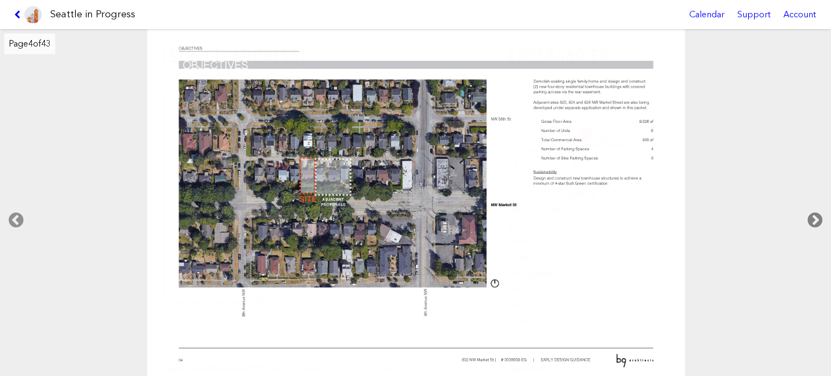
click at [818, 218] on icon at bounding box center [815, 220] width 32 height 35
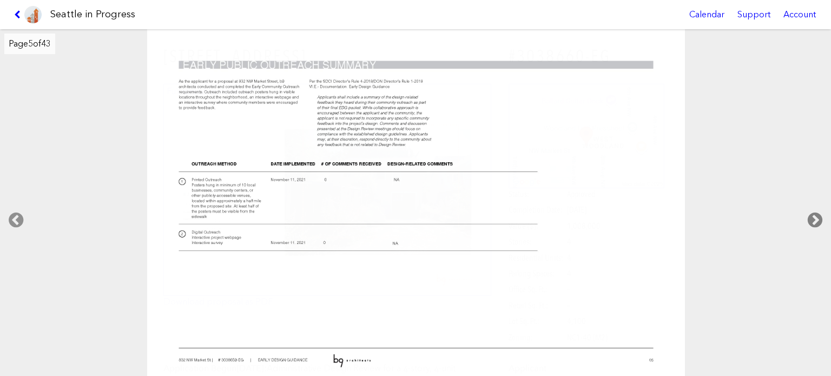
click at [818, 218] on icon at bounding box center [815, 220] width 32 height 35
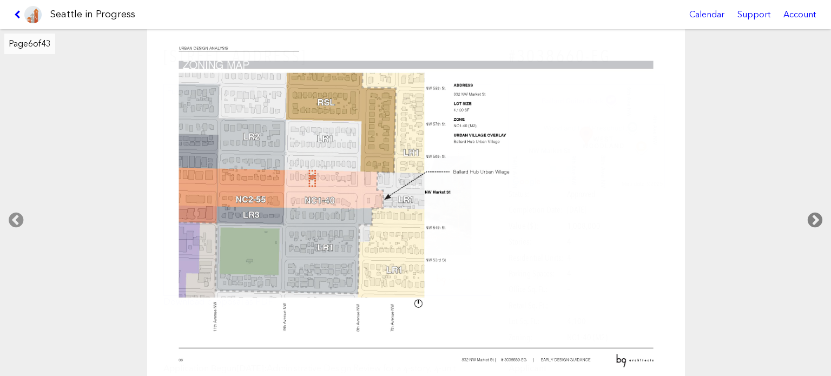
click at [818, 218] on icon at bounding box center [815, 220] width 32 height 35
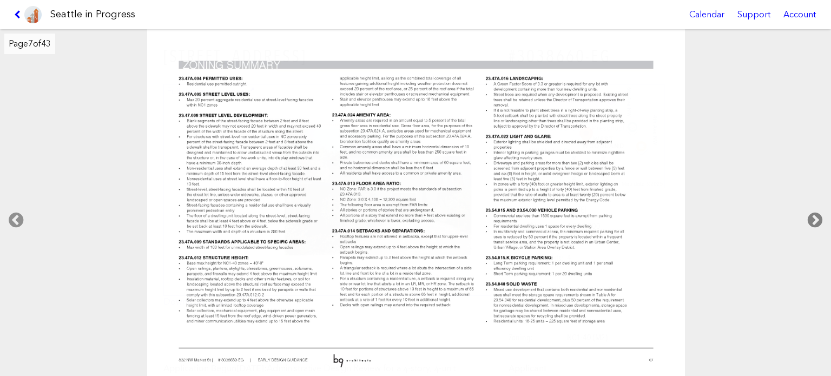
click at [818, 218] on icon at bounding box center [815, 220] width 32 height 35
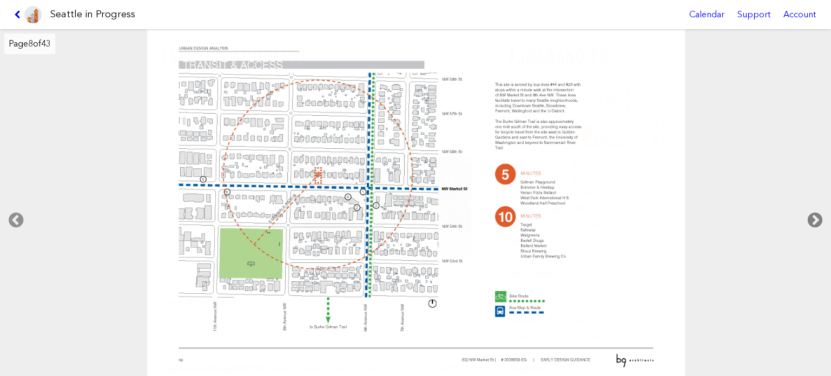
click at [818, 218] on icon at bounding box center [815, 220] width 32 height 35
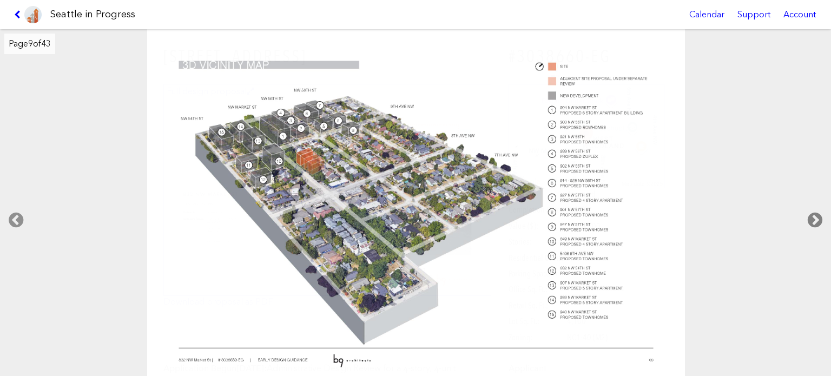
click at [818, 218] on icon at bounding box center [815, 220] width 32 height 35
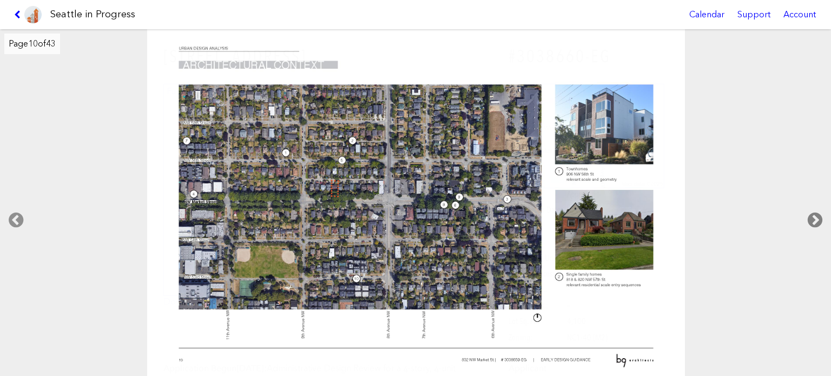
click at [818, 218] on icon at bounding box center [815, 220] width 32 height 35
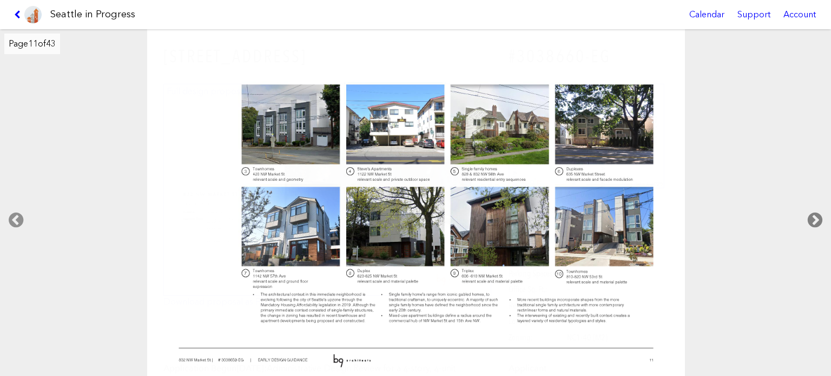
click at [818, 218] on icon at bounding box center [815, 220] width 32 height 35
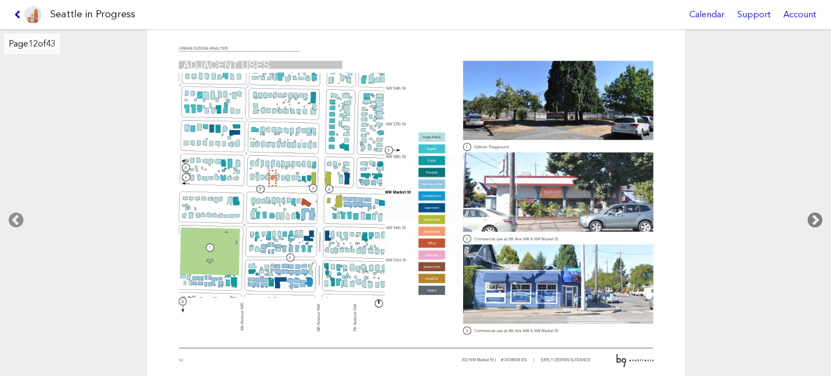
click at [818, 218] on icon at bounding box center [815, 220] width 32 height 35
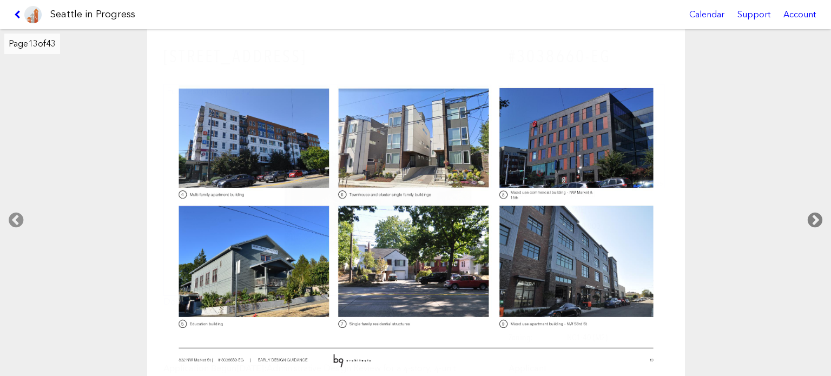
click at [818, 218] on icon at bounding box center [815, 220] width 32 height 35
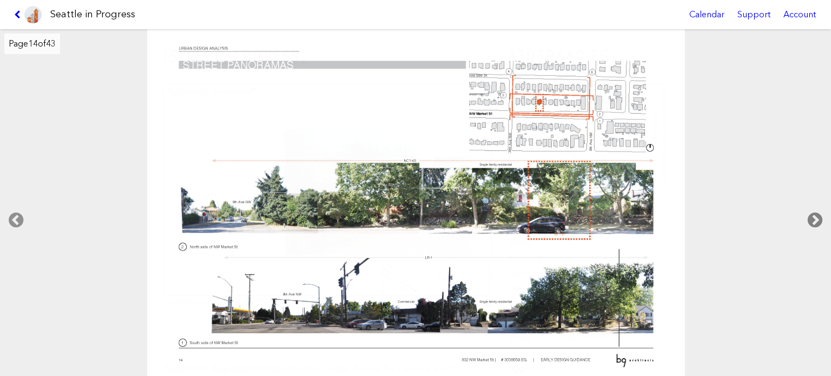
click at [818, 218] on icon at bounding box center [815, 220] width 32 height 35
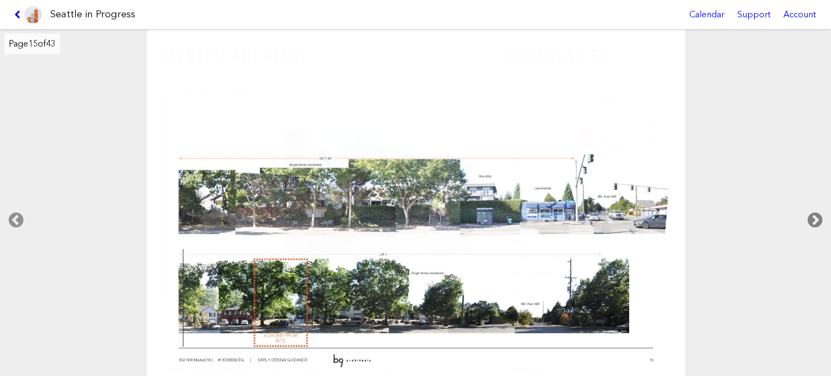
click at [818, 218] on icon at bounding box center [815, 220] width 32 height 35
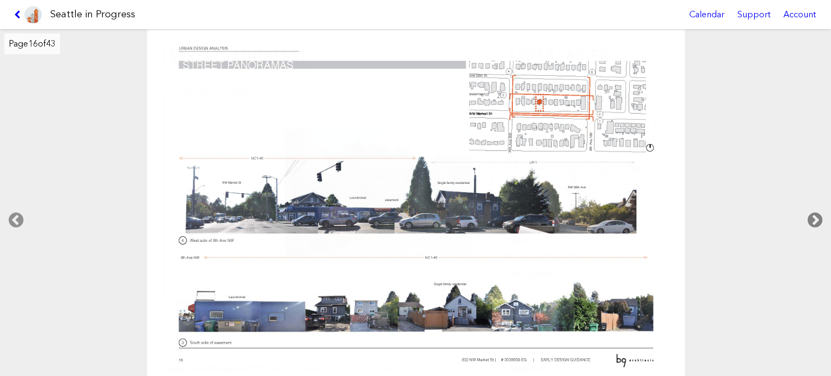
click at [818, 218] on icon at bounding box center [815, 220] width 32 height 35
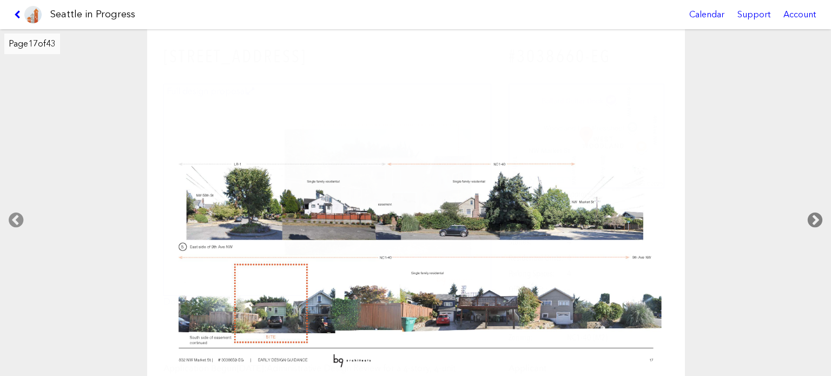
click at [818, 218] on icon at bounding box center [815, 220] width 32 height 35
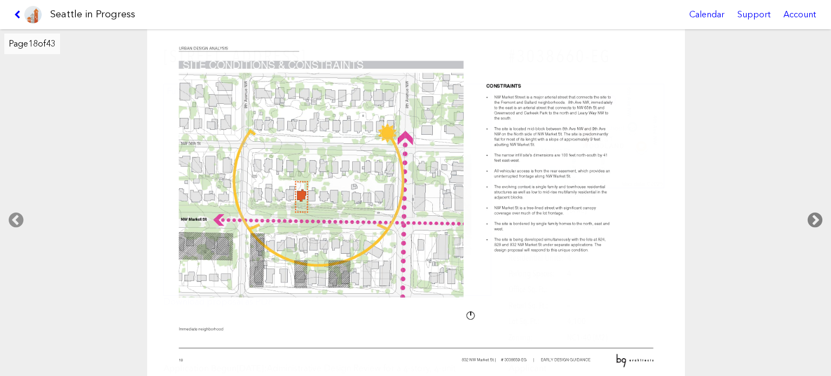
click at [818, 218] on icon at bounding box center [815, 220] width 32 height 35
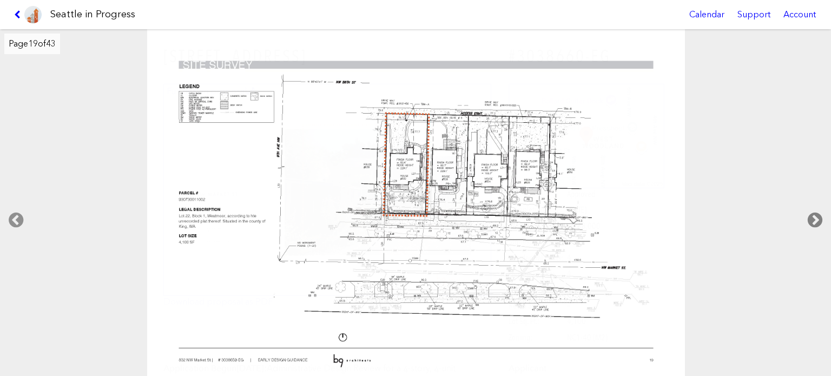
click at [809, 219] on icon at bounding box center [815, 220] width 32 height 35
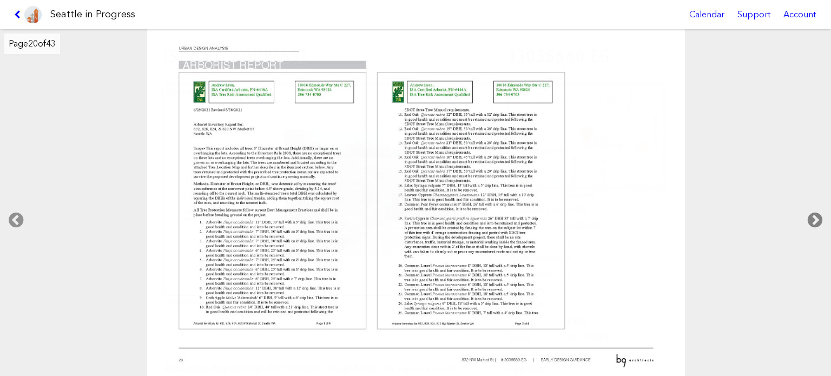
click at [809, 219] on icon at bounding box center [815, 220] width 32 height 35
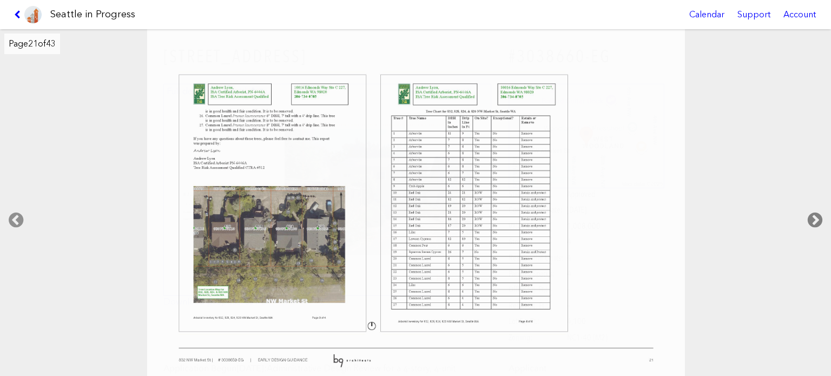
click at [809, 218] on icon at bounding box center [815, 220] width 32 height 35
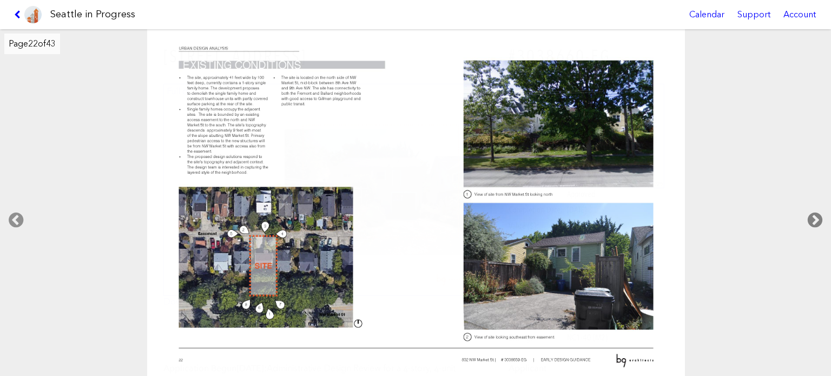
click at [809, 218] on icon at bounding box center [815, 220] width 32 height 35
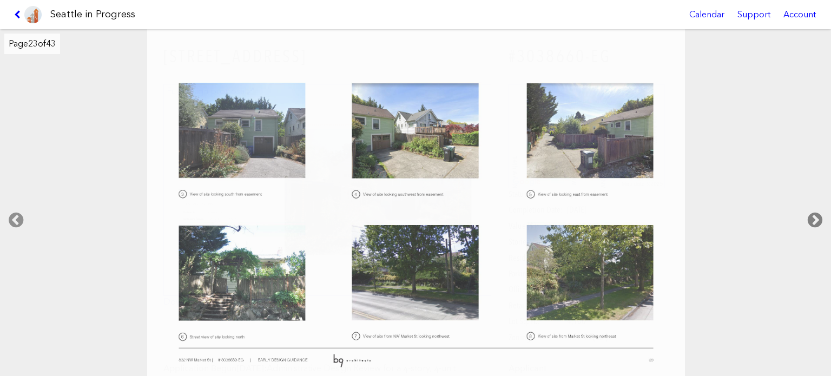
click at [808, 218] on icon at bounding box center [815, 220] width 32 height 35
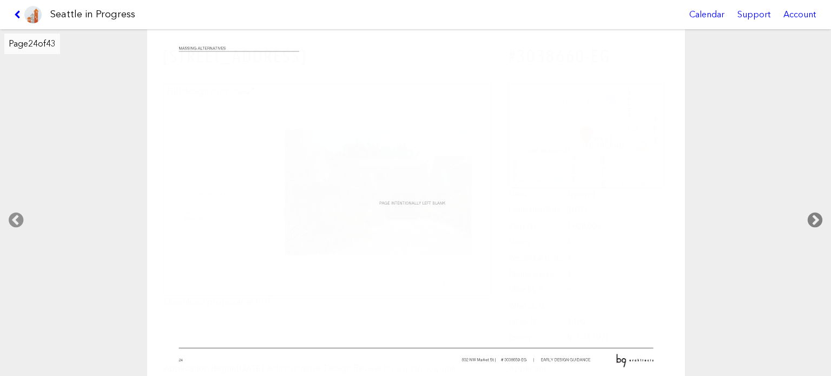
click at [808, 218] on icon at bounding box center [815, 220] width 32 height 35
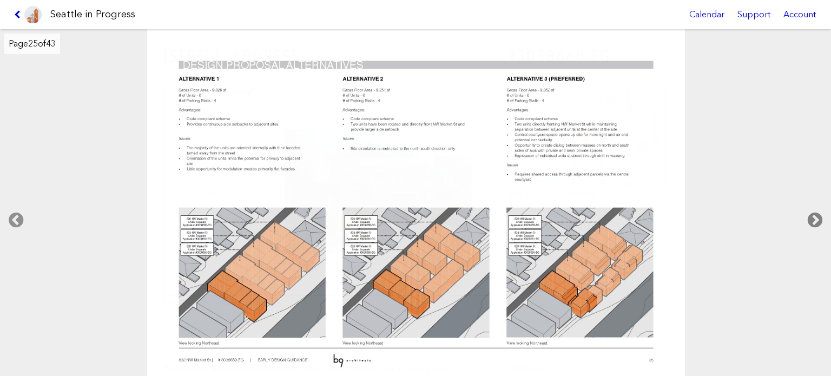
click at [808, 218] on icon at bounding box center [815, 220] width 32 height 35
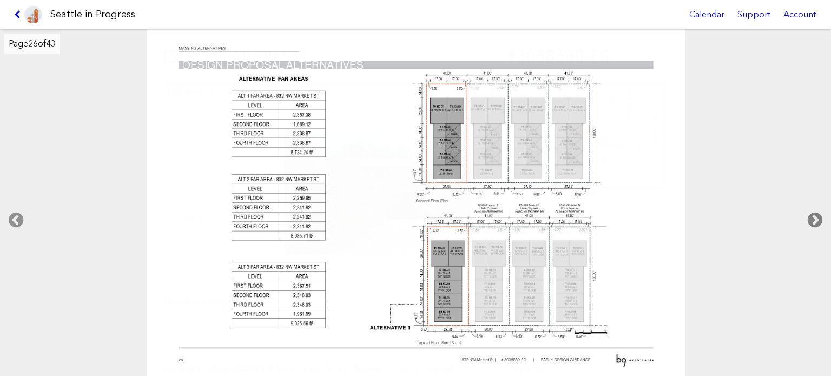
click at [808, 218] on icon at bounding box center [815, 220] width 32 height 35
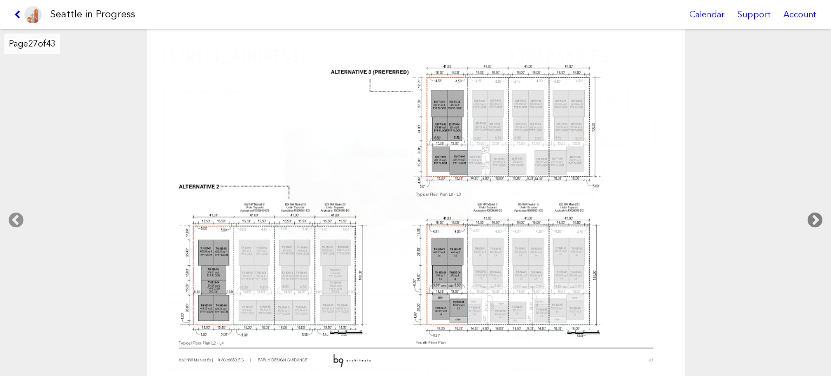
click at [807, 218] on icon at bounding box center [815, 220] width 32 height 35
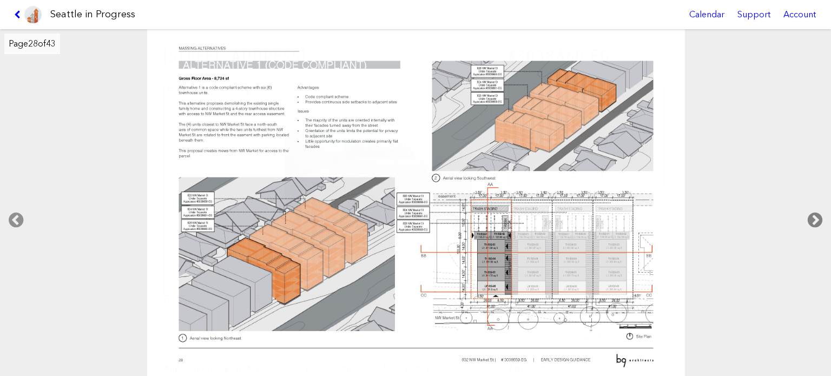
click at [807, 218] on icon at bounding box center [815, 220] width 32 height 35
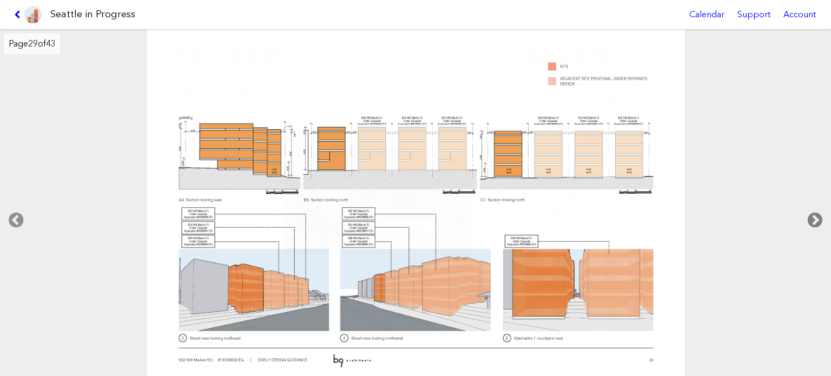
click at [807, 218] on icon at bounding box center [815, 220] width 32 height 35
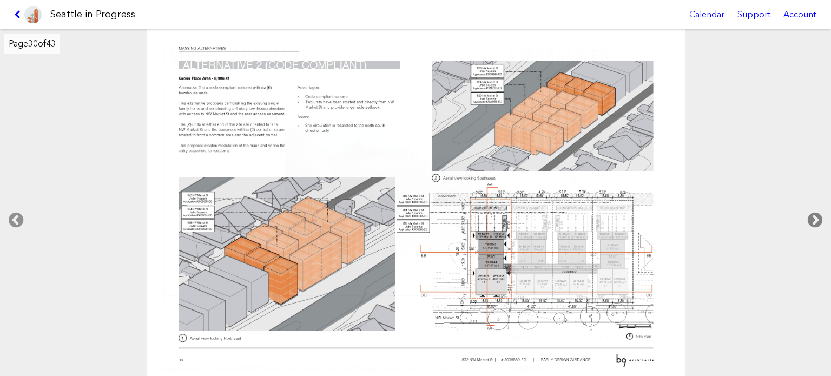
click at [807, 218] on icon at bounding box center [815, 220] width 32 height 35
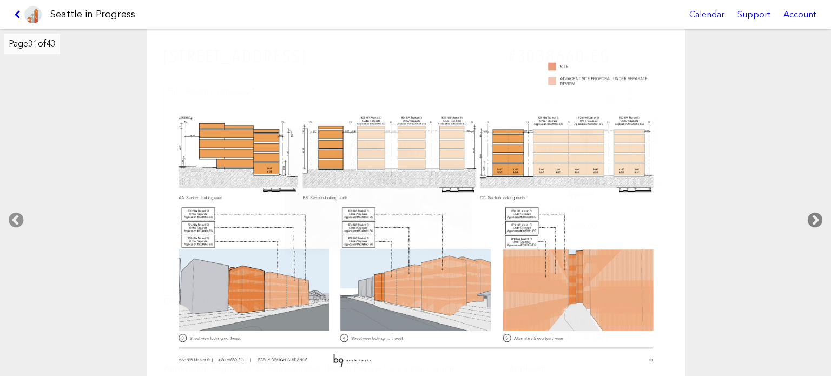
click at [806, 217] on icon at bounding box center [815, 220] width 32 height 35
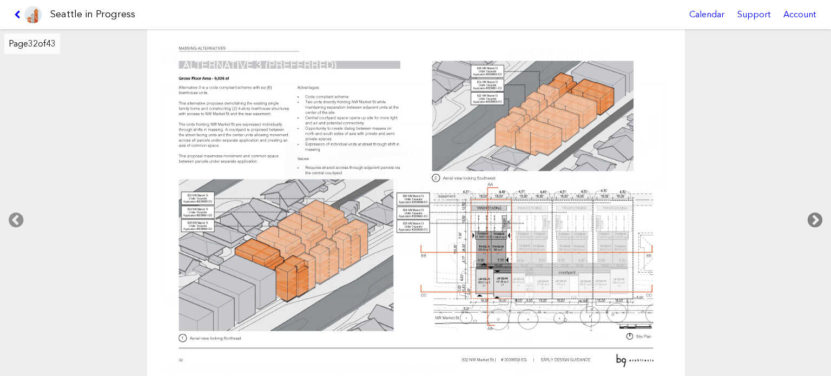
click at [805, 216] on icon at bounding box center [815, 220] width 32 height 35
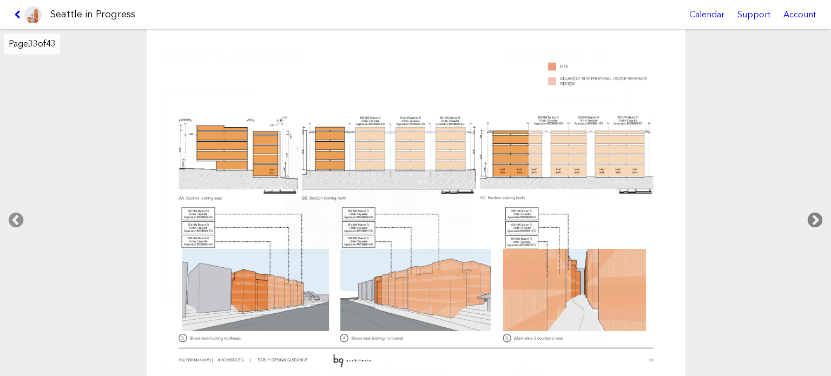
click at [822, 222] on icon at bounding box center [815, 220] width 32 height 35
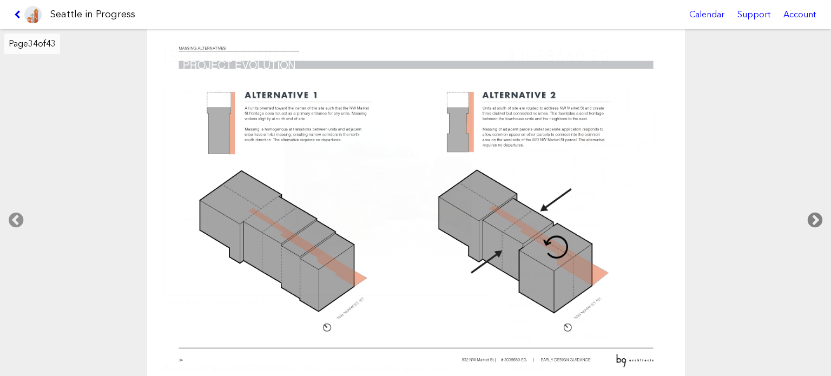
click at [822, 222] on icon at bounding box center [815, 220] width 32 height 35
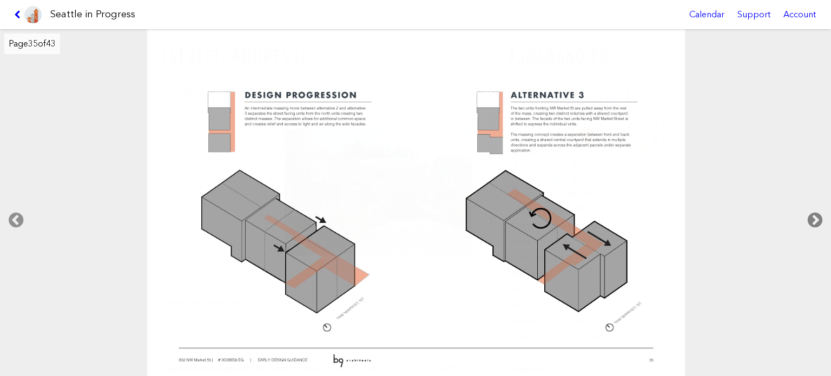
click at [822, 222] on icon at bounding box center [815, 220] width 32 height 35
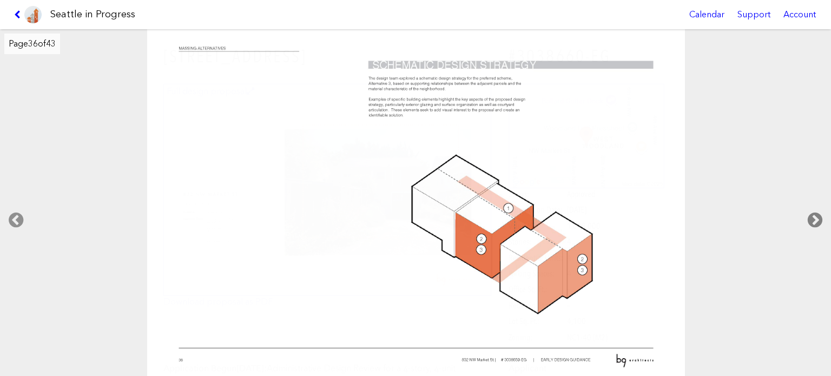
click at [822, 222] on icon at bounding box center [815, 220] width 32 height 35
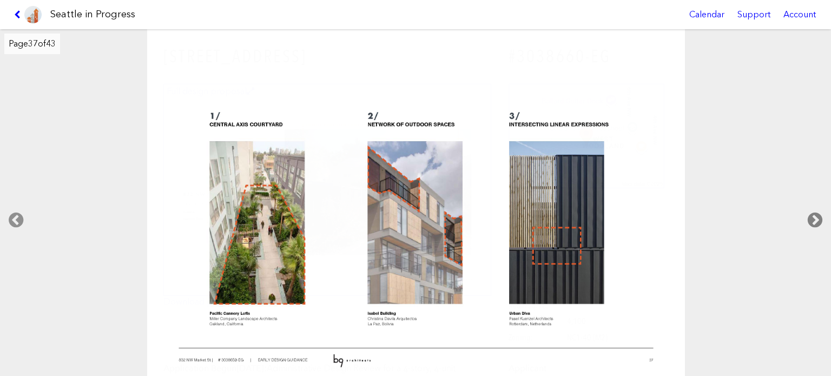
click at [822, 222] on icon at bounding box center [815, 220] width 32 height 35
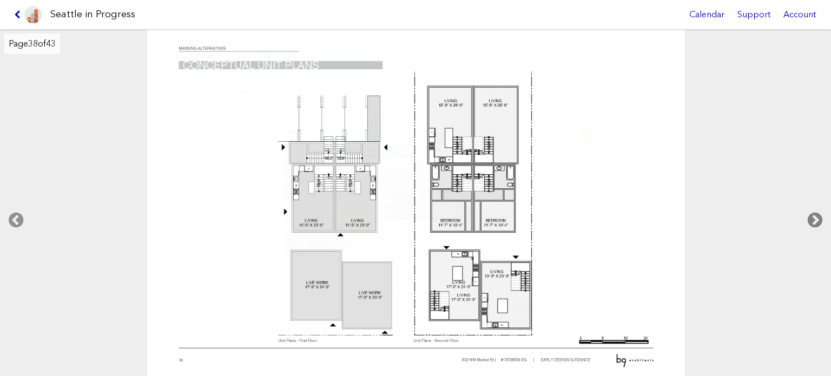
click at [822, 222] on icon at bounding box center [815, 220] width 32 height 35
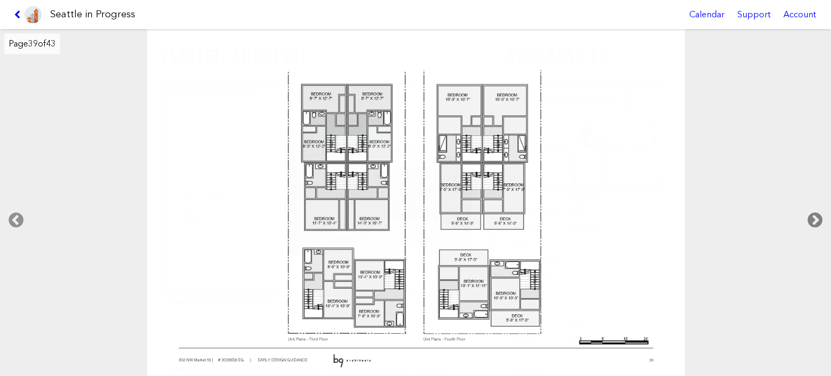
click at [822, 222] on icon at bounding box center [815, 220] width 32 height 35
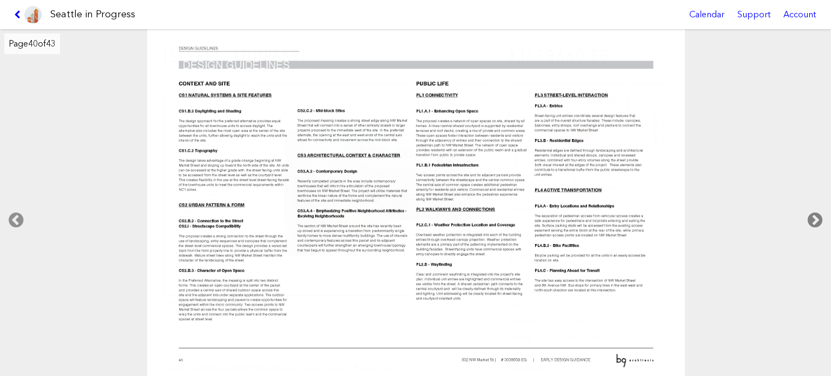
click at [822, 222] on icon at bounding box center [815, 220] width 32 height 35
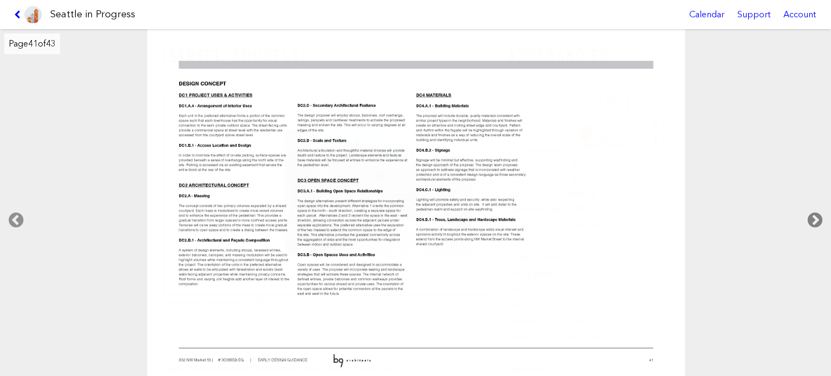
click at [807, 225] on icon at bounding box center [815, 220] width 32 height 35
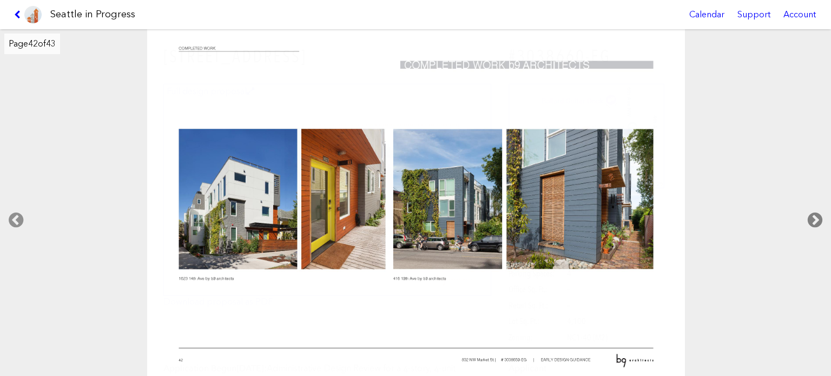
click at [807, 225] on icon at bounding box center [815, 220] width 32 height 35
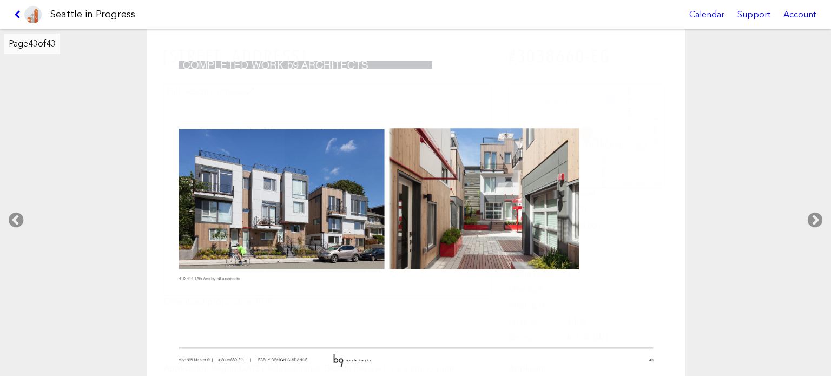
click at [15, 8] on link at bounding box center [28, 14] width 36 height 29
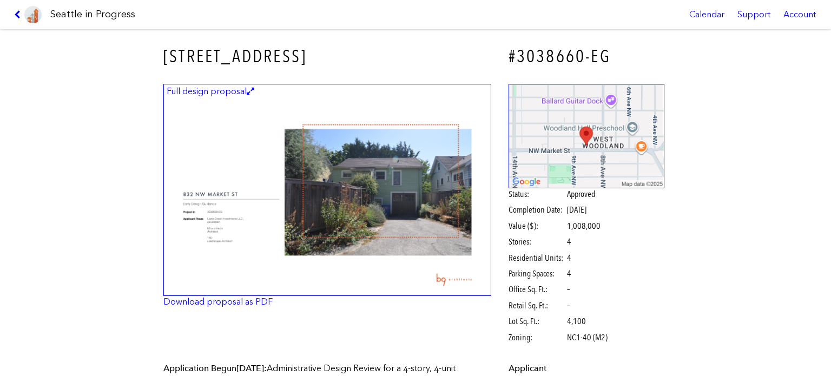
click at [15, 8] on link at bounding box center [28, 14] width 36 height 29
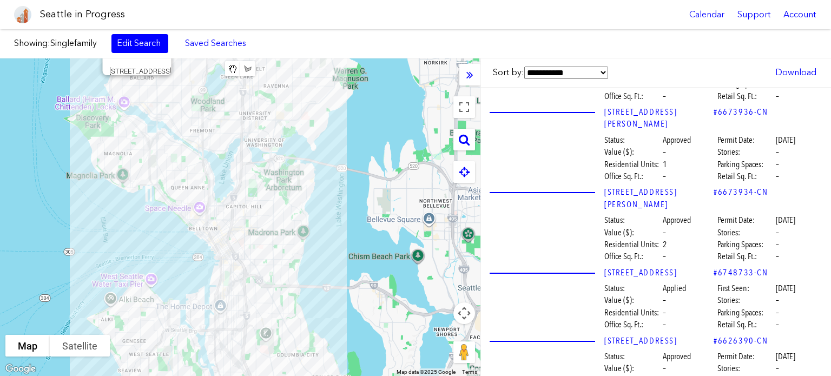
scroll to position [31674, 0]
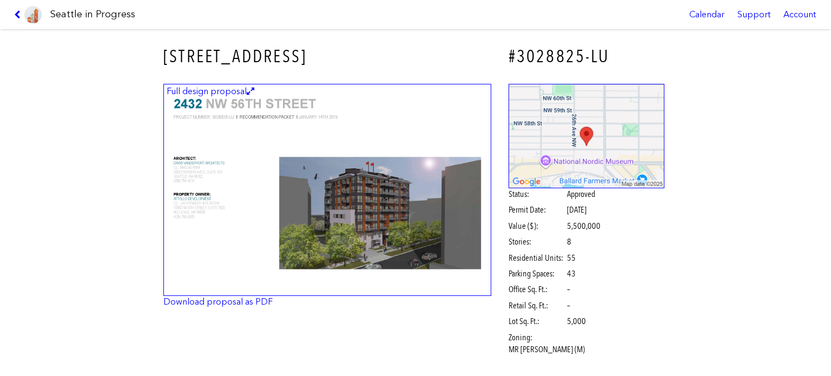
click at [416, 195] on img at bounding box center [327, 190] width 328 height 213
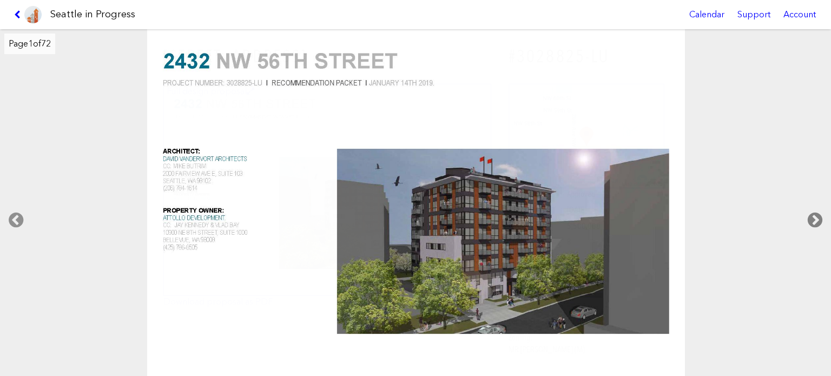
click at [815, 212] on icon at bounding box center [815, 220] width 32 height 35
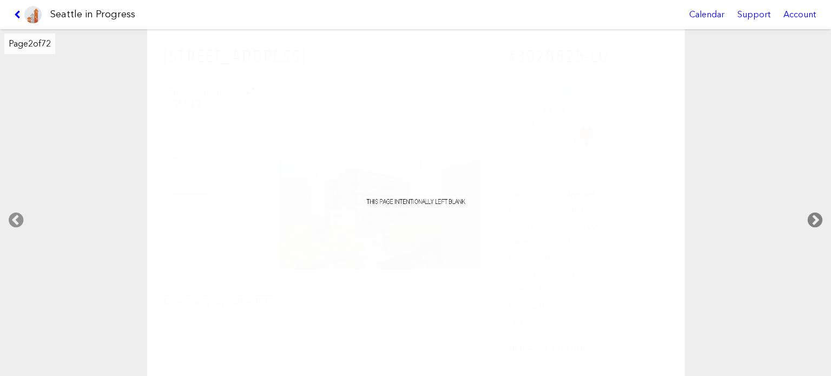
click at [815, 212] on icon at bounding box center [815, 220] width 32 height 35
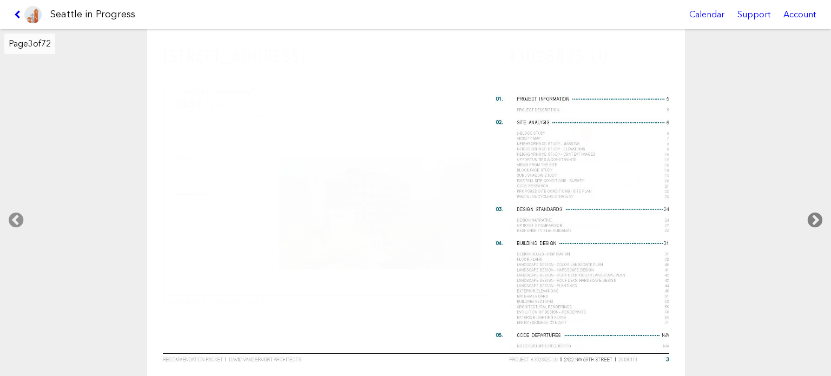
click at [815, 212] on icon at bounding box center [815, 220] width 32 height 35
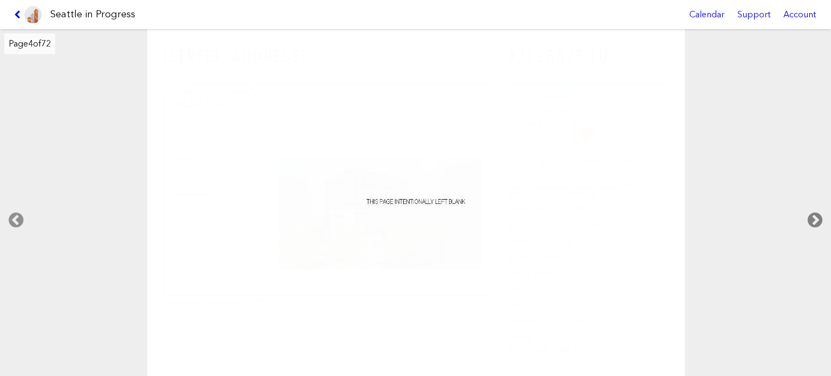
click at [815, 212] on icon at bounding box center [815, 220] width 32 height 35
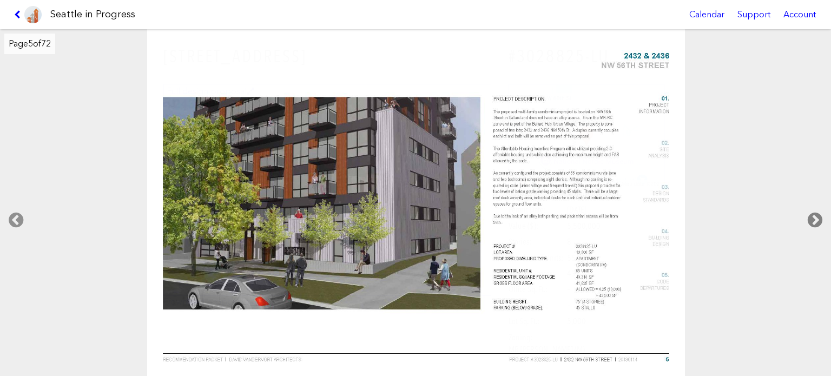
click at [815, 212] on icon at bounding box center [815, 220] width 32 height 35
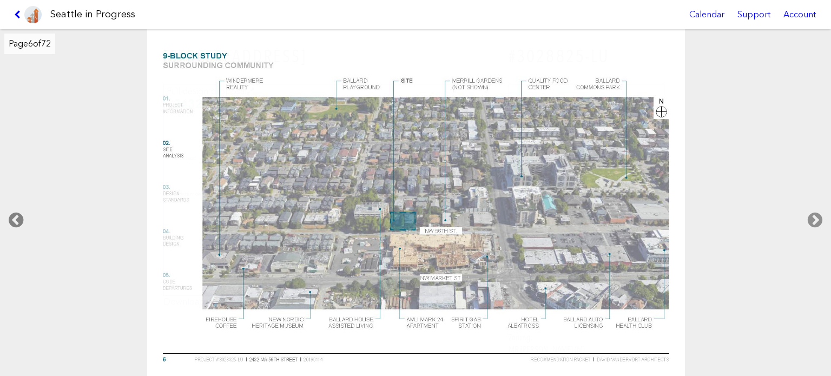
click at [13, 216] on icon at bounding box center [16, 220] width 32 height 35
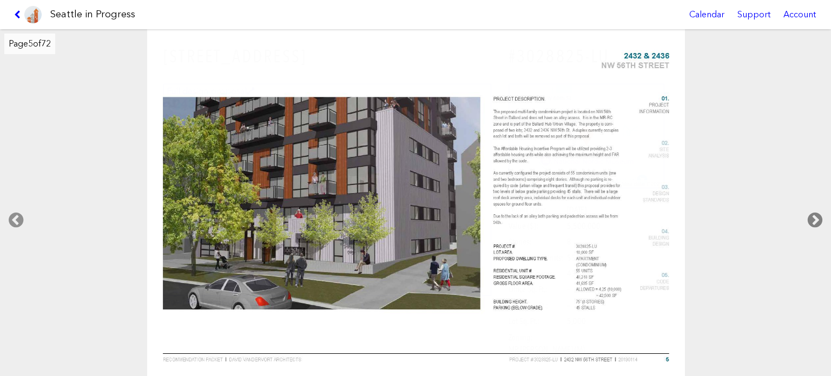
click at [815, 214] on icon at bounding box center [815, 220] width 32 height 35
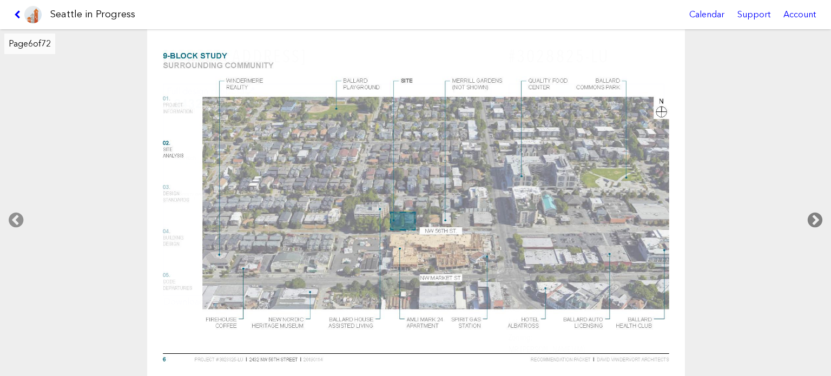
click at [815, 214] on icon at bounding box center [815, 220] width 32 height 35
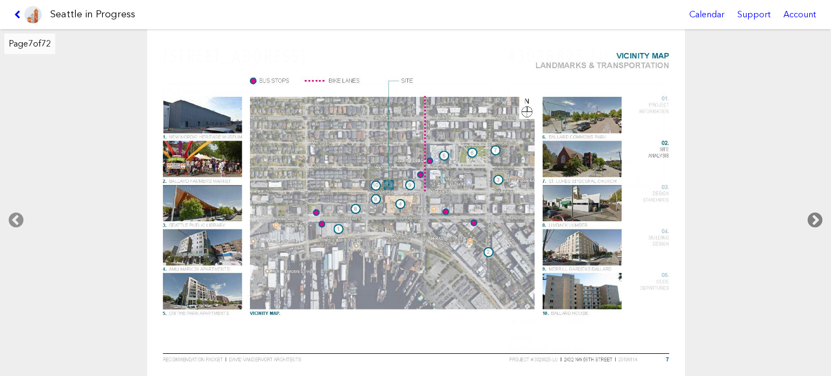
click at [815, 214] on icon at bounding box center [815, 220] width 32 height 35
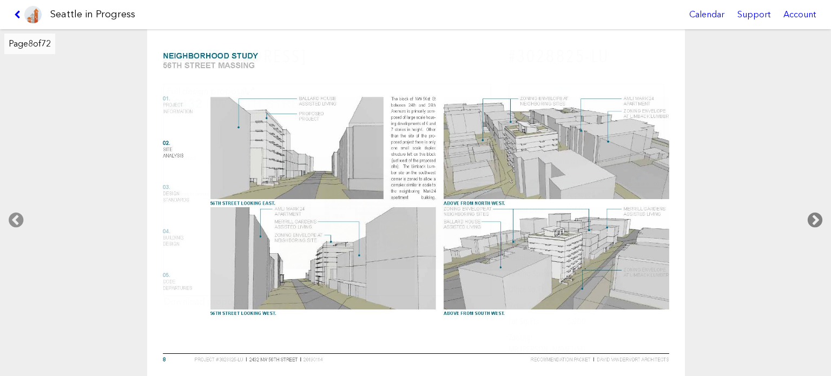
click at [815, 214] on icon at bounding box center [815, 220] width 32 height 35
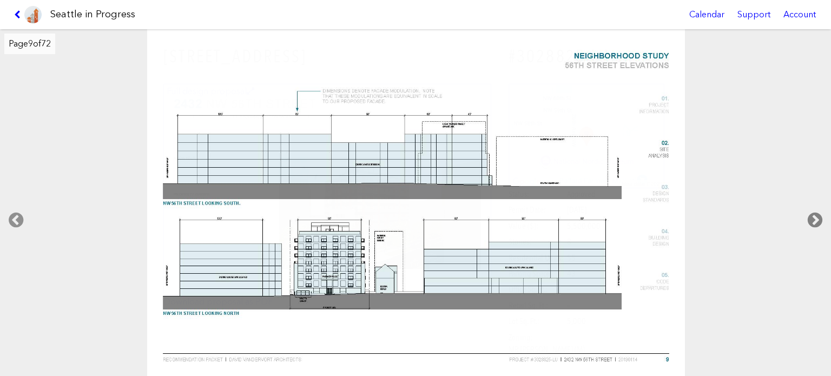
click at [815, 214] on icon at bounding box center [815, 220] width 32 height 35
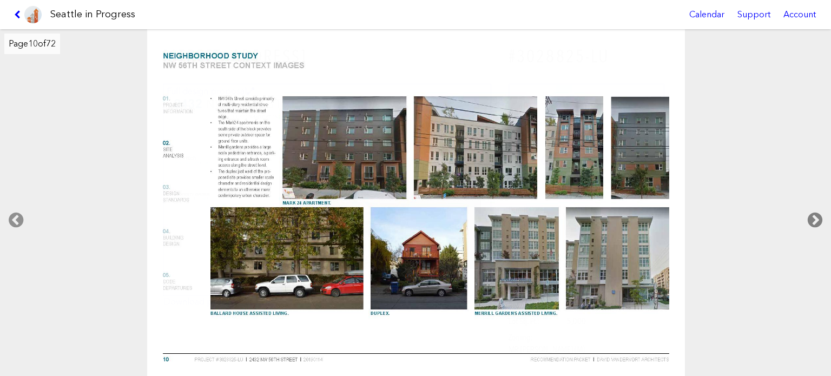
click at [815, 214] on icon at bounding box center [815, 220] width 32 height 35
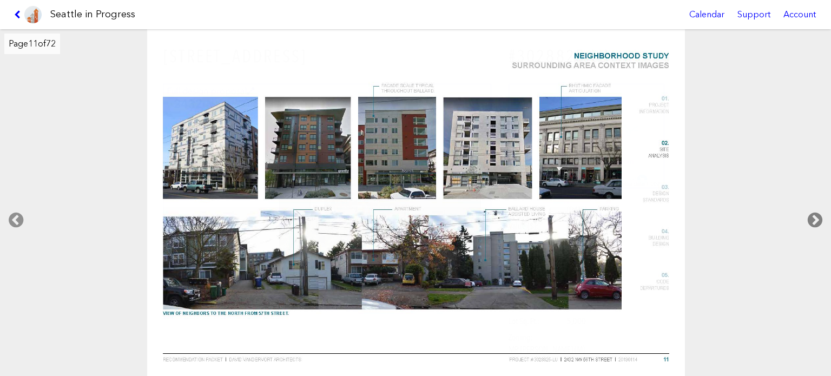
click at [815, 214] on icon at bounding box center [815, 220] width 32 height 35
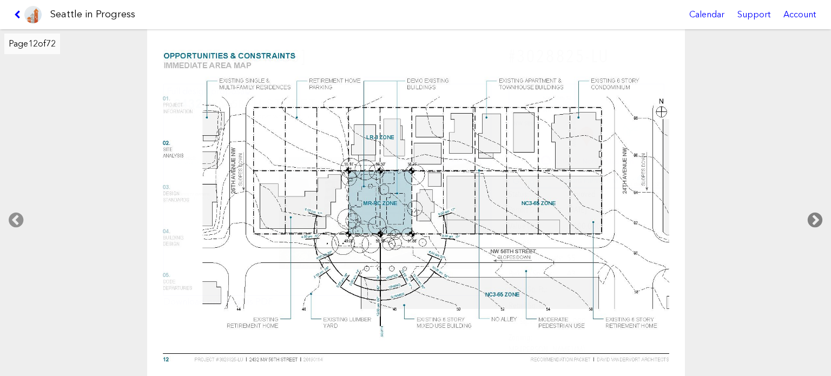
click at [815, 214] on icon at bounding box center [815, 220] width 32 height 35
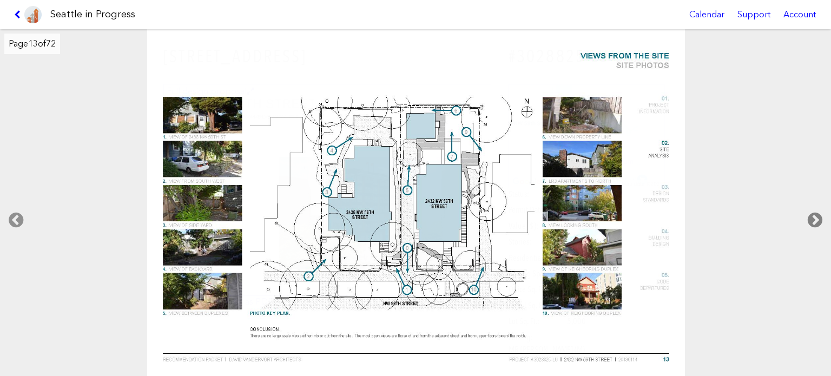
click at [815, 214] on icon at bounding box center [815, 220] width 32 height 35
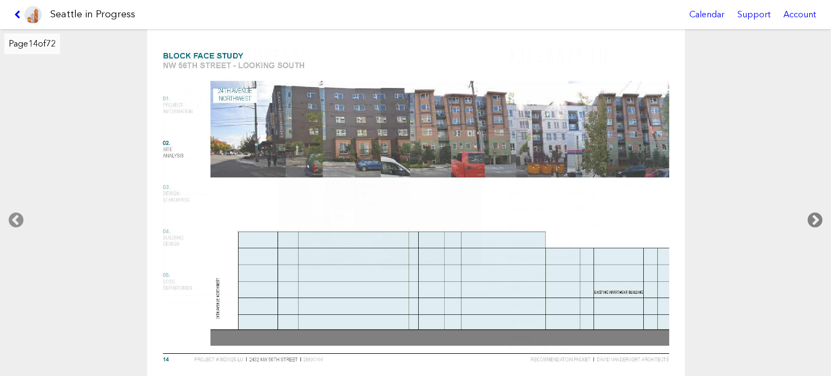
click at [815, 214] on icon at bounding box center [815, 220] width 32 height 35
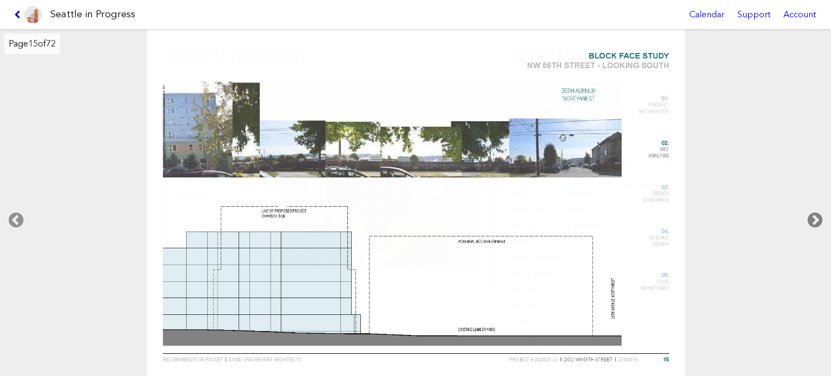
click at [815, 214] on icon at bounding box center [815, 220] width 32 height 35
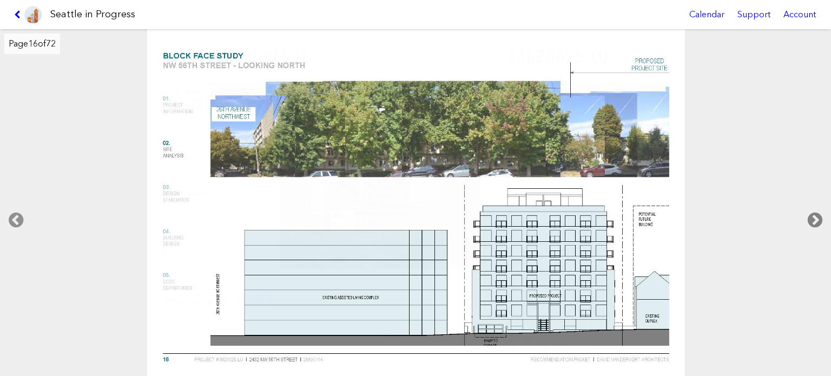
click at [815, 214] on icon at bounding box center [815, 220] width 32 height 35
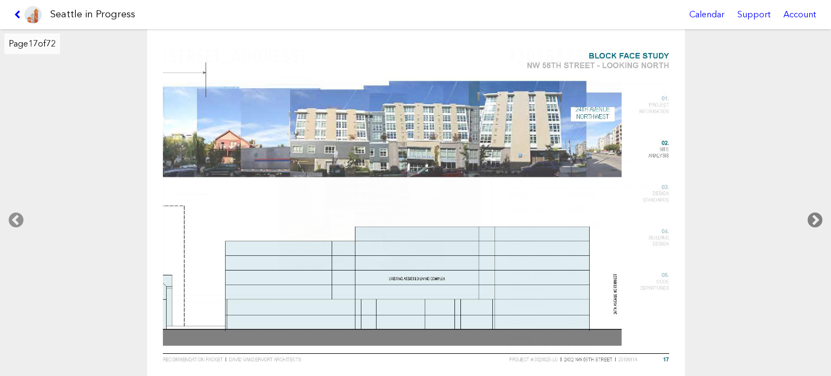
click at [815, 214] on icon at bounding box center [815, 220] width 32 height 35
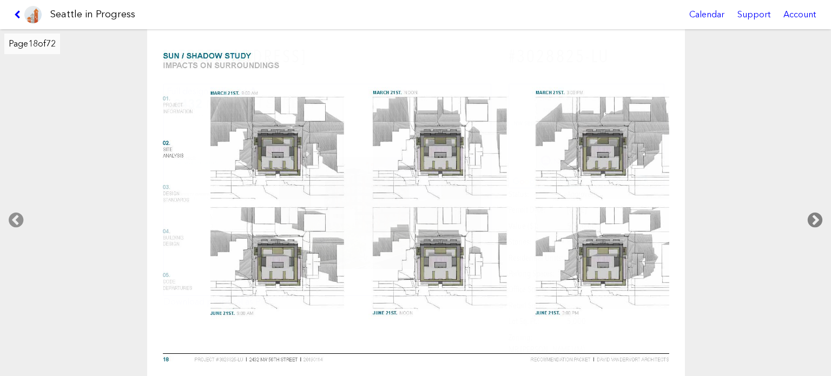
click at [815, 214] on icon at bounding box center [815, 220] width 32 height 35
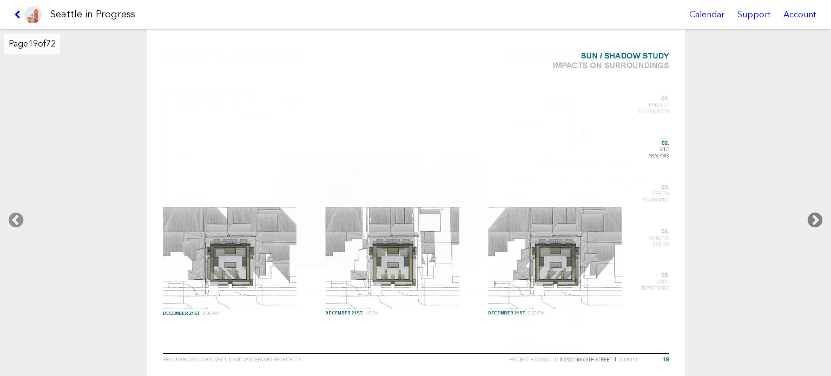
click at [815, 214] on icon at bounding box center [815, 220] width 32 height 35
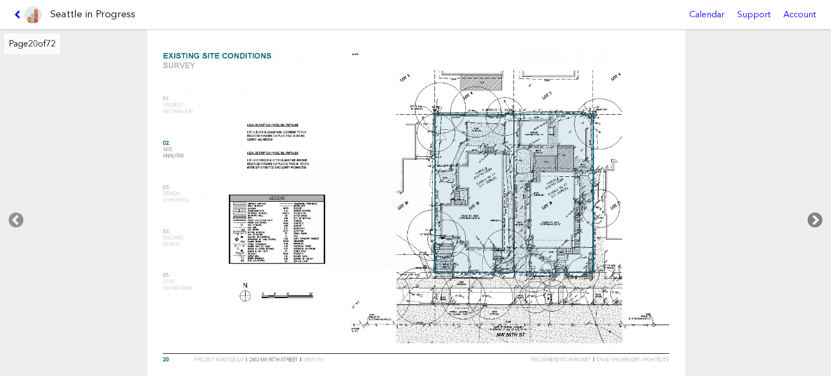
click at [815, 214] on icon at bounding box center [815, 220] width 32 height 35
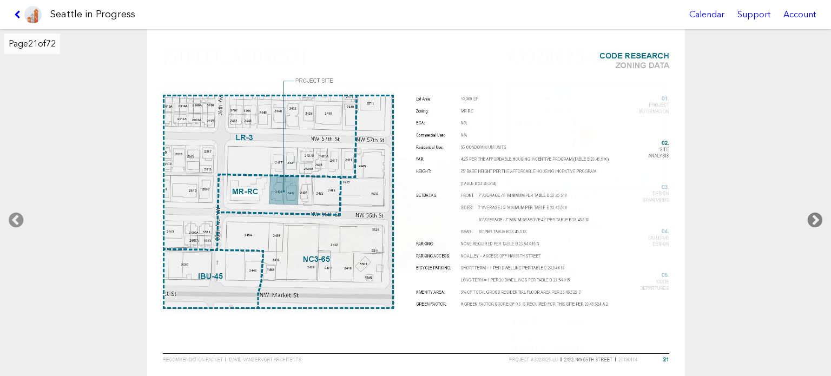
click at [815, 214] on icon at bounding box center [815, 220] width 32 height 35
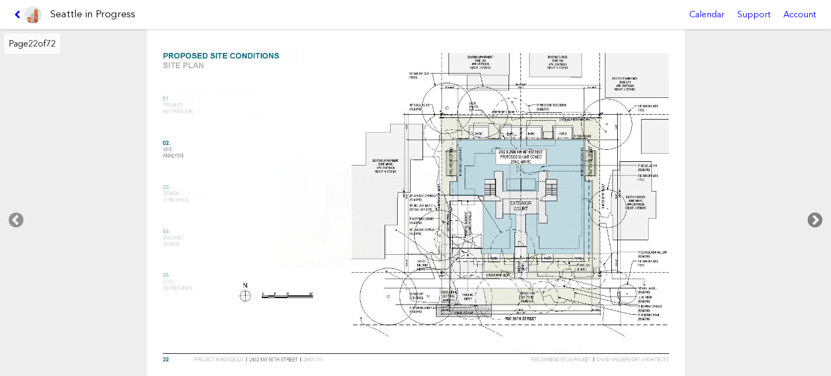
click at [815, 214] on icon at bounding box center [815, 220] width 32 height 35
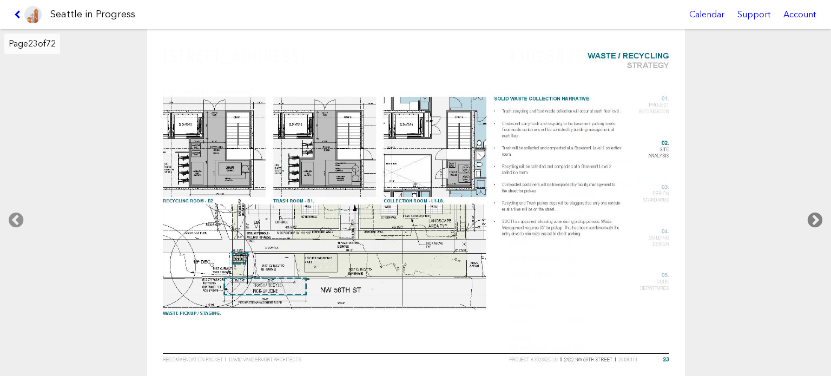
click at [815, 214] on icon at bounding box center [815, 220] width 32 height 35
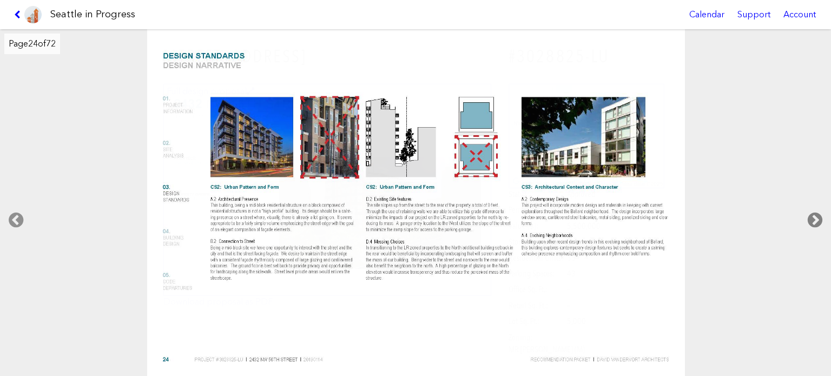
click at [815, 214] on icon at bounding box center [815, 220] width 32 height 35
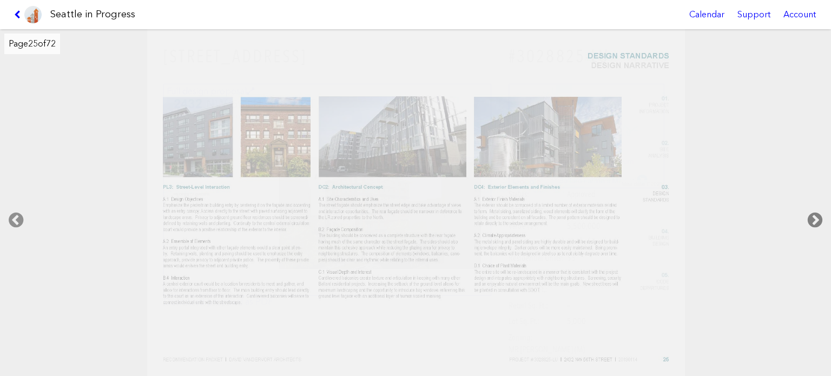
click at [815, 214] on icon at bounding box center [815, 220] width 32 height 35
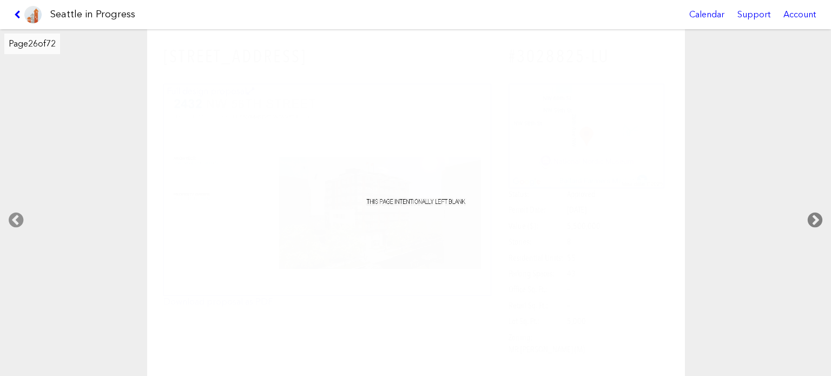
click at [815, 214] on icon at bounding box center [815, 220] width 32 height 35
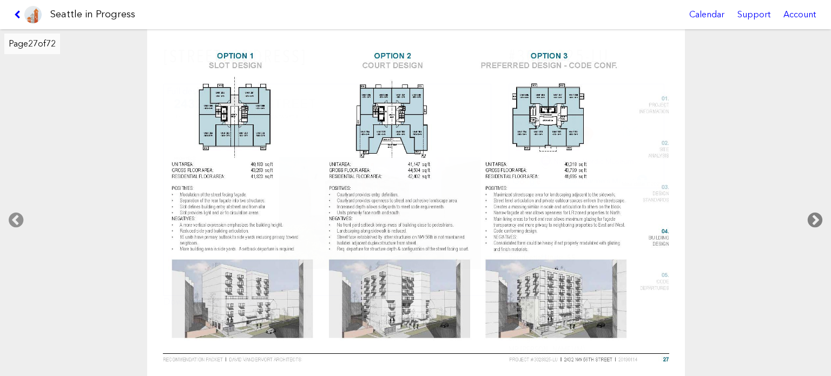
click at [815, 214] on icon at bounding box center [815, 220] width 32 height 35
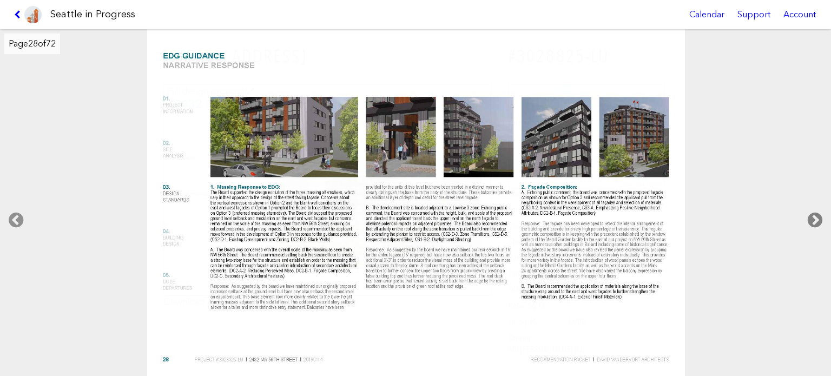
click at [815, 214] on icon at bounding box center [815, 220] width 32 height 35
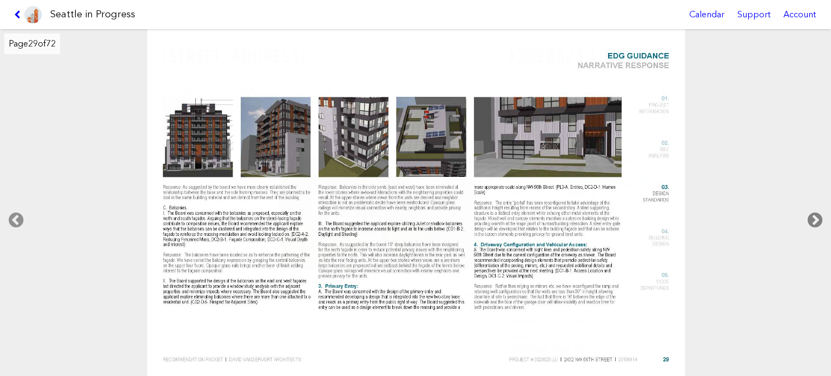
click at [815, 214] on icon at bounding box center [815, 220] width 32 height 35
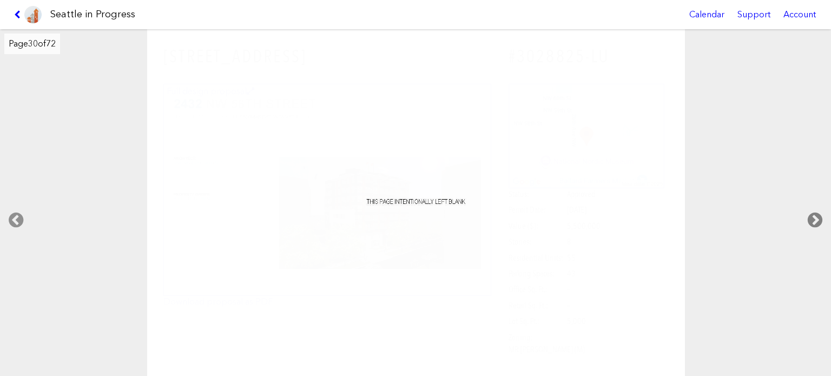
click at [815, 214] on icon at bounding box center [815, 220] width 32 height 35
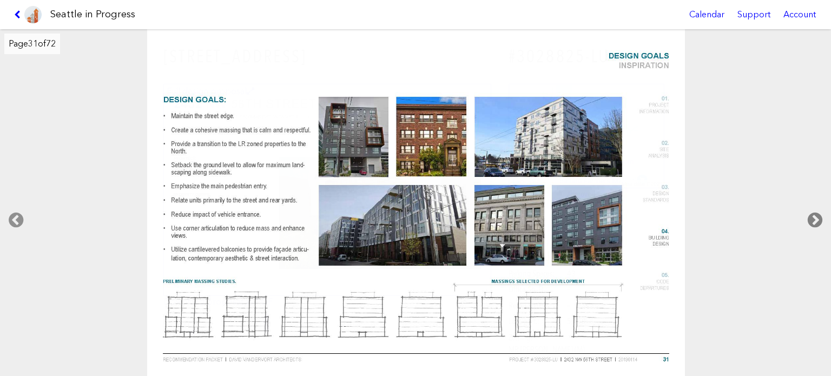
click at [815, 214] on icon at bounding box center [815, 220] width 32 height 35
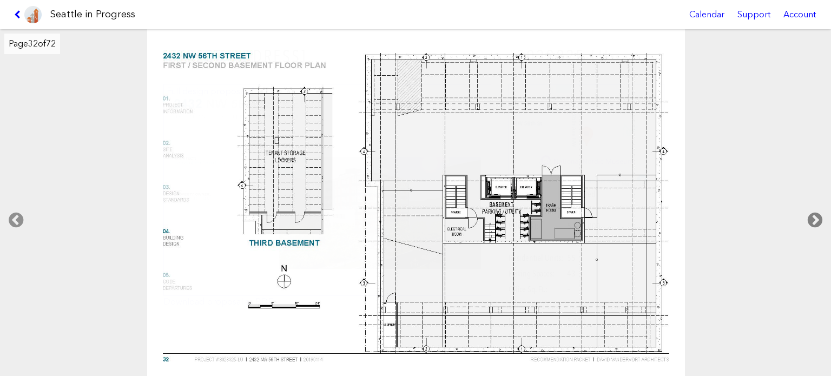
click at [815, 214] on icon at bounding box center [815, 220] width 32 height 35
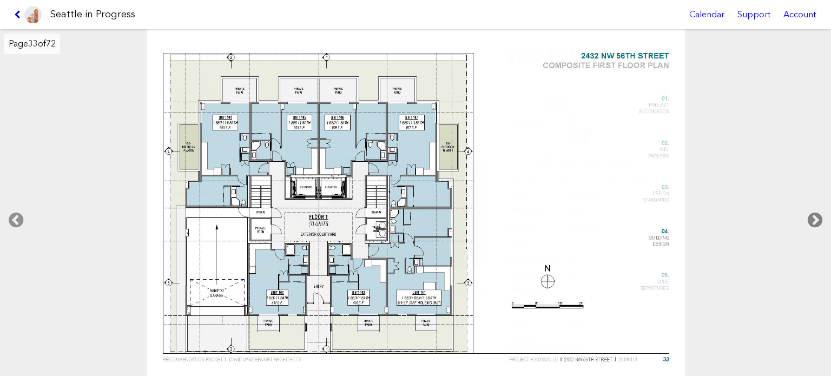
click at [815, 214] on icon at bounding box center [815, 220] width 32 height 35
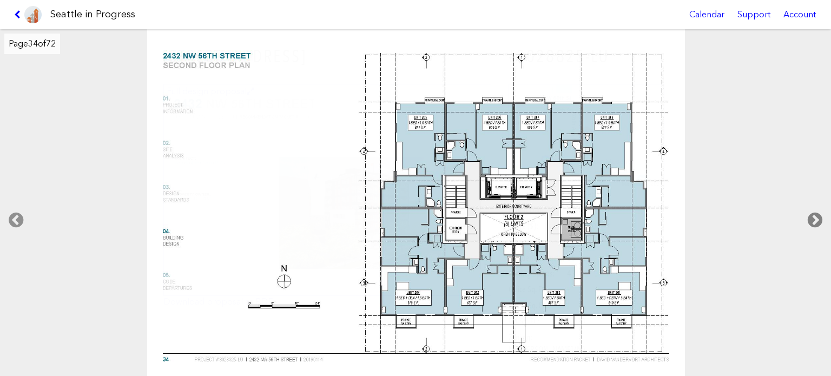
click at [815, 214] on icon at bounding box center [815, 220] width 32 height 35
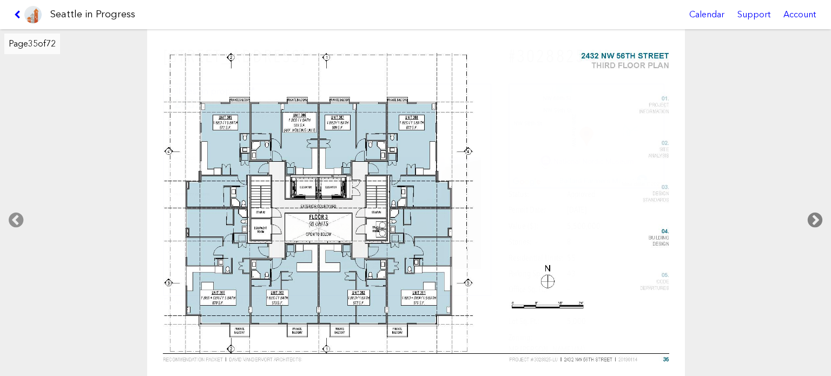
click at [815, 214] on icon at bounding box center [815, 220] width 32 height 35
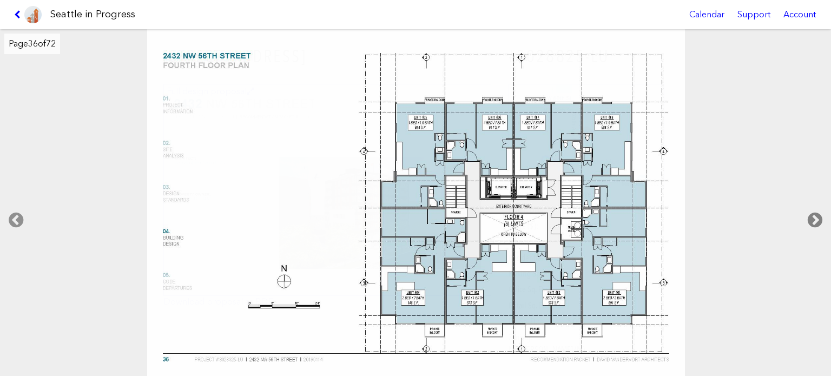
click at [815, 214] on icon at bounding box center [815, 220] width 32 height 35
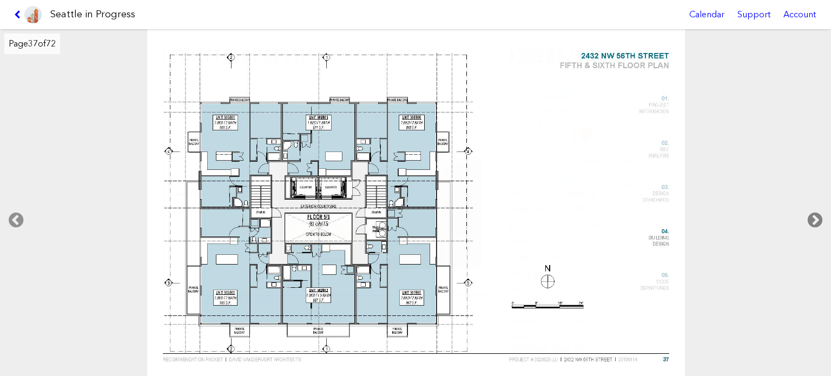
click at [815, 214] on icon at bounding box center [815, 220] width 32 height 35
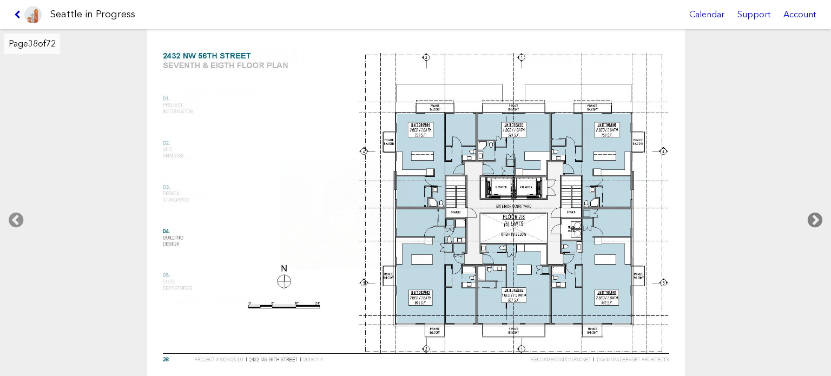
click at [815, 214] on icon at bounding box center [815, 220] width 32 height 35
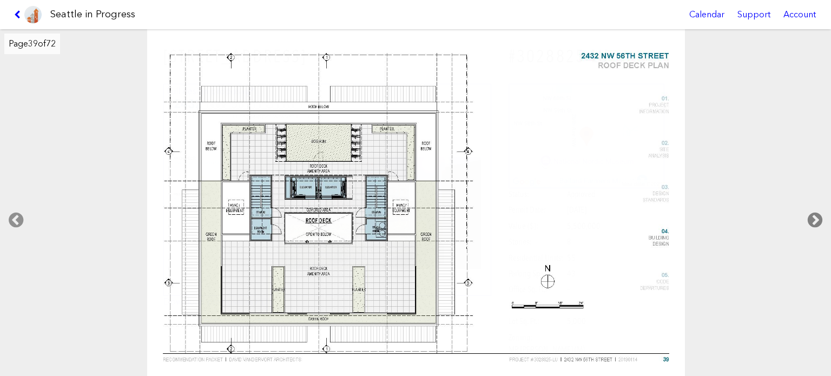
click at [815, 214] on icon at bounding box center [815, 220] width 32 height 35
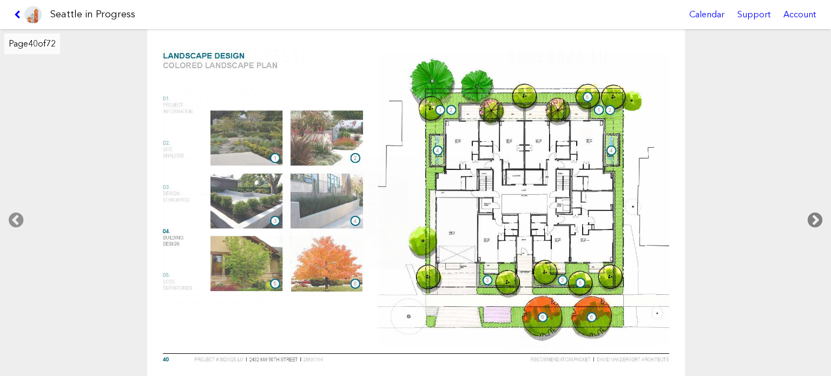
click at [815, 214] on icon at bounding box center [815, 220] width 32 height 35
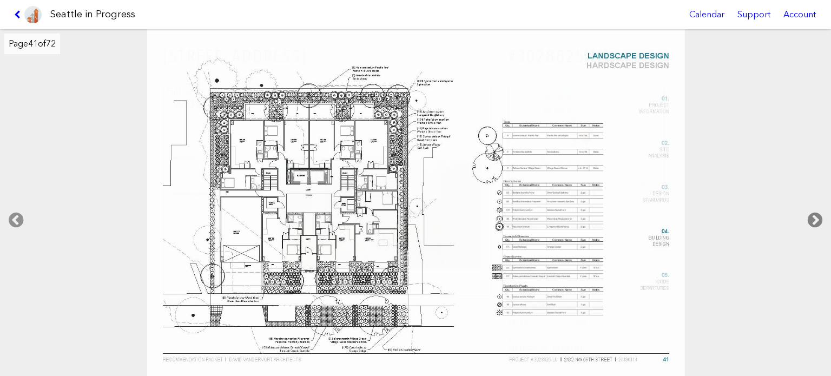
click at [815, 214] on icon at bounding box center [815, 220] width 32 height 35
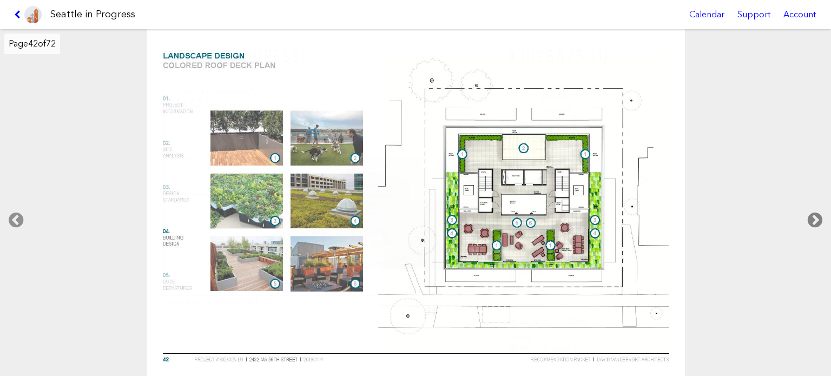
click at [815, 214] on icon at bounding box center [815, 220] width 32 height 35
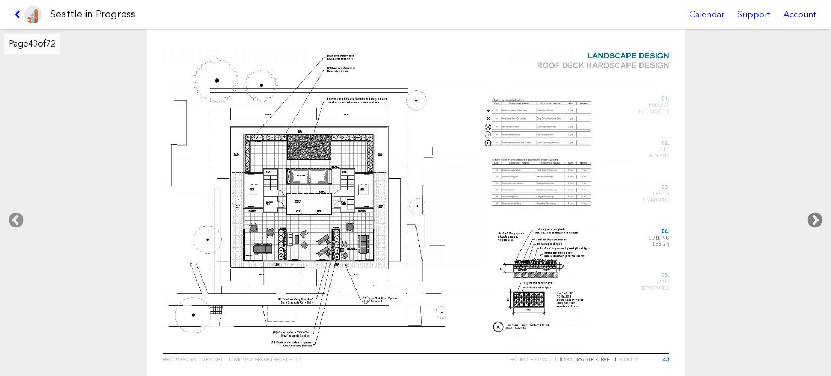
click at [815, 214] on icon at bounding box center [815, 220] width 32 height 35
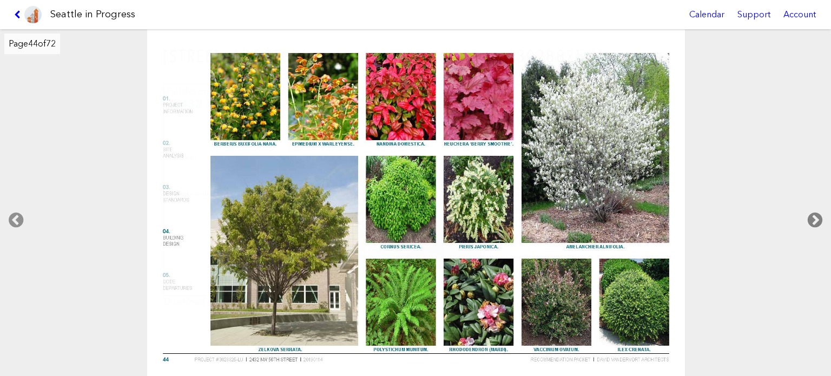
click at [815, 214] on icon at bounding box center [815, 220] width 32 height 35
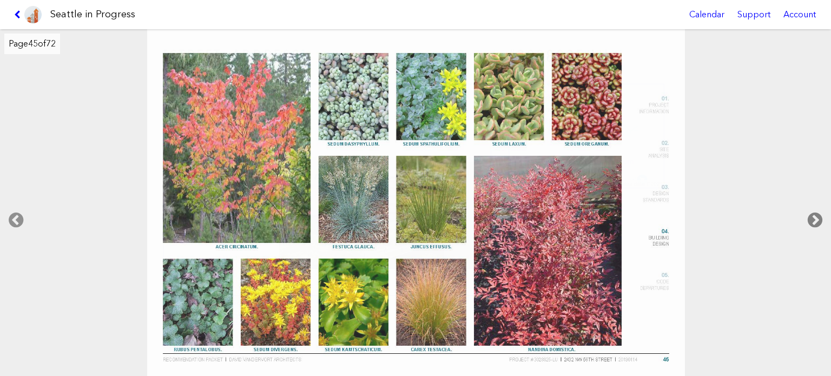
click at [815, 214] on icon at bounding box center [815, 220] width 32 height 35
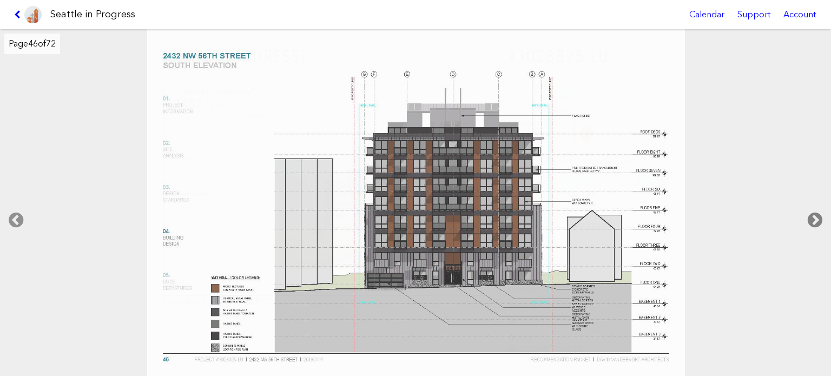
click at [815, 214] on icon at bounding box center [815, 220] width 32 height 35
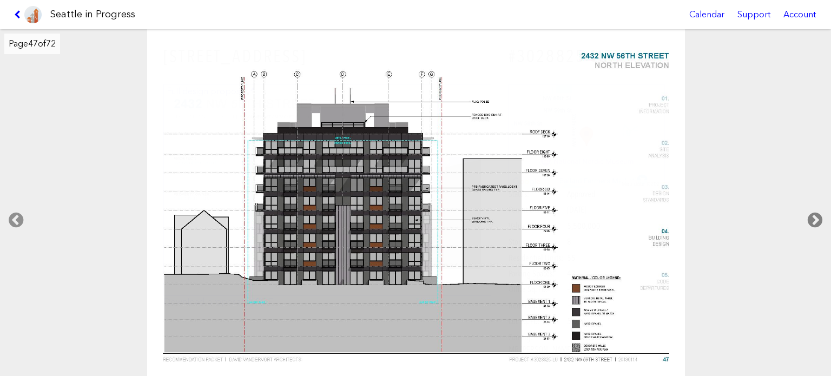
click at [815, 214] on icon at bounding box center [815, 220] width 32 height 35
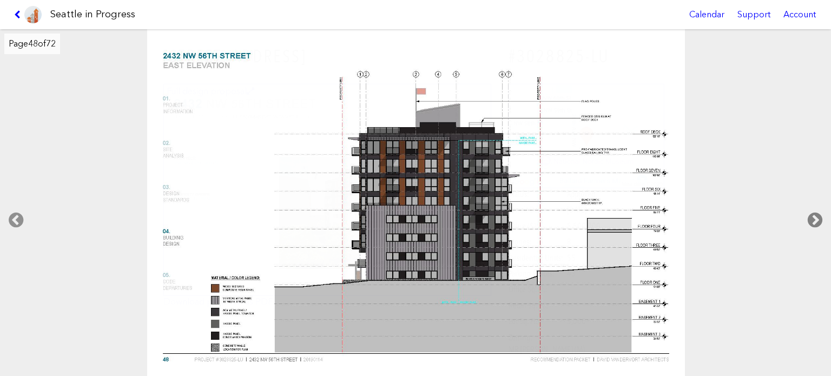
click at [815, 214] on icon at bounding box center [815, 220] width 32 height 35
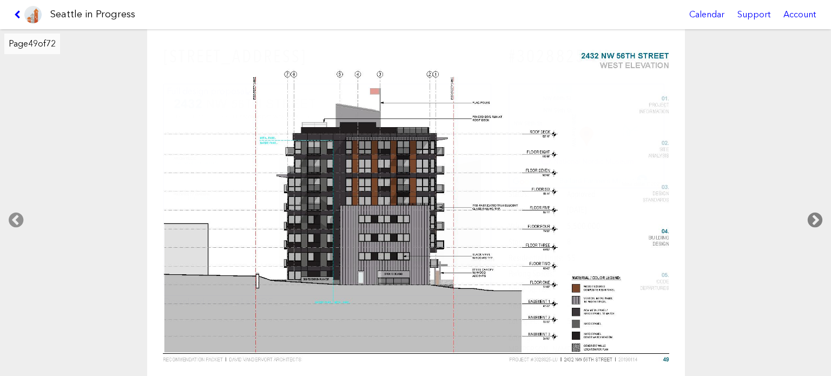
click at [815, 214] on icon at bounding box center [815, 220] width 32 height 35
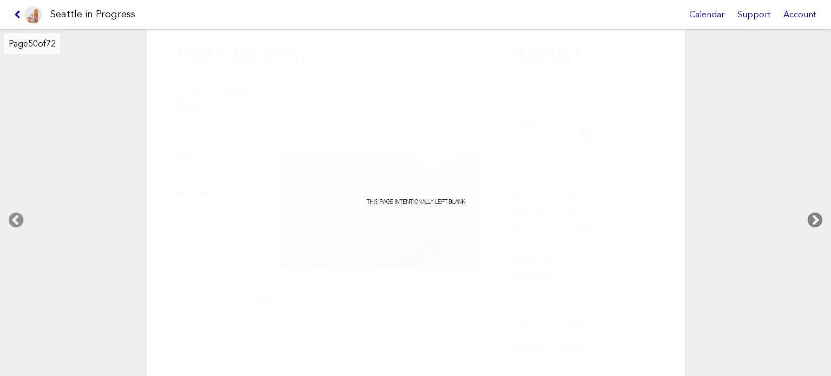
click at [815, 214] on icon at bounding box center [815, 220] width 32 height 35
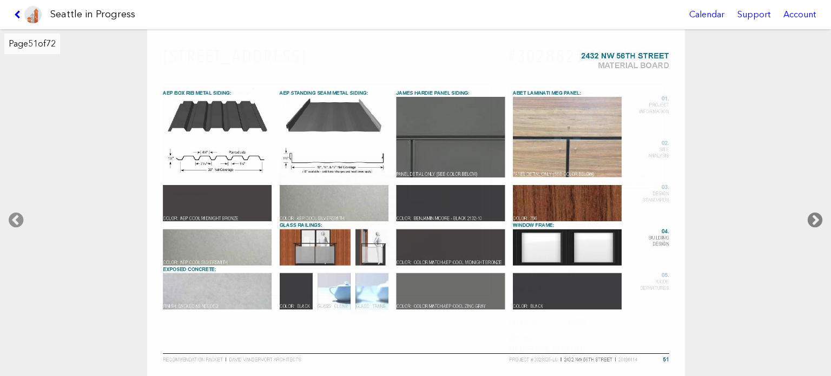
click at [815, 214] on icon at bounding box center [815, 220] width 32 height 35
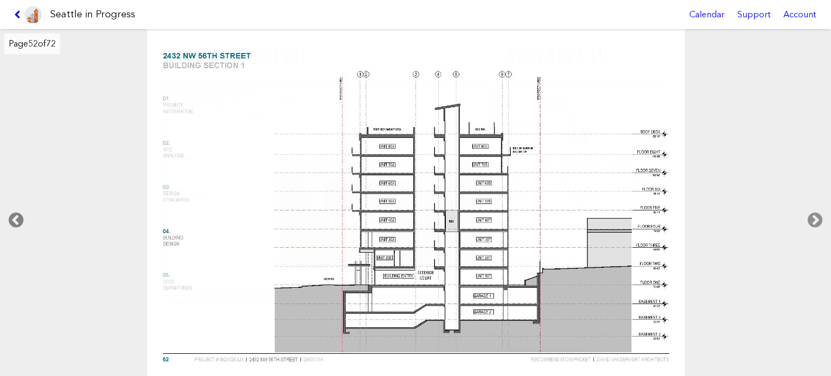
click at [24, 216] on icon at bounding box center [16, 220] width 32 height 35
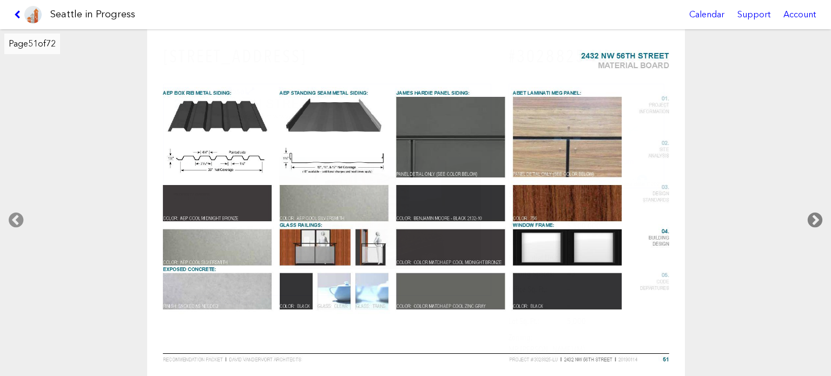
click at [813, 214] on icon at bounding box center [815, 220] width 32 height 35
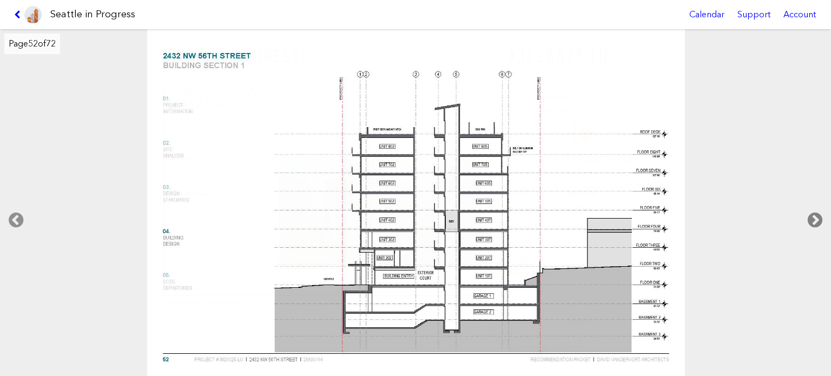
click at [813, 214] on icon at bounding box center [815, 220] width 32 height 35
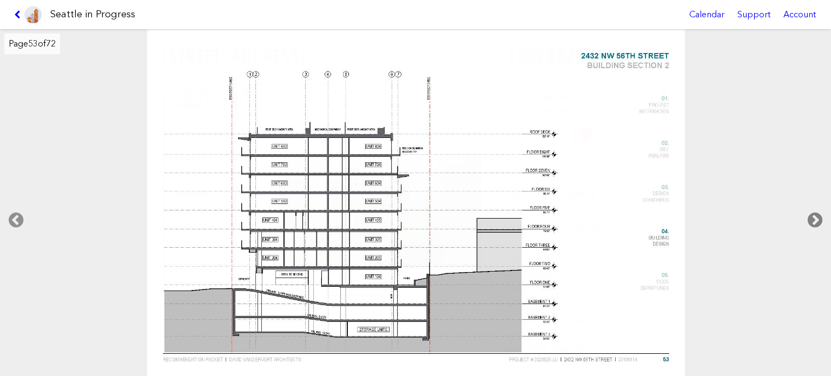
click at [813, 214] on icon at bounding box center [815, 220] width 32 height 35
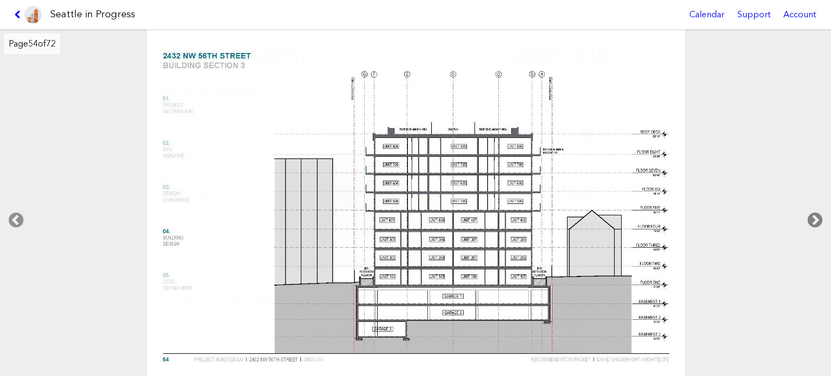
click at [813, 214] on icon at bounding box center [815, 220] width 32 height 35
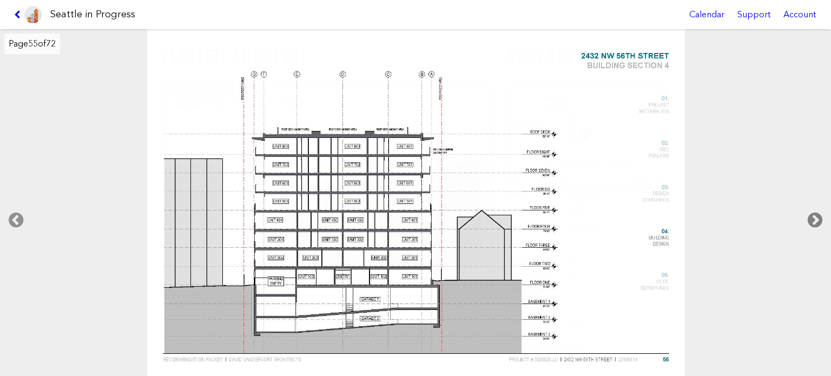
click at [813, 214] on icon at bounding box center [815, 220] width 32 height 35
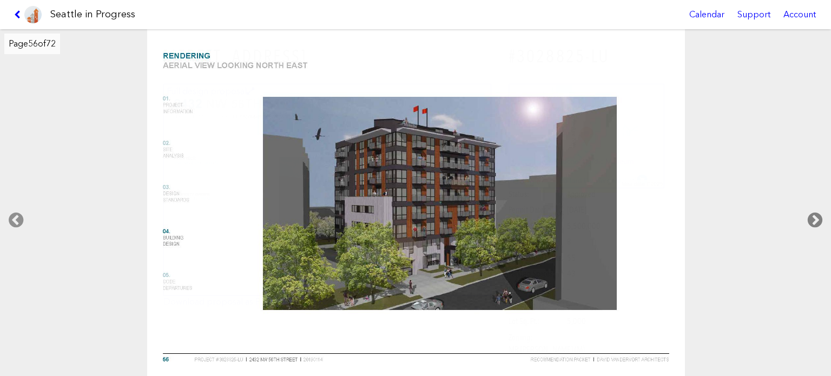
click at [813, 214] on icon at bounding box center [815, 220] width 32 height 35
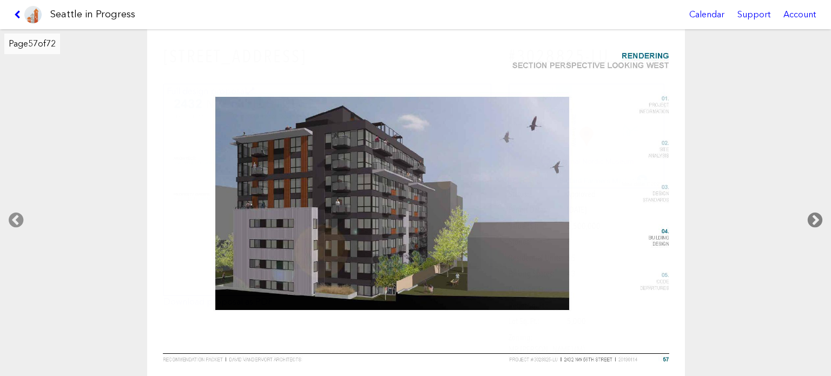
click at [813, 214] on icon at bounding box center [815, 220] width 32 height 35
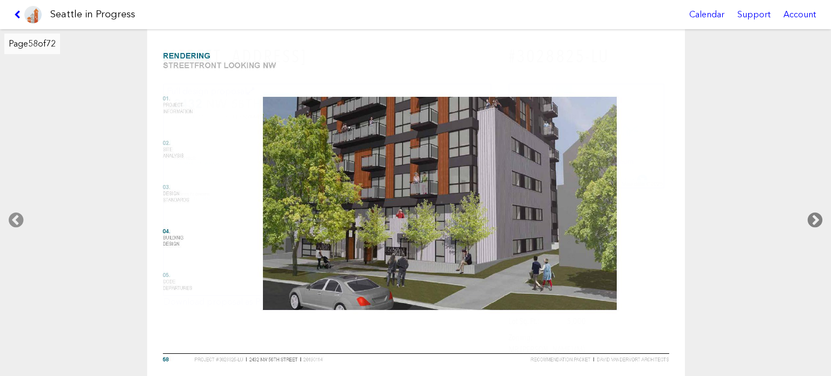
click at [813, 214] on icon at bounding box center [815, 220] width 32 height 35
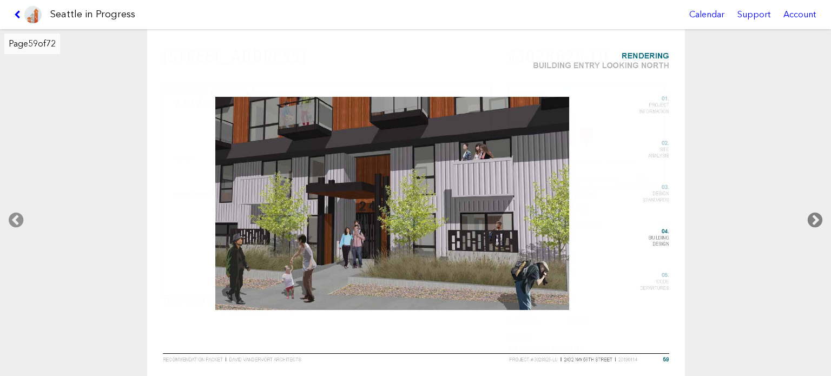
click at [813, 214] on icon at bounding box center [815, 220] width 32 height 35
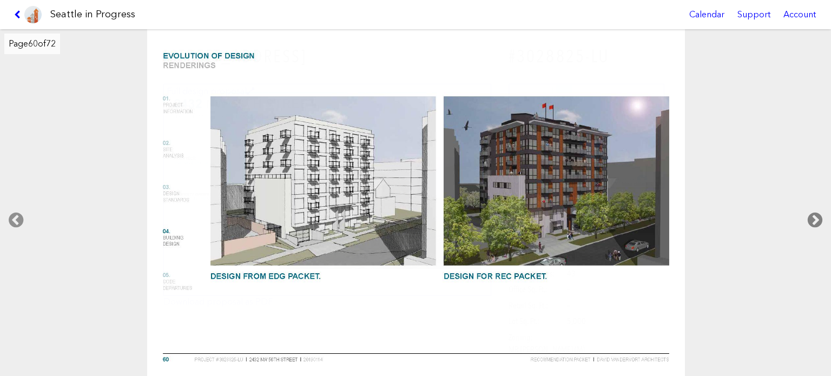
click at [813, 214] on icon at bounding box center [815, 220] width 32 height 35
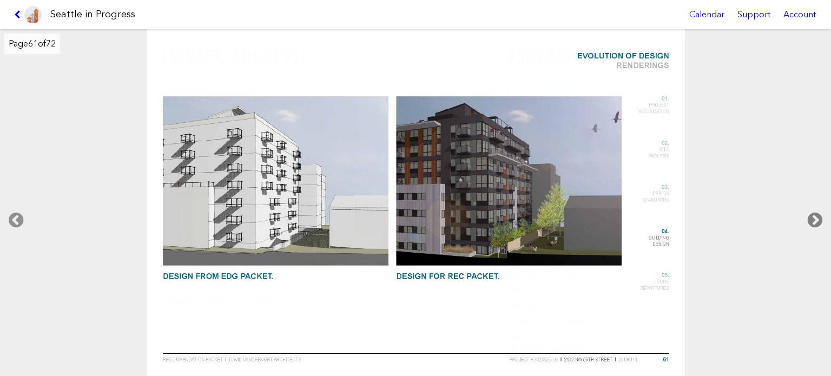
click at [813, 214] on icon at bounding box center [815, 220] width 32 height 35
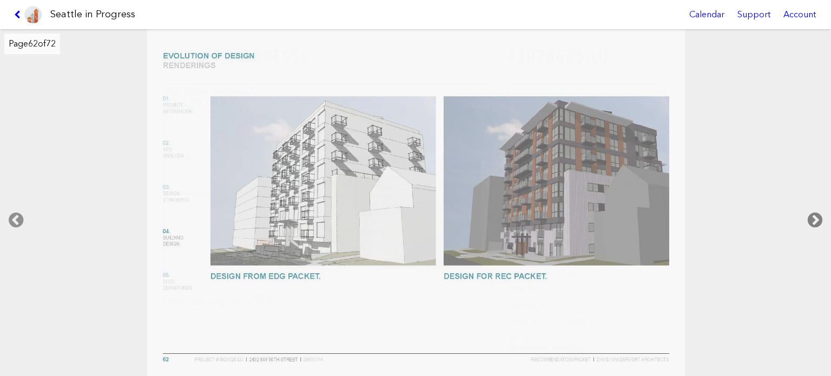
click at [813, 214] on icon at bounding box center [815, 220] width 32 height 35
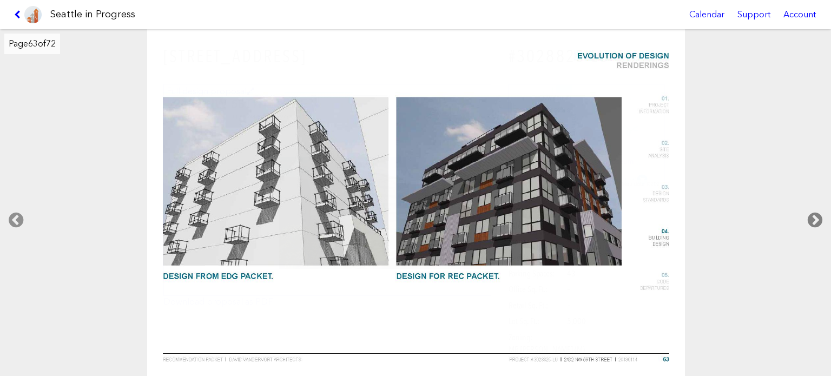
click at [813, 214] on icon at bounding box center [815, 220] width 32 height 35
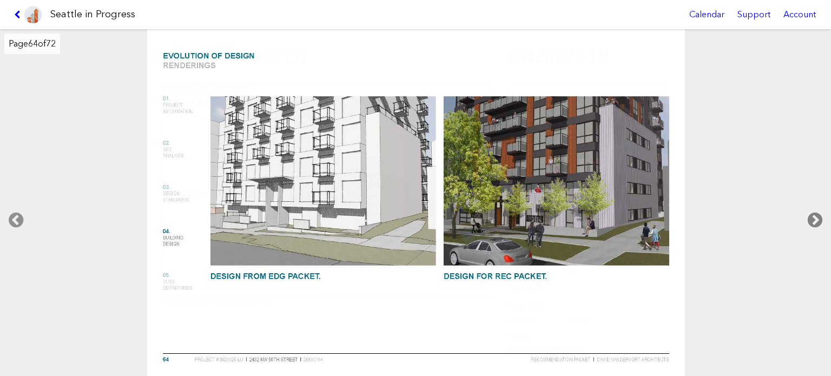
click at [813, 214] on icon at bounding box center [815, 220] width 32 height 35
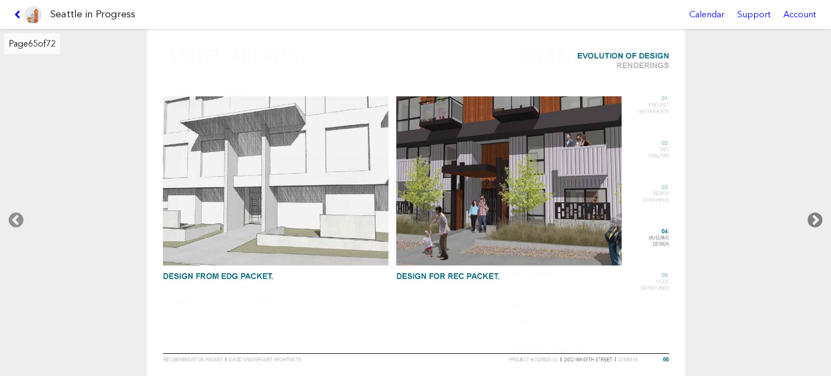
click at [813, 214] on icon at bounding box center [815, 220] width 32 height 35
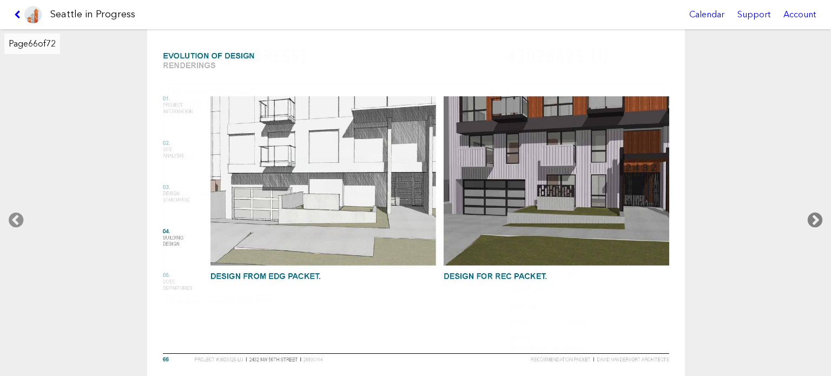
click at [813, 214] on icon at bounding box center [815, 220] width 32 height 35
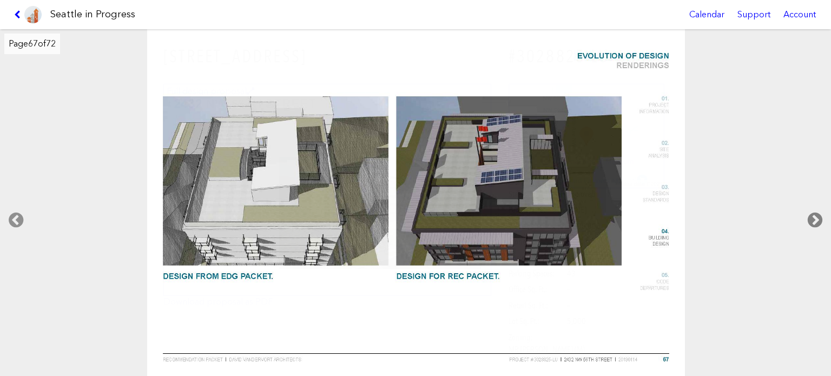
click at [813, 214] on icon at bounding box center [815, 220] width 32 height 35
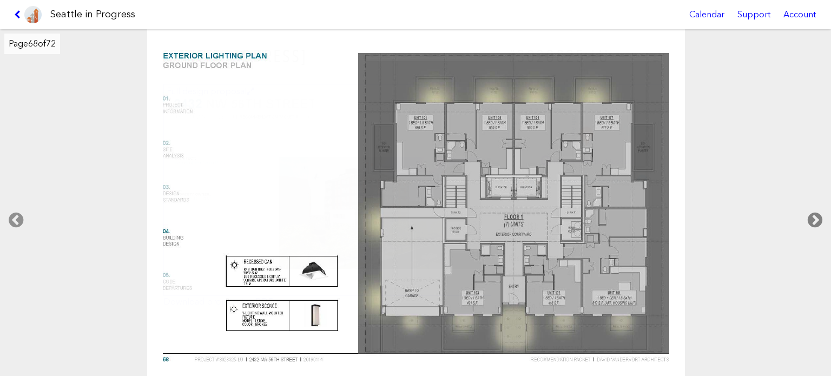
click at [813, 214] on icon at bounding box center [815, 220] width 32 height 35
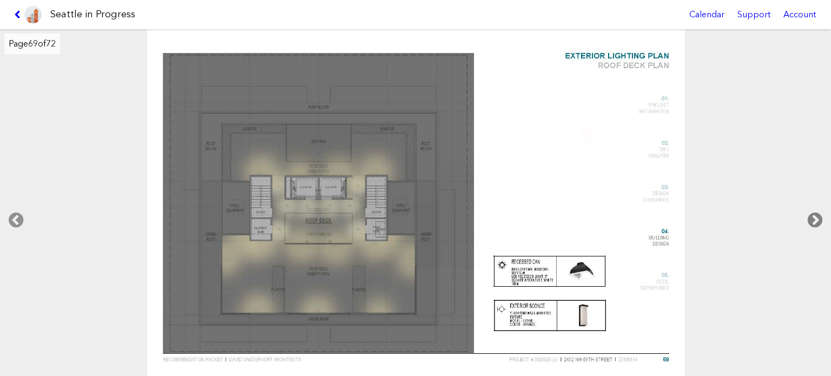
click at [813, 214] on icon at bounding box center [815, 220] width 32 height 35
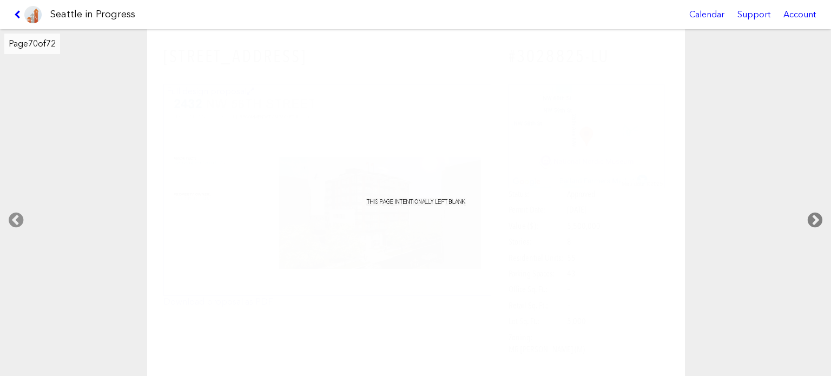
click at [813, 214] on icon at bounding box center [815, 220] width 32 height 35
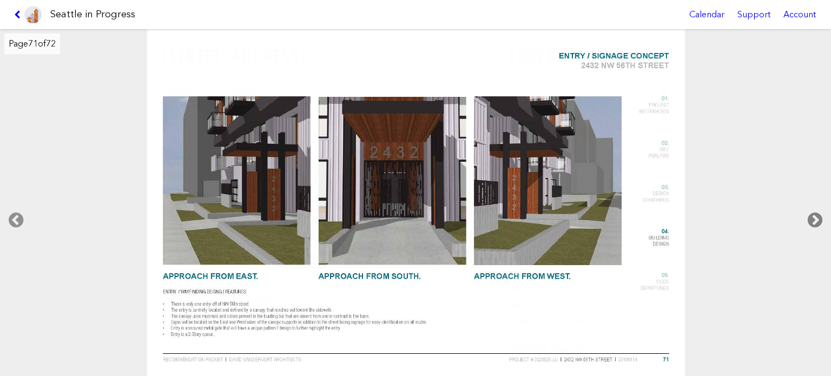
click at [813, 214] on icon at bounding box center [815, 220] width 32 height 35
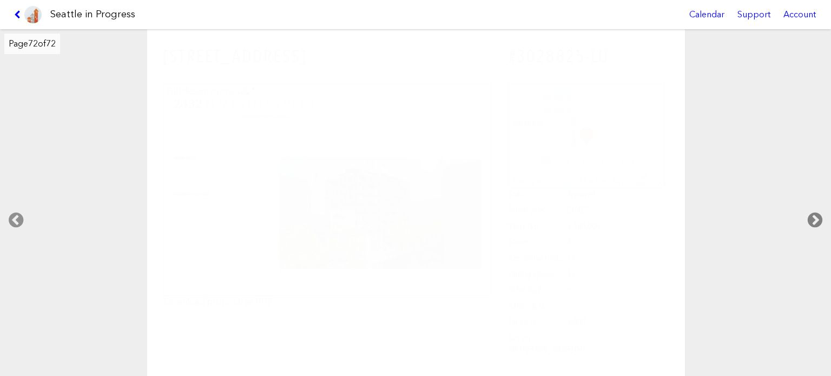
click at [813, 214] on icon at bounding box center [815, 220] width 32 height 35
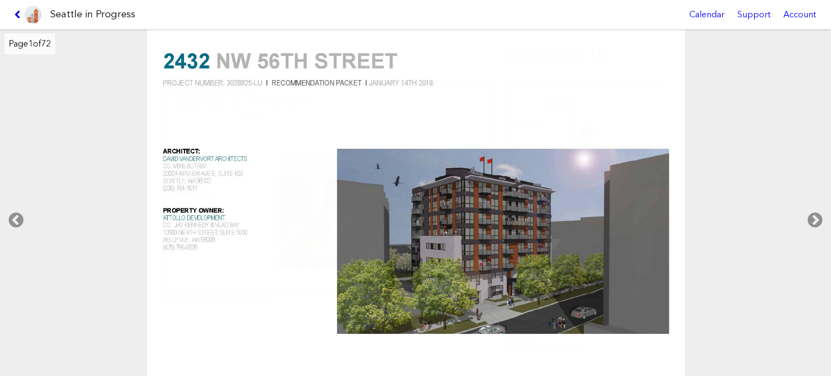
click at [12, 13] on link at bounding box center [28, 14] width 36 height 29
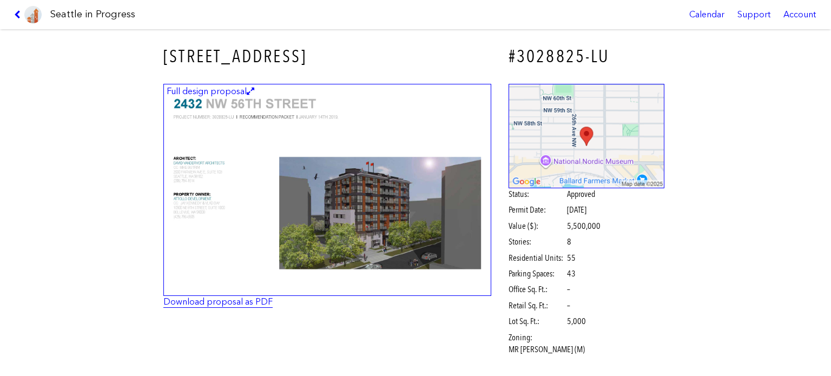
click at [195, 301] on link "Download proposal as PDF" at bounding box center [217, 301] width 109 height 10
click at [14, 8] on link at bounding box center [28, 14] width 36 height 29
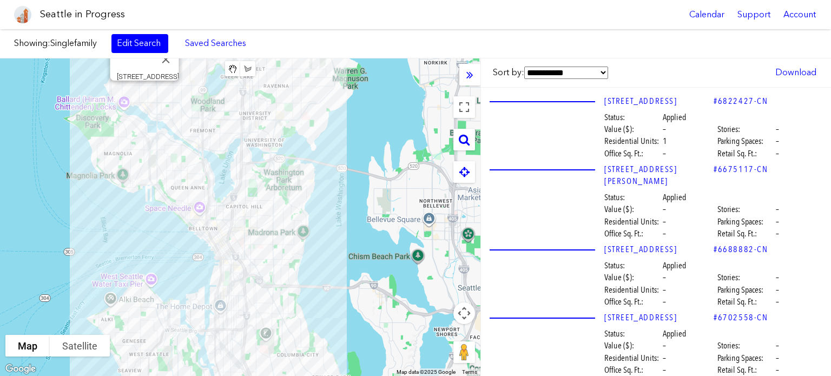
scroll to position [35840, 0]
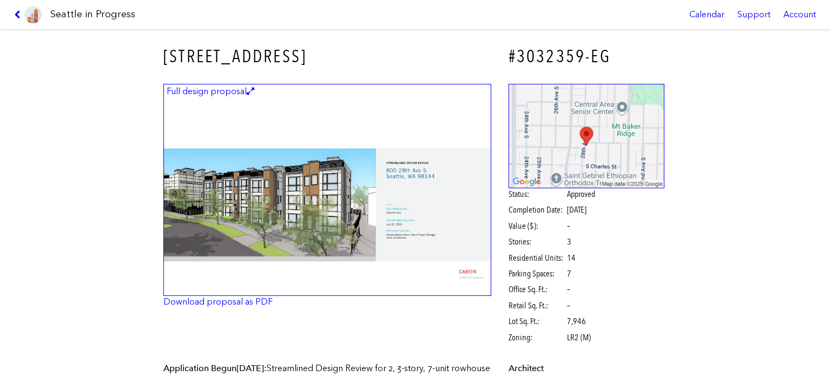
click at [336, 159] on img at bounding box center [327, 190] width 328 height 213
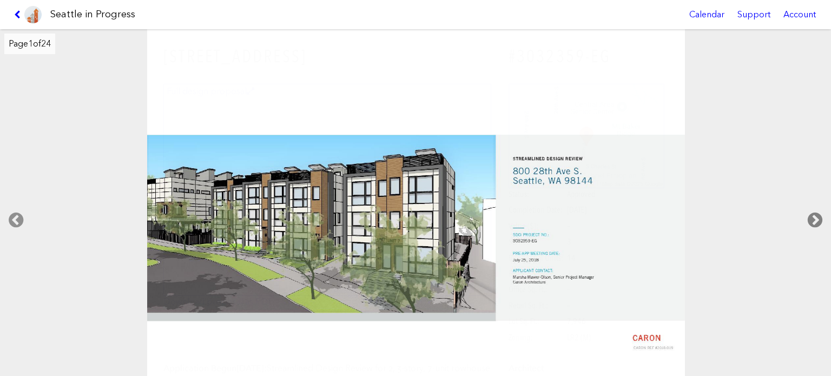
click at [814, 220] on icon at bounding box center [815, 220] width 32 height 35
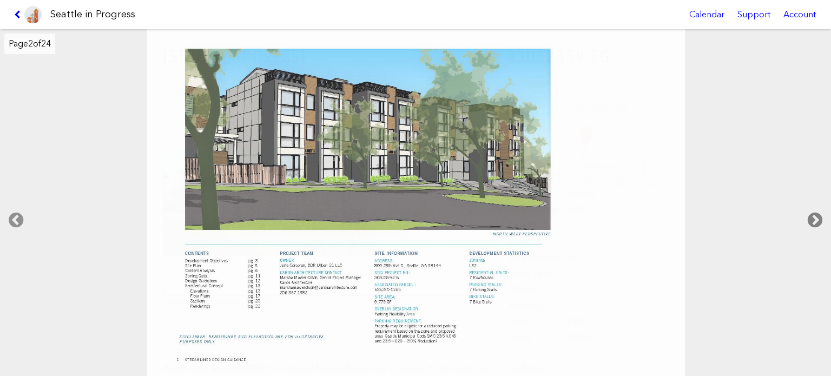
click at [814, 220] on icon at bounding box center [815, 220] width 32 height 35
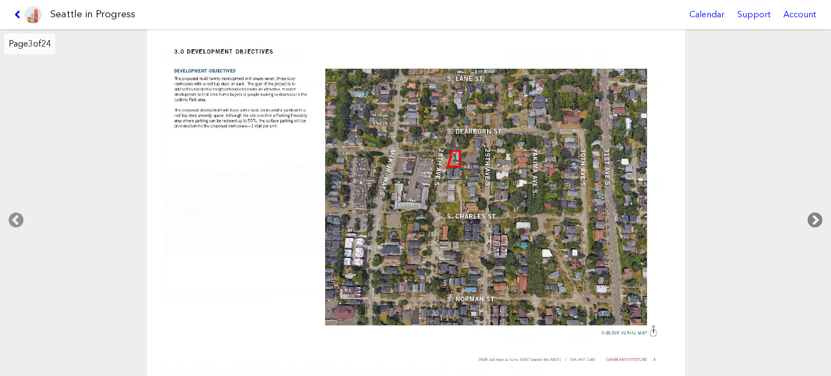
click at [814, 220] on icon at bounding box center [815, 220] width 32 height 35
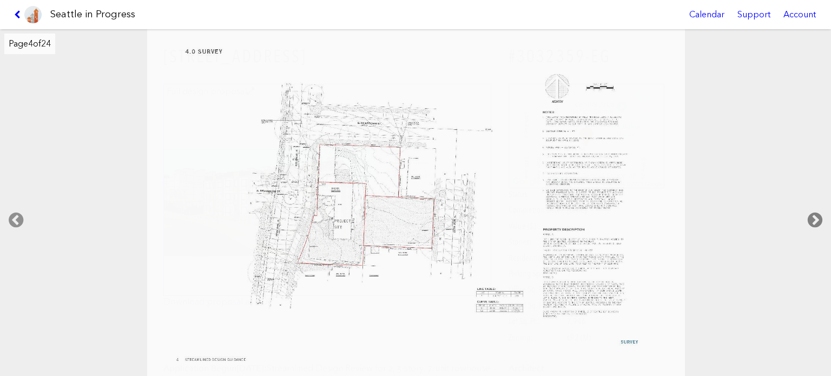
click at [814, 220] on icon at bounding box center [815, 220] width 32 height 35
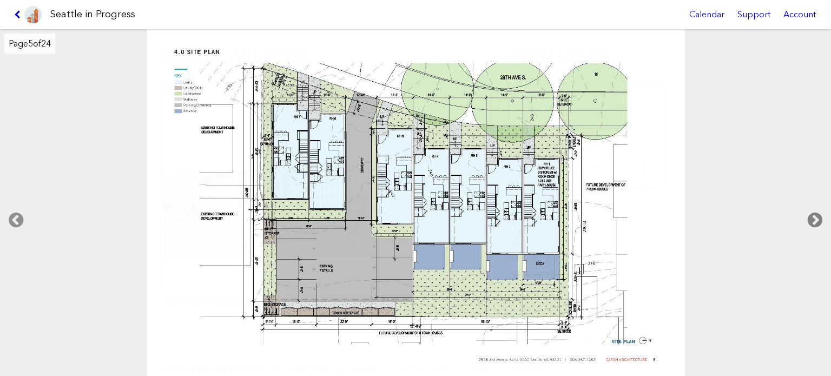
click at [814, 220] on icon at bounding box center [815, 220] width 32 height 35
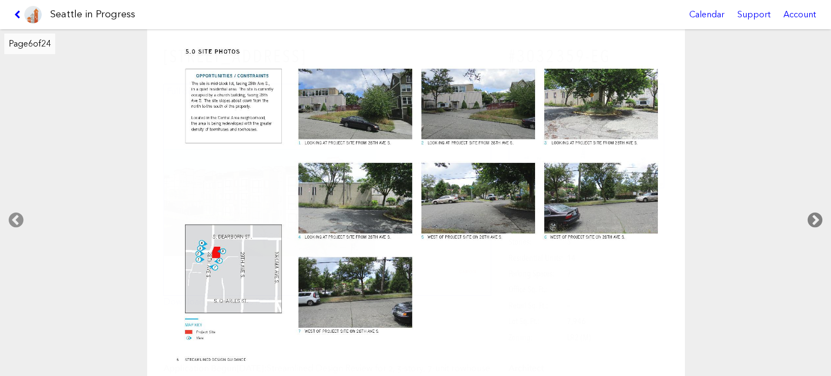
click at [814, 220] on icon at bounding box center [815, 220] width 32 height 35
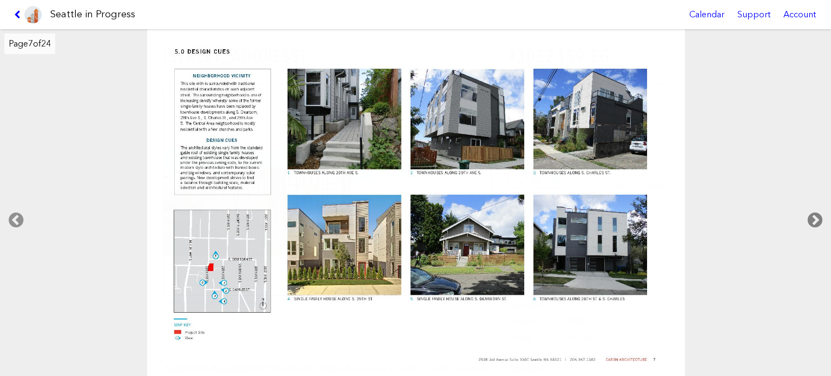
click at [814, 220] on icon at bounding box center [815, 220] width 32 height 35
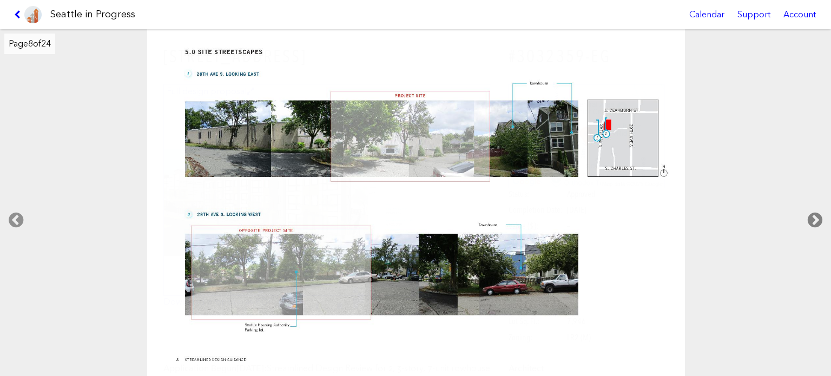
click at [814, 220] on icon at bounding box center [815, 220] width 32 height 35
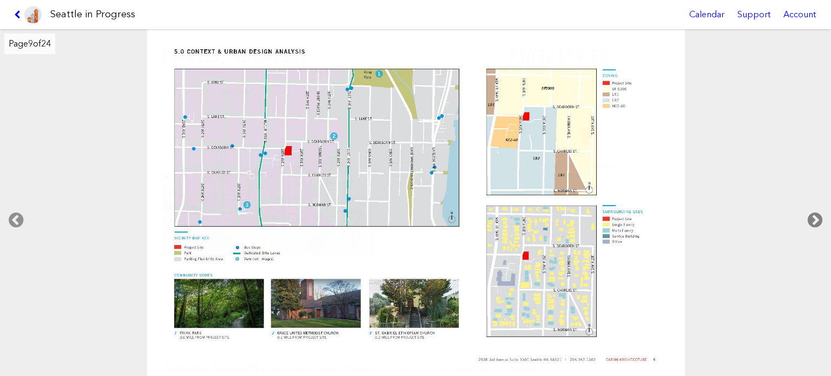
click at [814, 220] on icon at bounding box center [815, 220] width 32 height 35
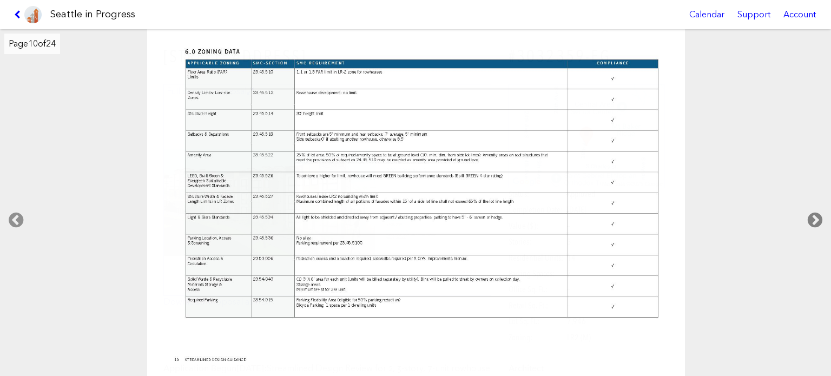
click at [814, 220] on icon at bounding box center [815, 220] width 32 height 35
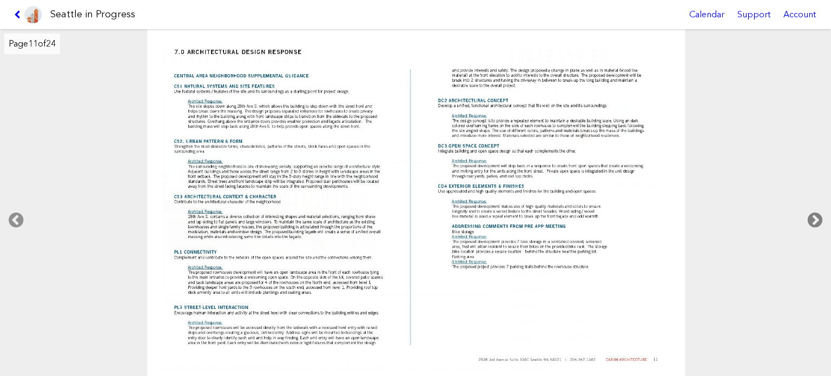
click at [814, 220] on icon at bounding box center [815, 220] width 32 height 35
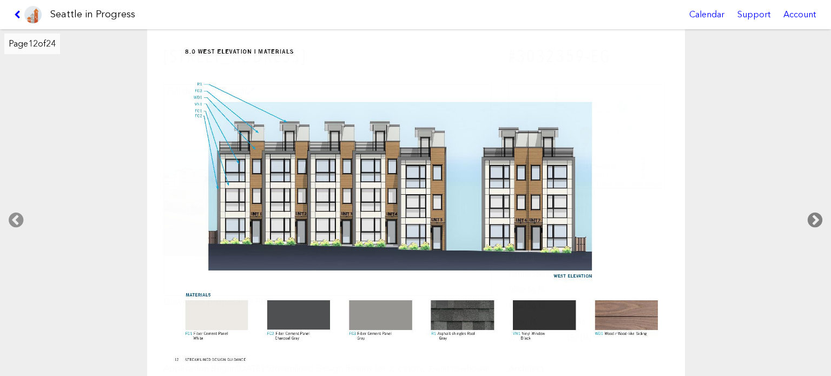
click at [814, 220] on icon at bounding box center [815, 220] width 32 height 35
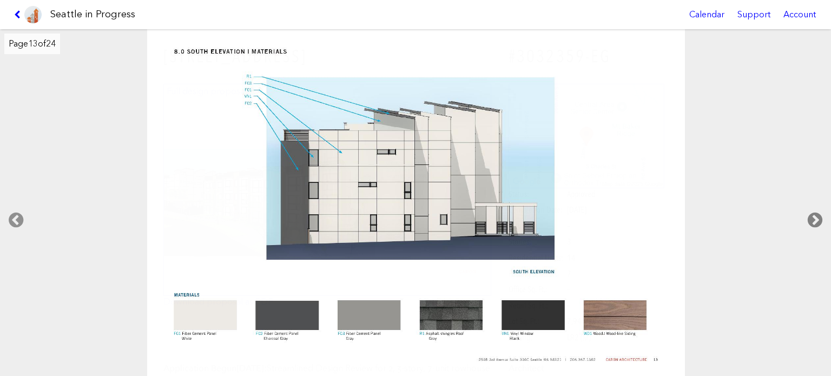
click at [814, 220] on icon at bounding box center [815, 220] width 32 height 35
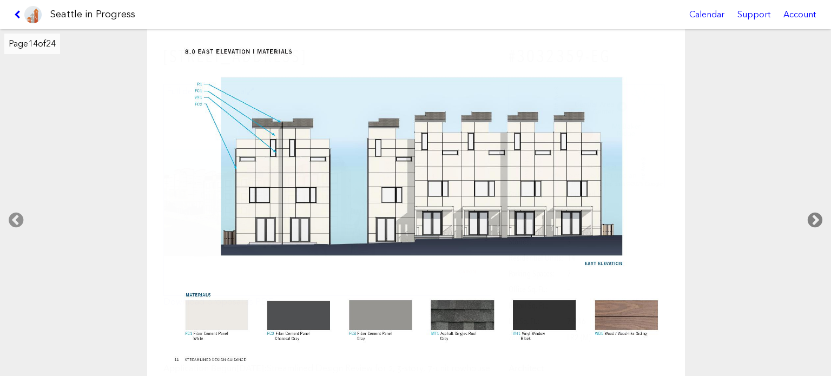
click at [814, 220] on icon at bounding box center [815, 220] width 32 height 35
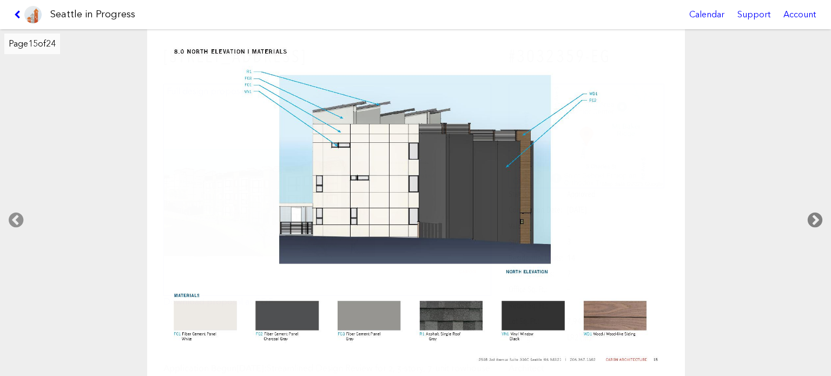
click at [814, 220] on icon at bounding box center [815, 220] width 32 height 35
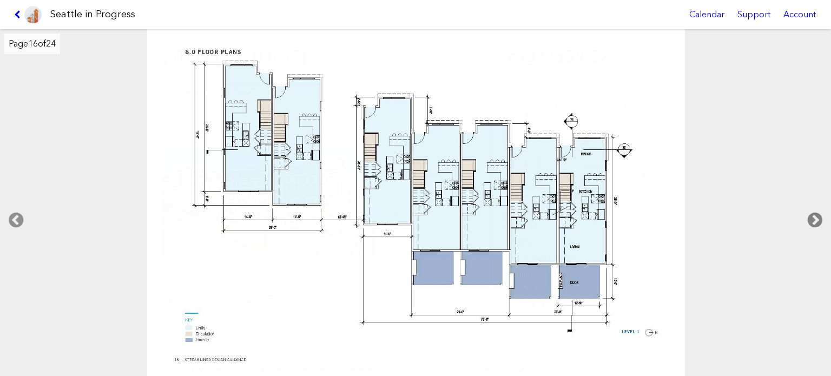
click at [814, 220] on icon at bounding box center [815, 220] width 32 height 35
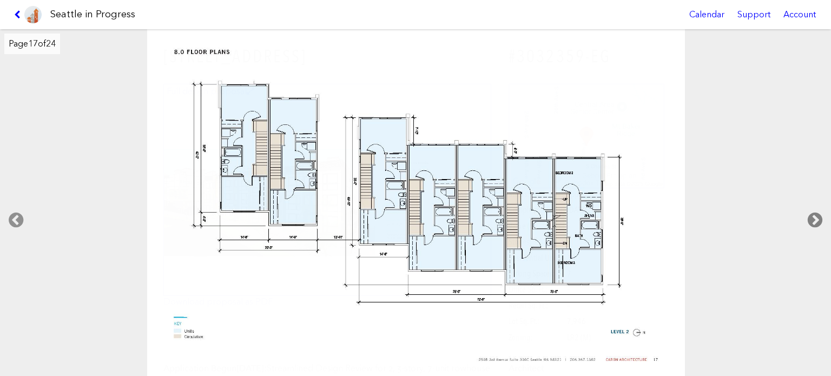
click at [814, 220] on icon at bounding box center [815, 220] width 32 height 35
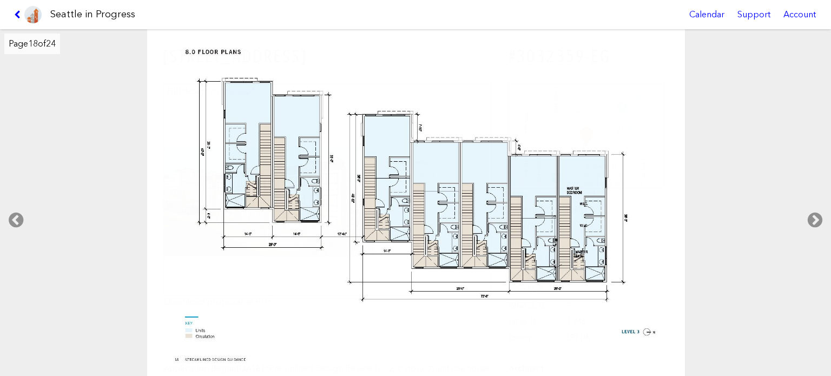
click at [13, 14] on link at bounding box center [28, 14] width 36 height 29
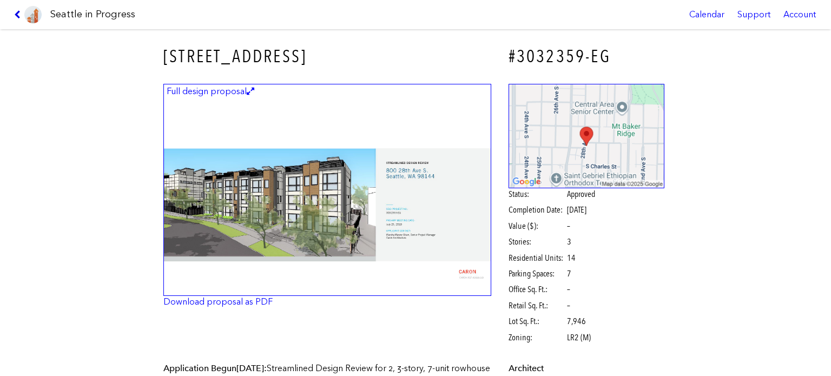
click at [15, 10] on icon at bounding box center [19, 14] width 10 height 9
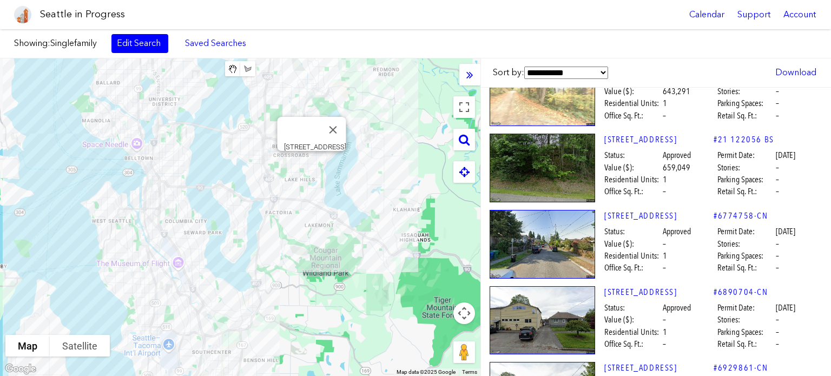
scroll to position [17319, 0]
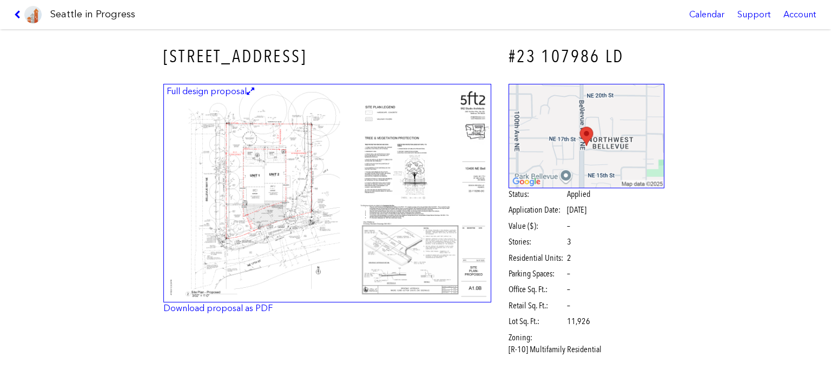
click at [364, 181] on img at bounding box center [327, 193] width 328 height 219
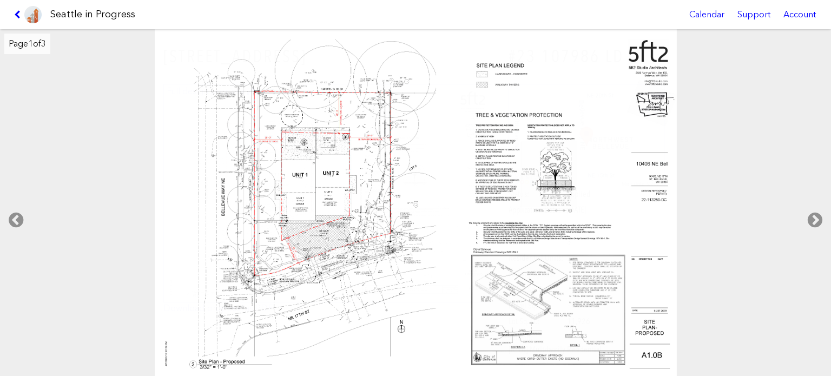
click at [4, 11] on div "Seattle in Progress Calendar Support Account" at bounding box center [415, 14] width 831 height 29
click at [12, 9] on link at bounding box center [28, 14] width 36 height 29
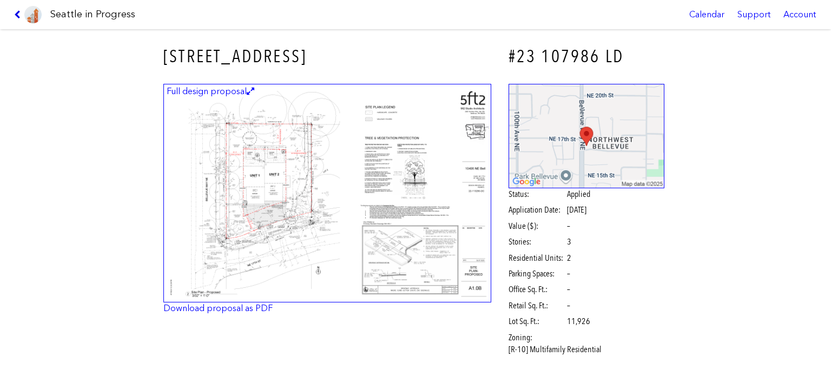
click at [16, 17] on icon at bounding box center [19, 14] width 10 height 9
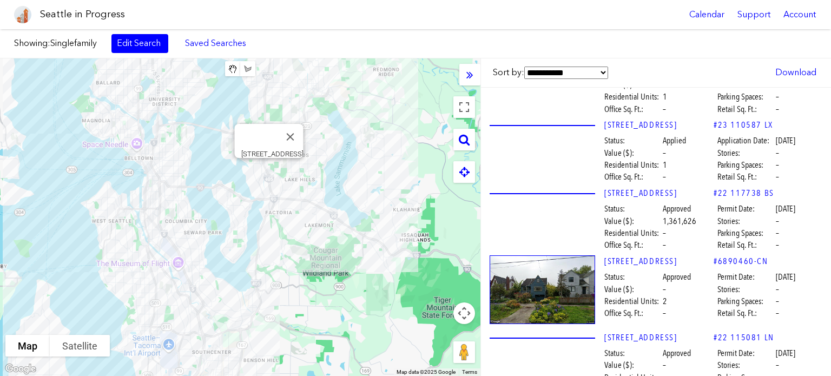
scroll to position [16376, 0]
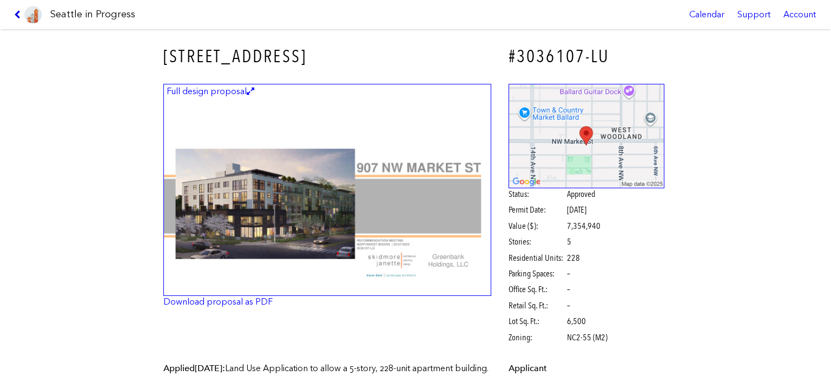
click at [16, 11] on icon at bounding box center [19, 14] width 10 height 9
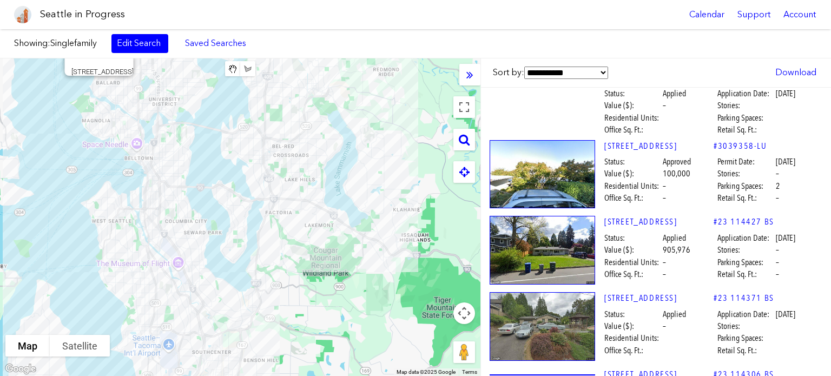
scroll to position [14338, 0]
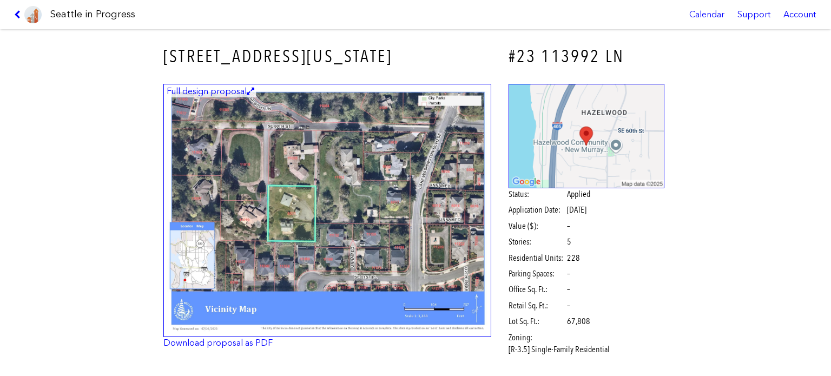
click at [335, 216] on img at bounding box center [327, 210] width 328 height 253
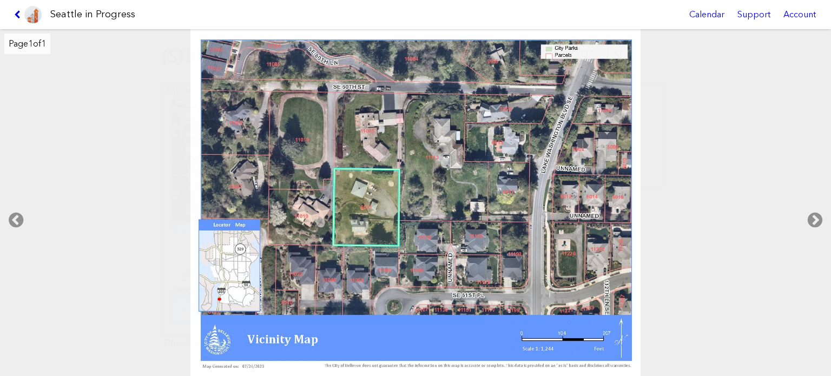
click at [16, 13] on icon at bounding box center [19, 14] width 10 height 9
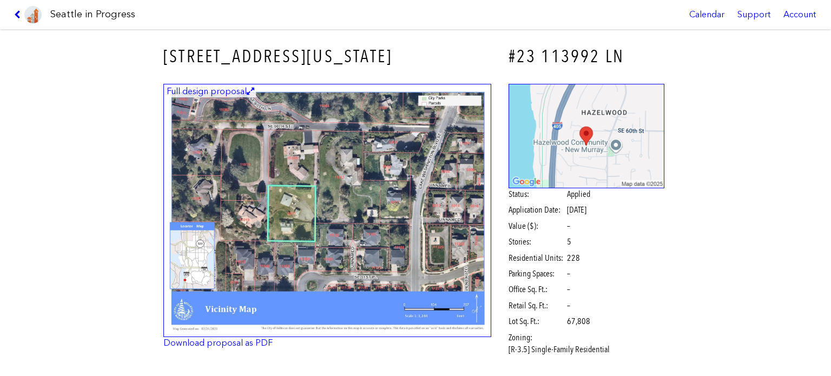
click at [15, 12] on icon at bounding box center [19, 14] width 10 height 9
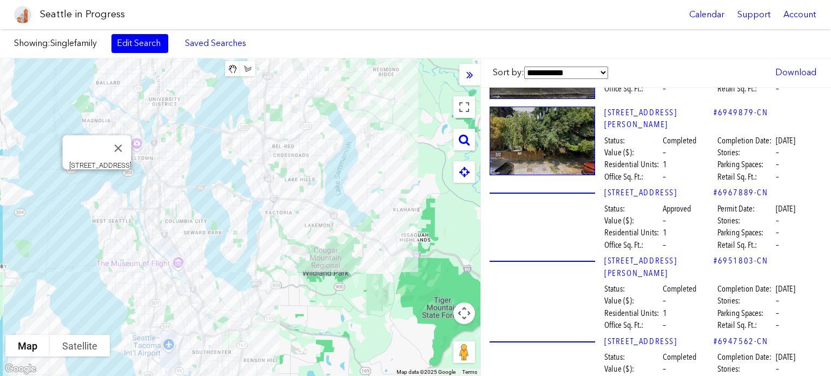
scroll to position [8398, 0]
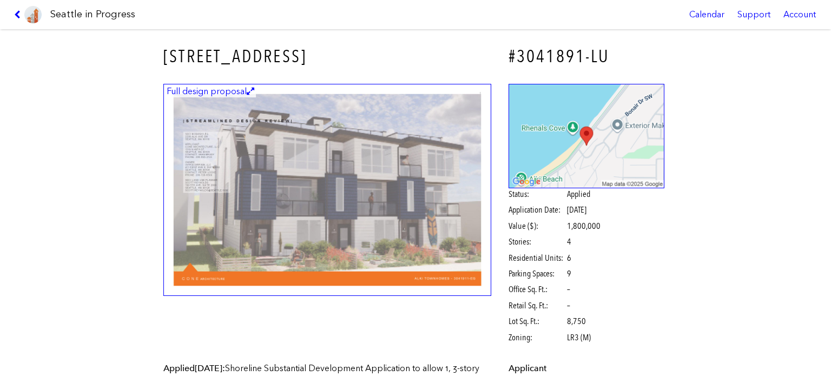
click at [287, 199] on img at bounding box center [327, 190] width 328 height 213
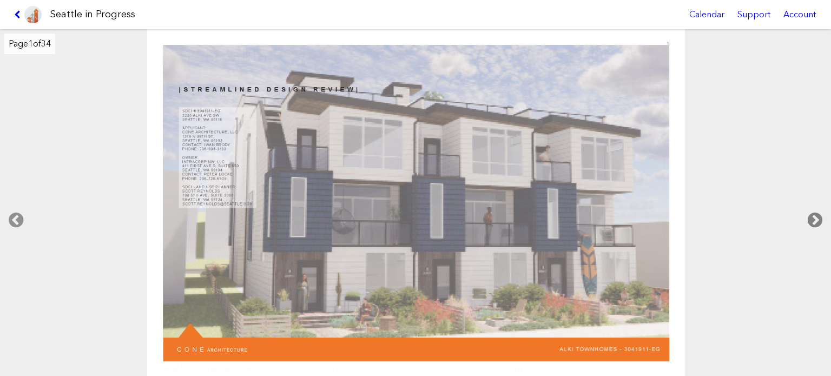
click at [805, 221] on icon at bounding box center [815, 220] width 32 height 35
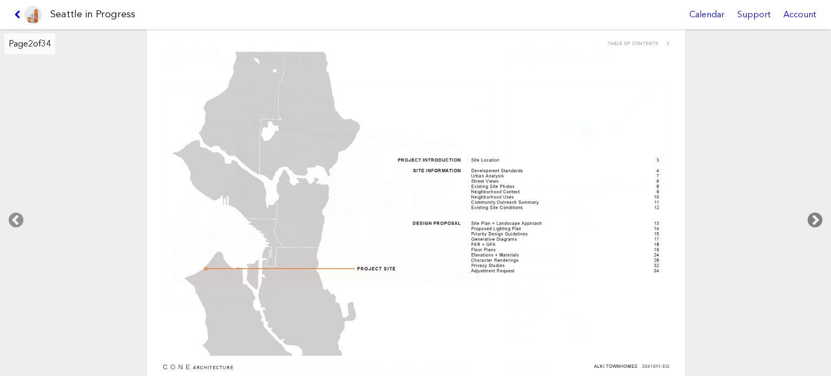
click at [809, 221] on icon at bounding box center [815, 220] width 32 height 35
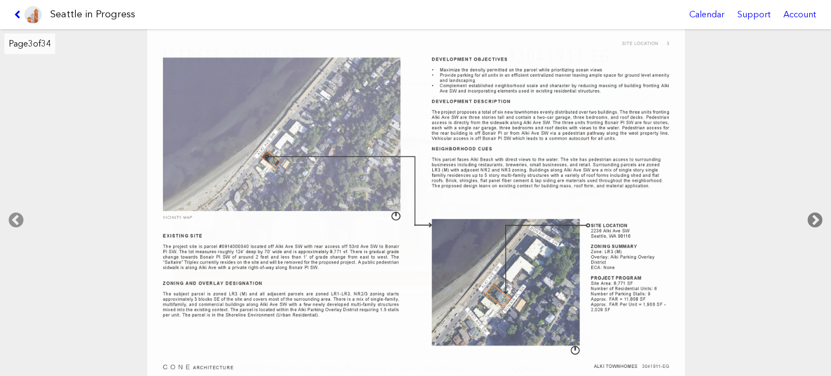
click at [809, 221] on icon at bounding box center [815, 220] width 32 height 35
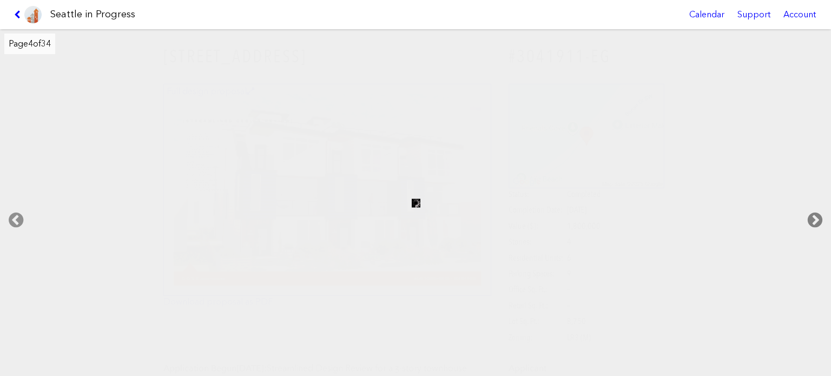
click at [809, 221] on icon at bounding box center [815, 220] width 32 height 35
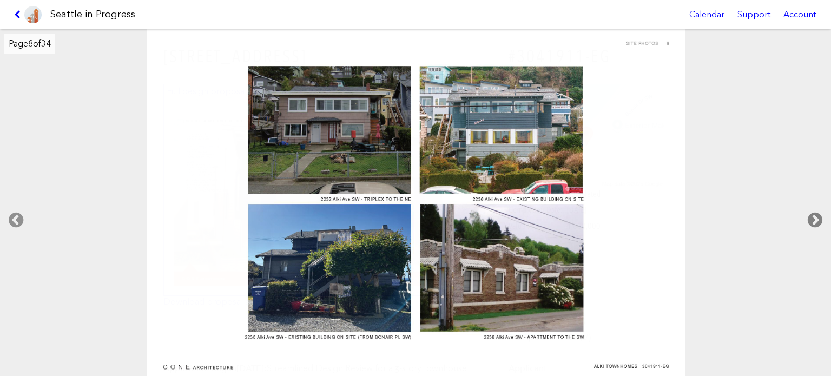
click at [809, 221] on icon at bounding box center [815, 220] width 32 height 35
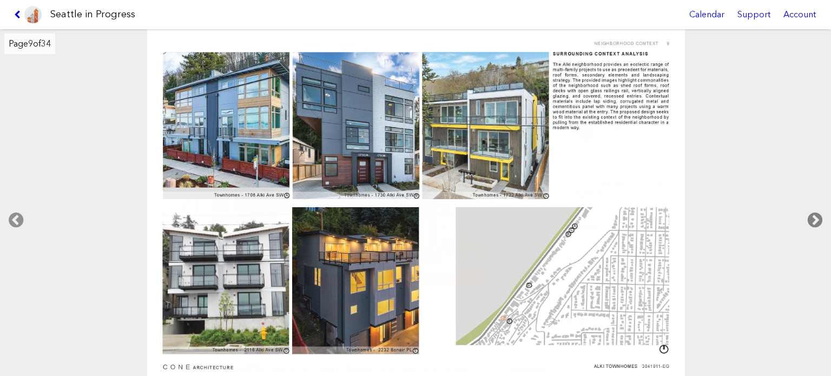
click at [809, 221] on icon at bounding box center [815, 220] width 32 height 35
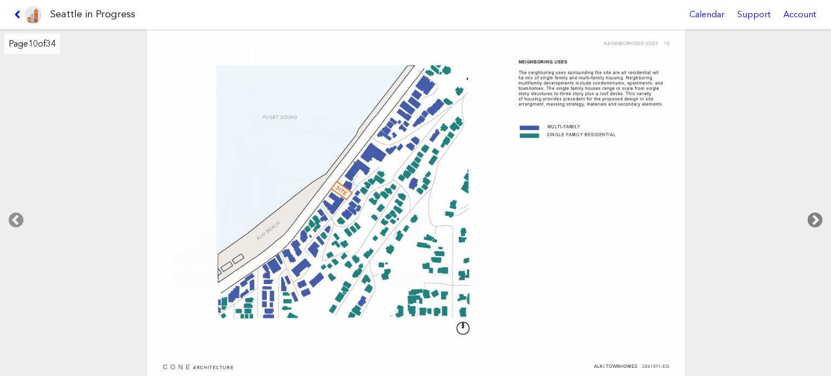
click at [809, 221] on icon at bounding box center [815, 220] width 32 height 35
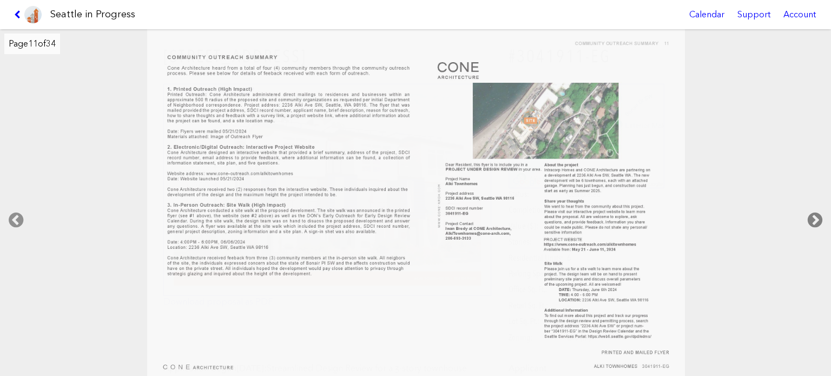
click at [809, 221] on icon at bounding box center [815, 220] width 32 height 35
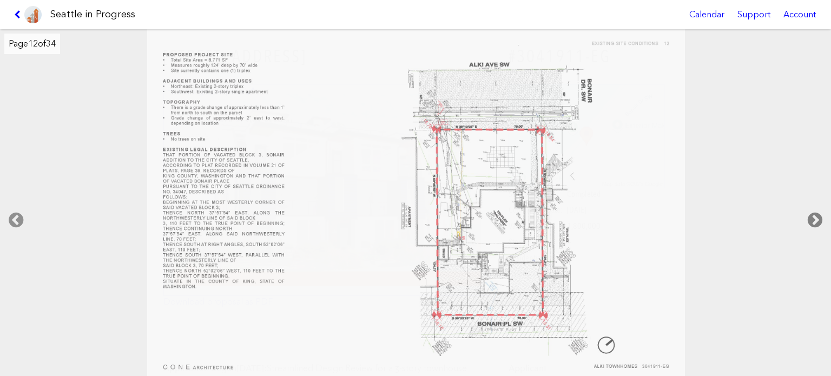
click at [809, 221] on icon at bounding box center [815, 220] width 32 height 35
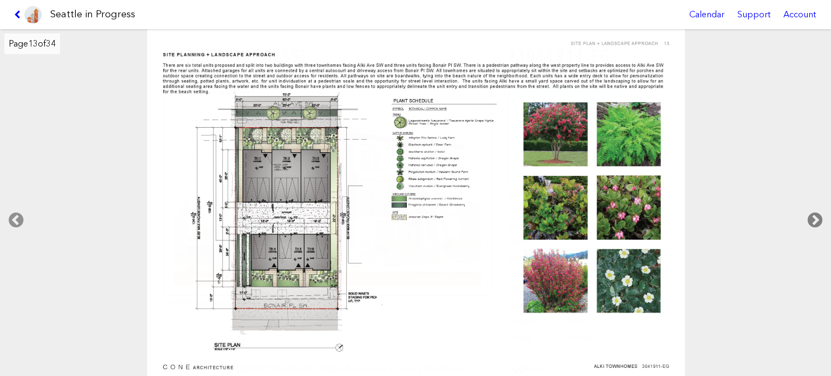
click at [809, 221] on icon at bounding box center [815, 220] width 32 height 35
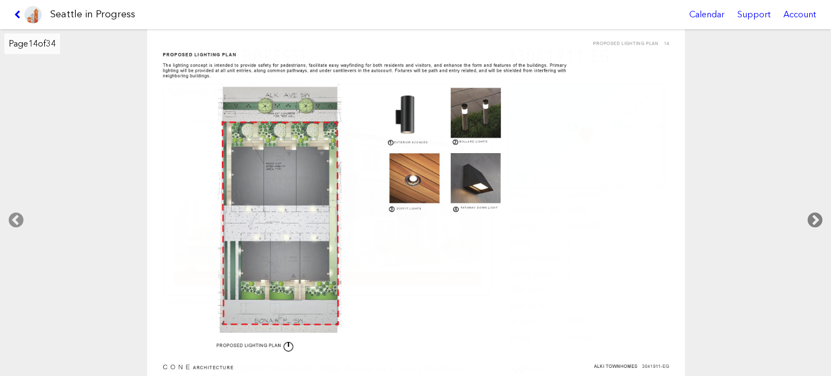
click at [809, 221] on icon at bounding box center [815, 220] width 32 height 35
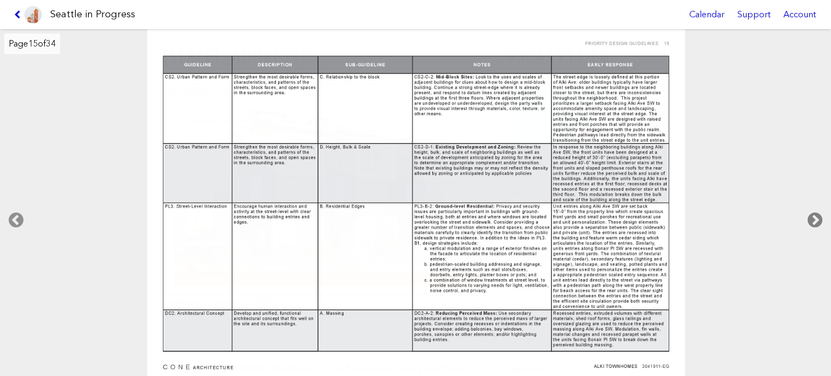
click at [809, 221] on icon at bounding box center [815, 220] width 32 height 35
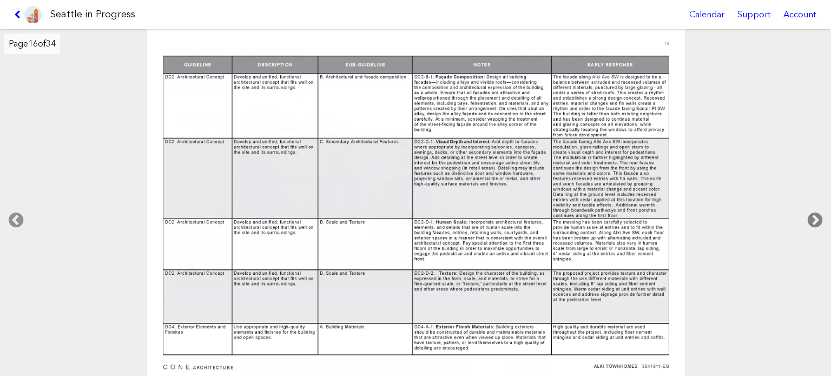
click at [809, 221] on icon at bounding box center [815, 220] width 32 height 35
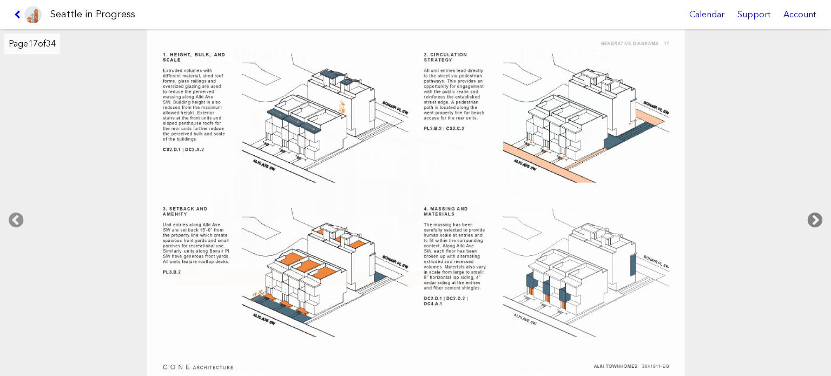
click at [809, 221] on icon at bounding box center [815, 220] width 32 height 35
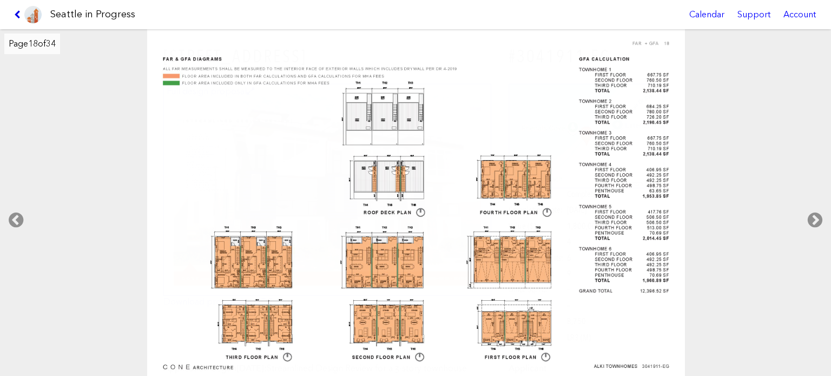
click at [15, 11] on icon at bounding box center [19, 14] width 10 height 9
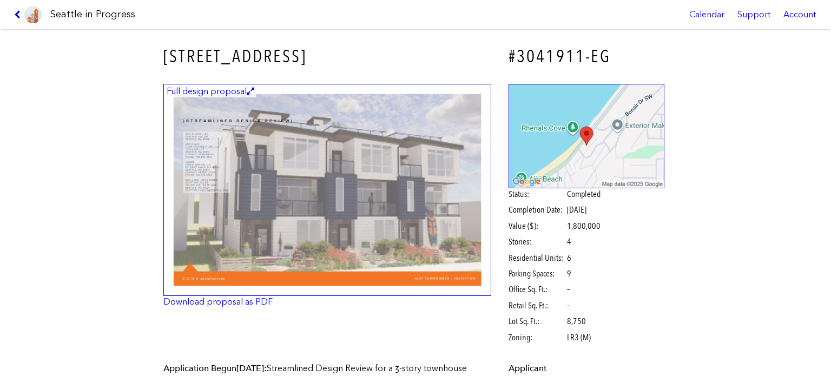
click at [15, 11] on icon at bounding box center [19, 14] width 10 height 9
